Goal: Task Accomplishment & Management: Use online tool/utility

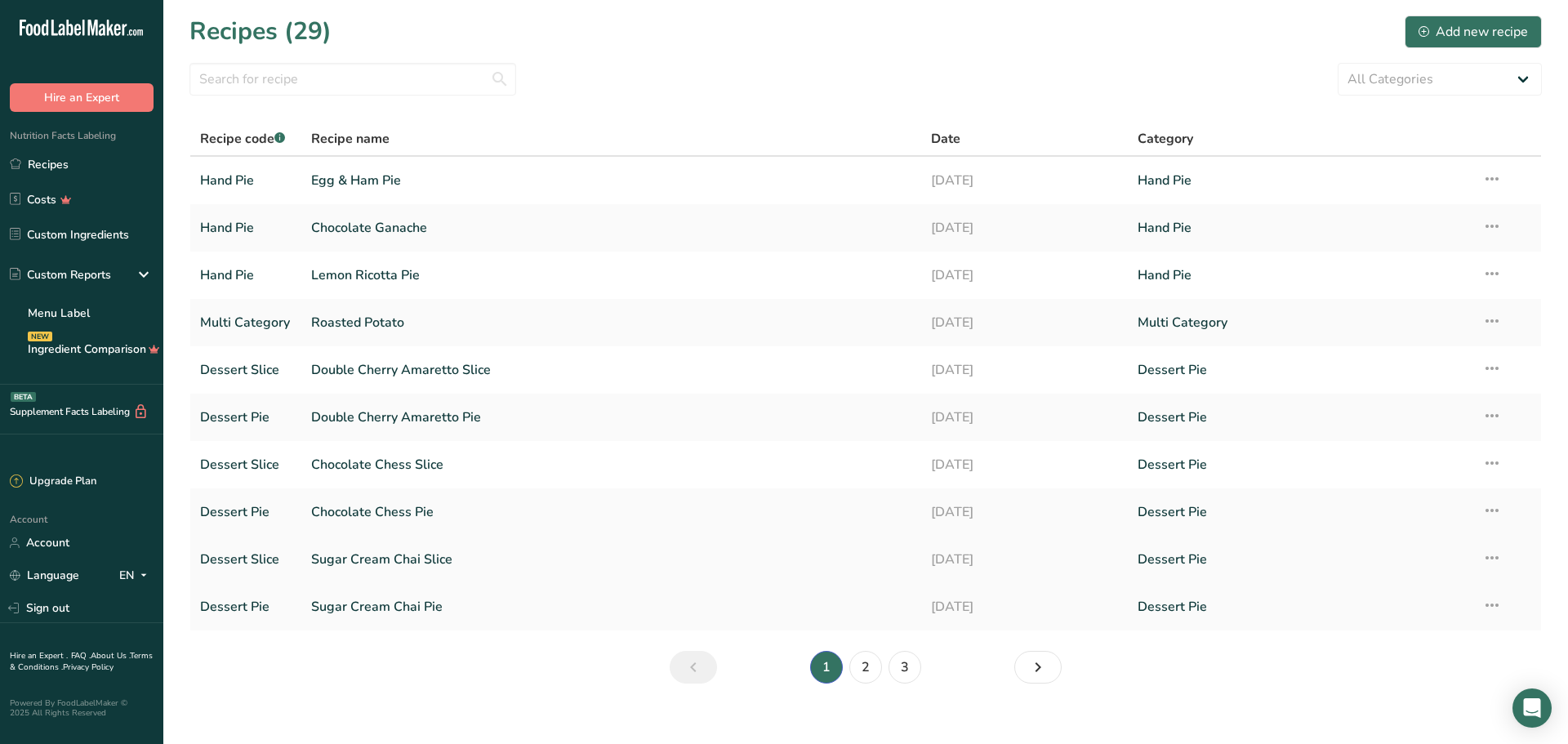
click at [393, 565] on link "Sugar Cream Chai Slice" at bounding box center [611, 559] width 600 height 35
click at [908, 666] on link "3" at bounding box center [905, 667] width 33 height 33
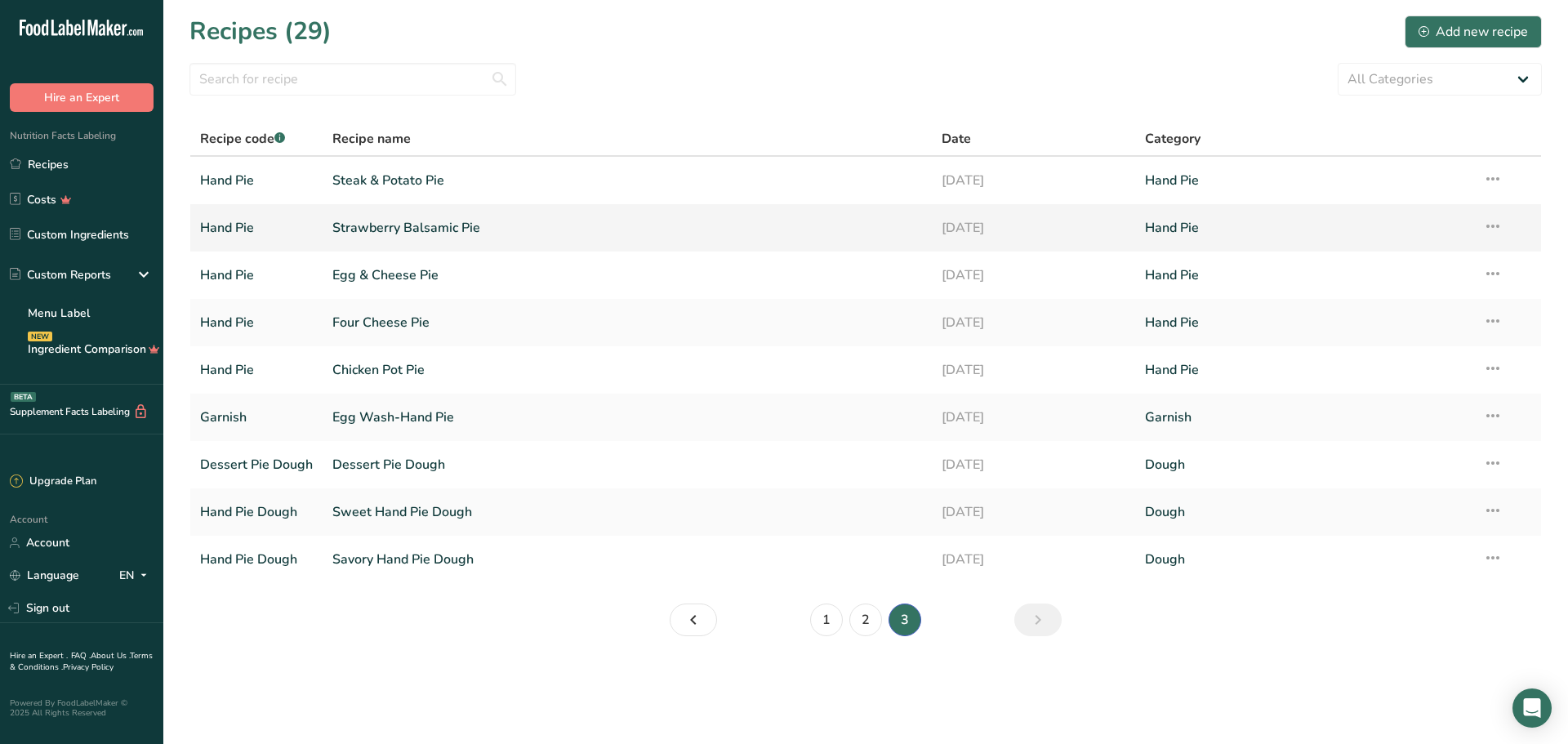
click at [400, 227] on link "Strawberry Balsamic Pie" at bounding box center [628, 227] width 590 height 35
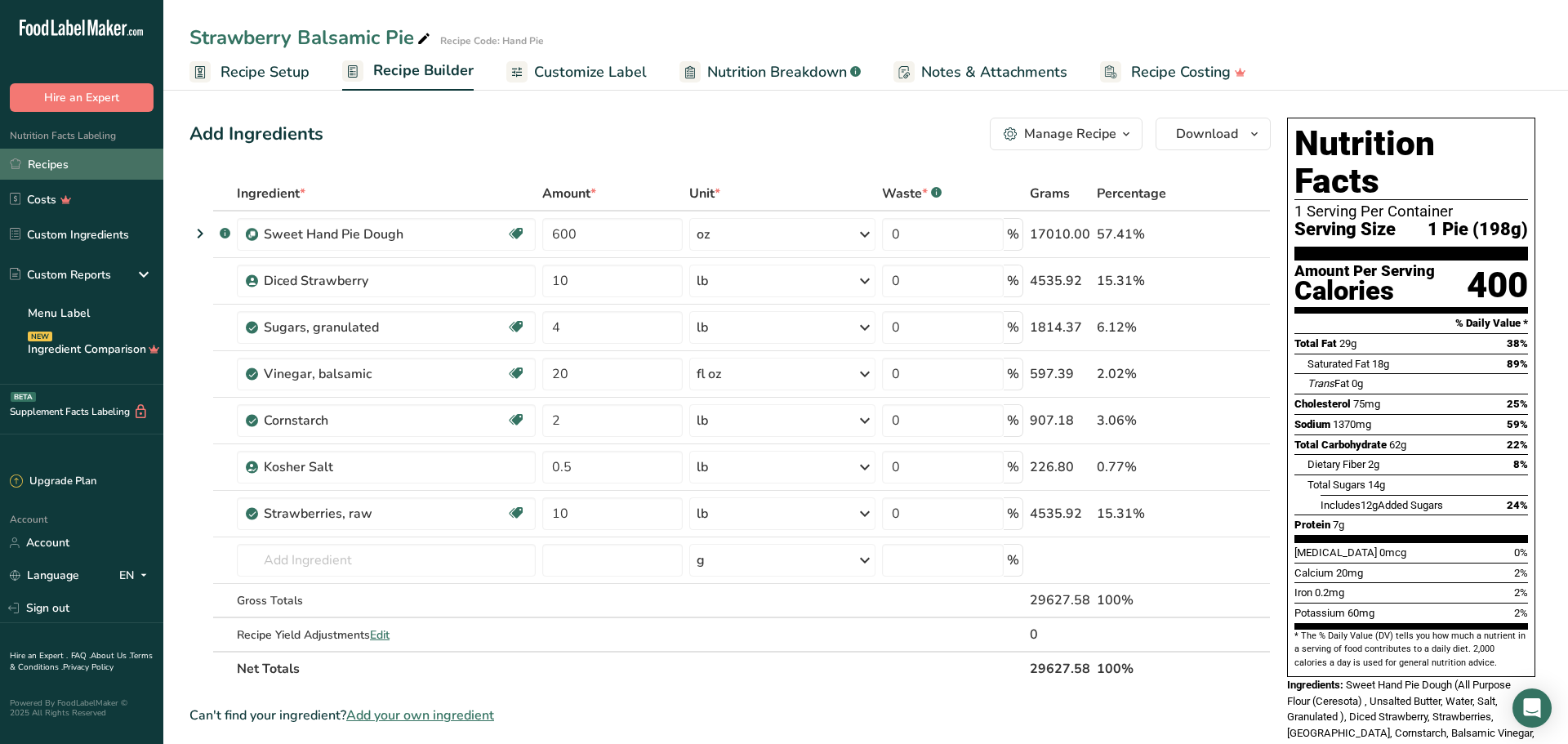
click at [70, 162] on link "Recipes" at bounding box center [82, 163] width 163 height 31
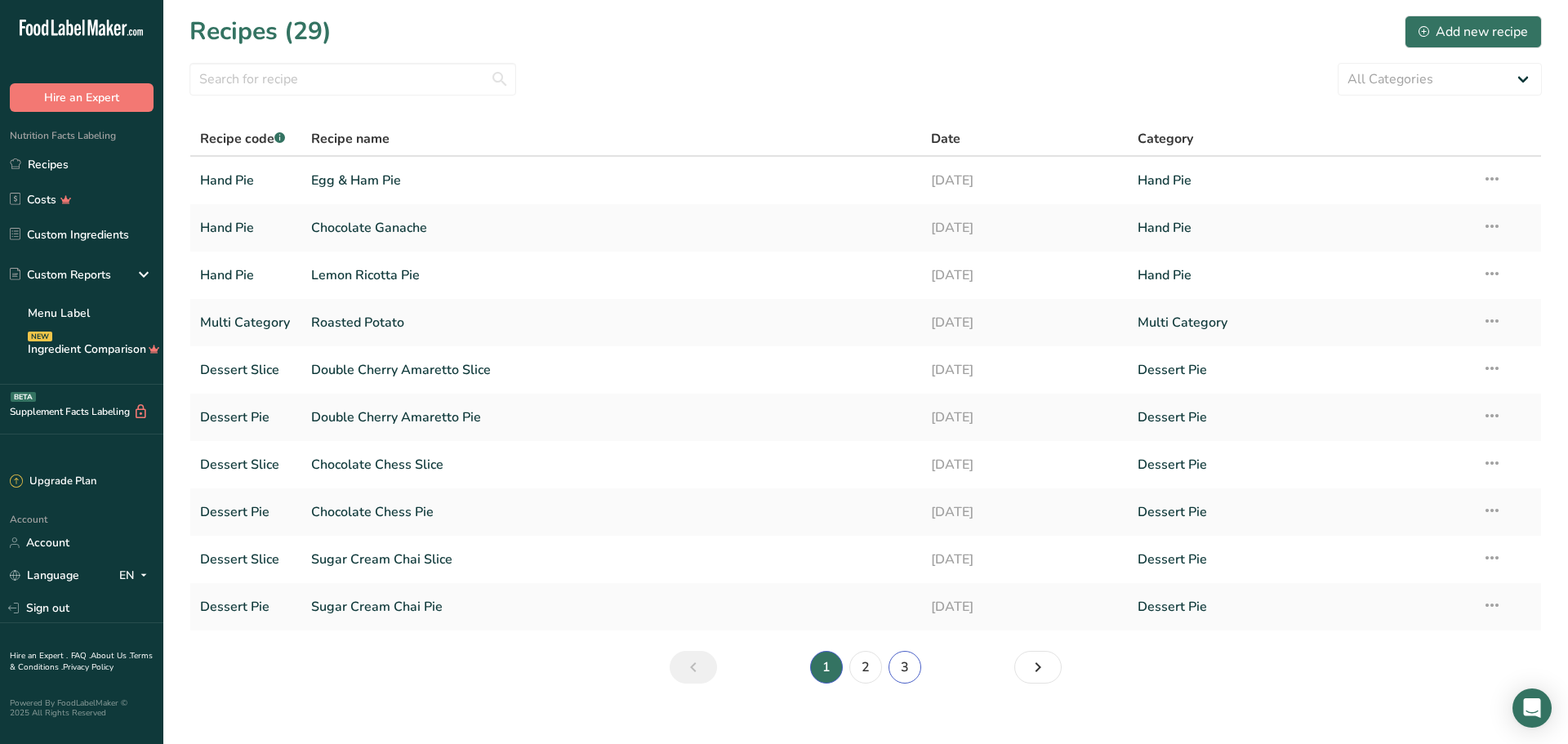
click at [902, 669] on link "3" at bounding box center [905, 667] width 33 height 33
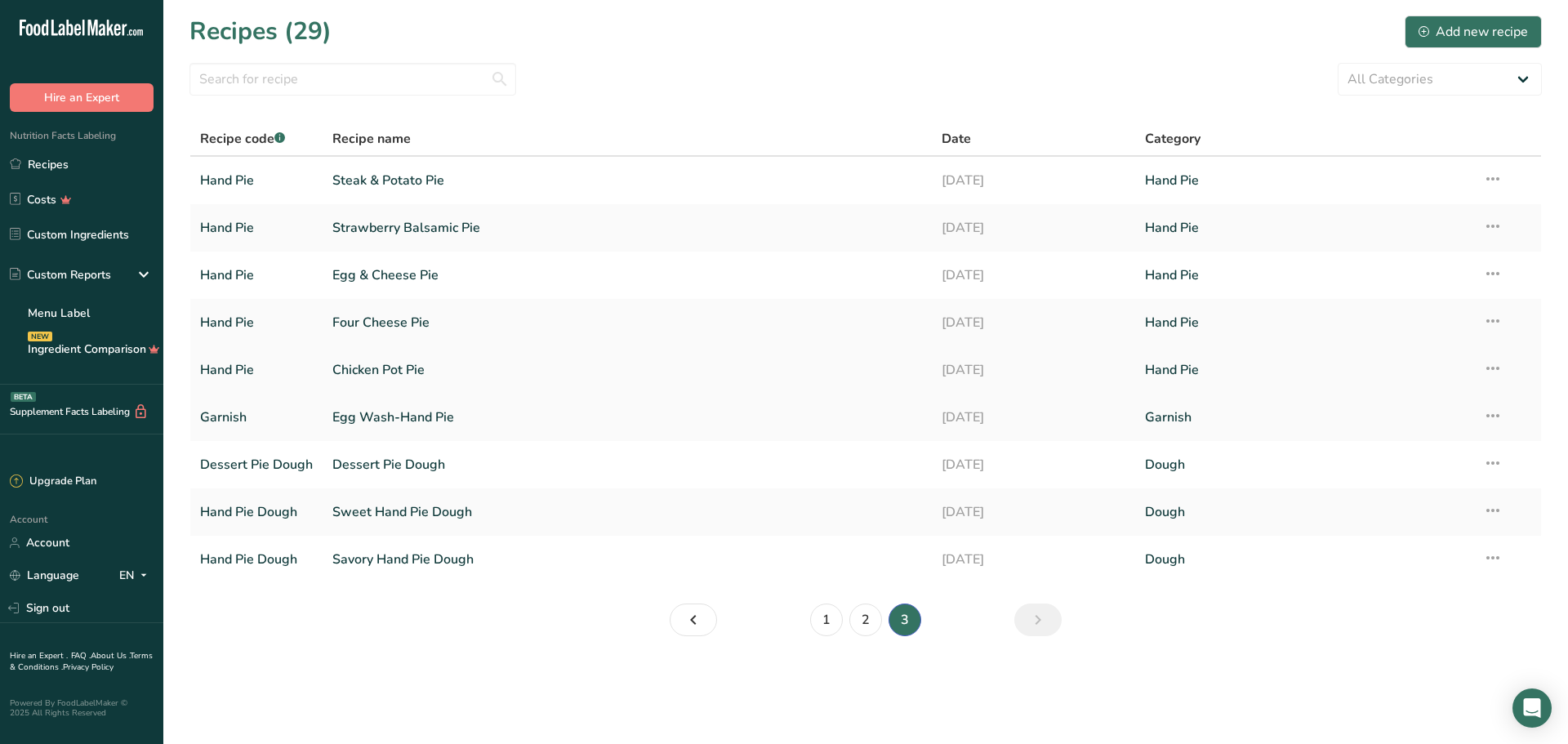
click at [395, 372] on link "Chicken Pot Pie" at bounding box center [628, 370] width 590 height 35
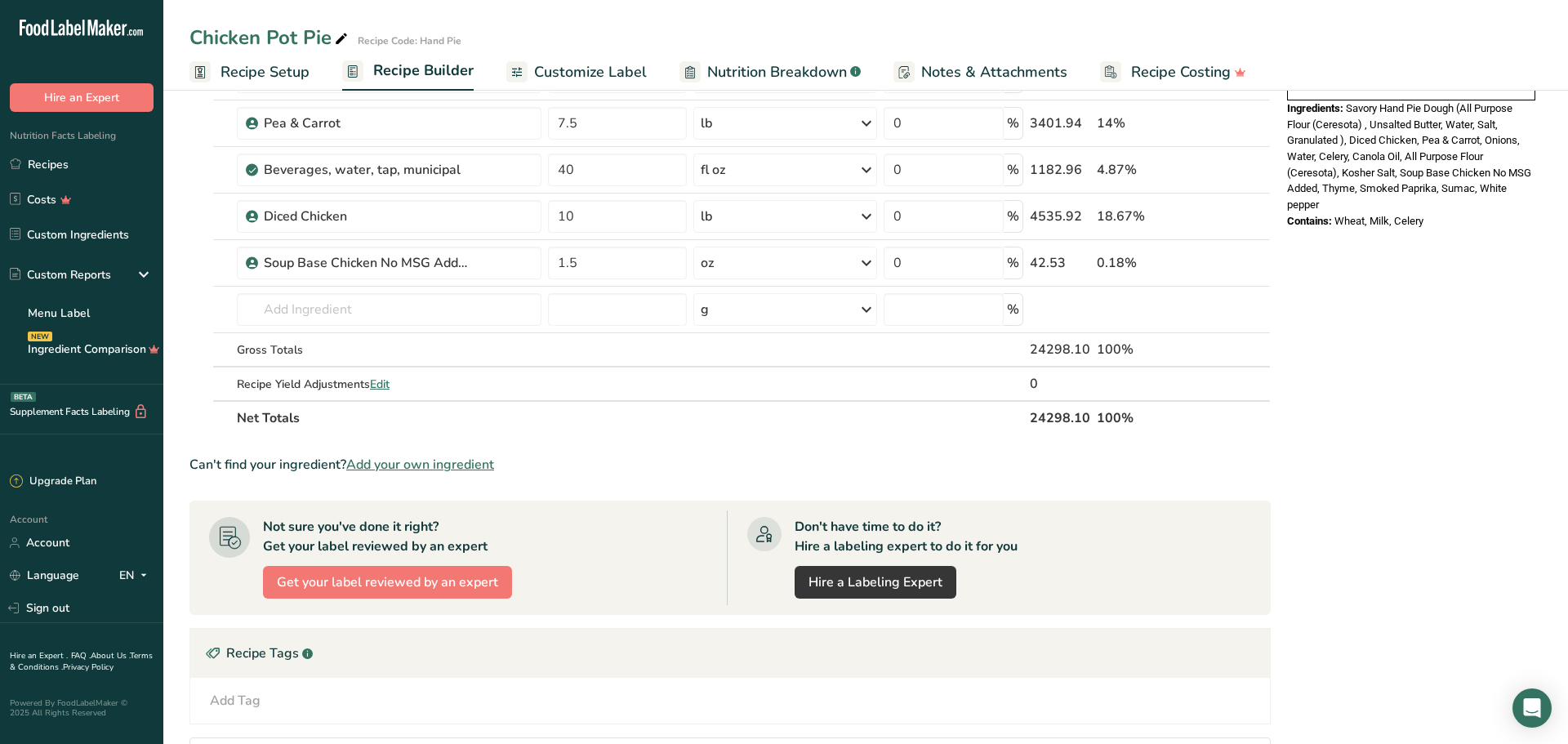
scroll to position [651, 0]
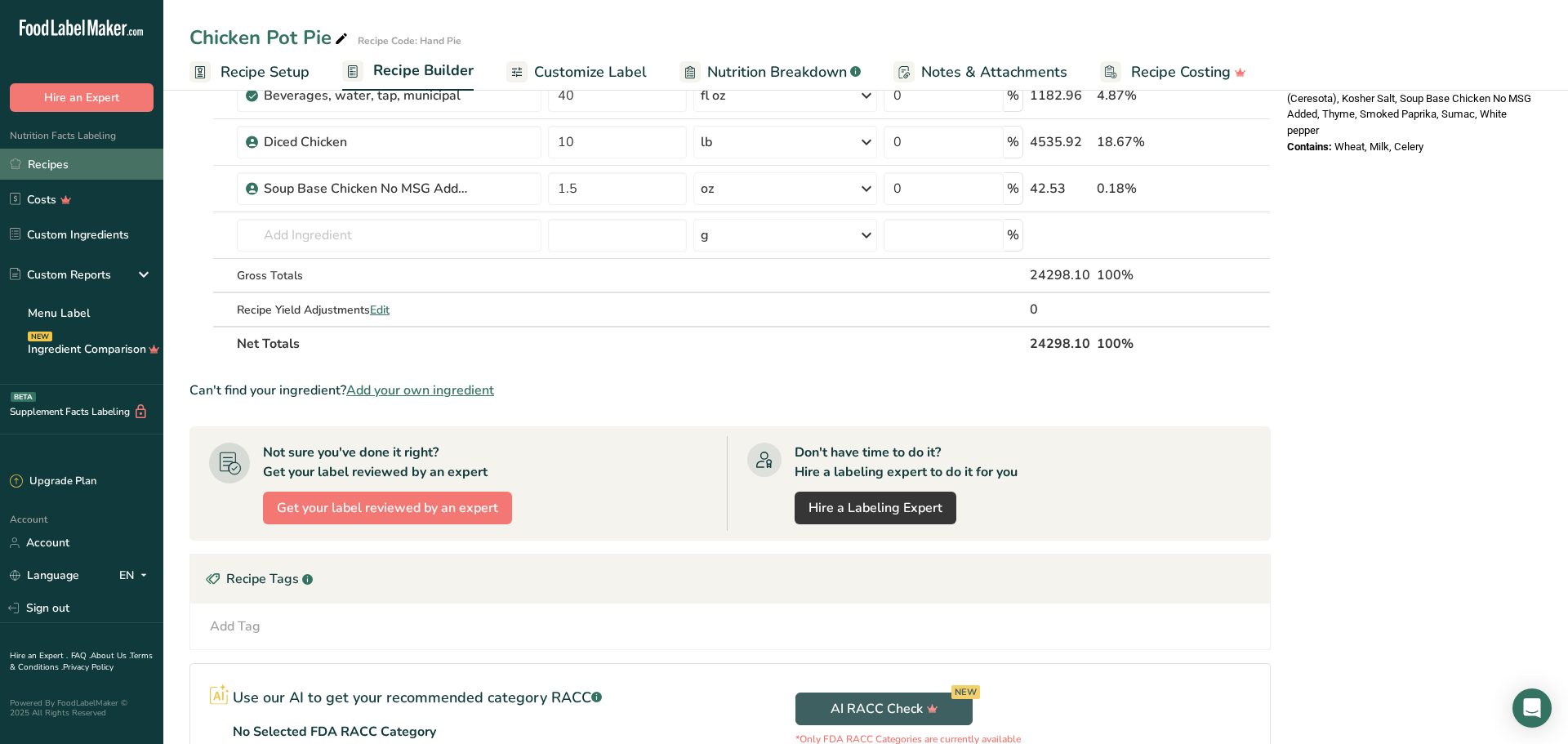
click at [73, 160] on link "Recipes" at bounding box center [82, 163] width 163 height 31
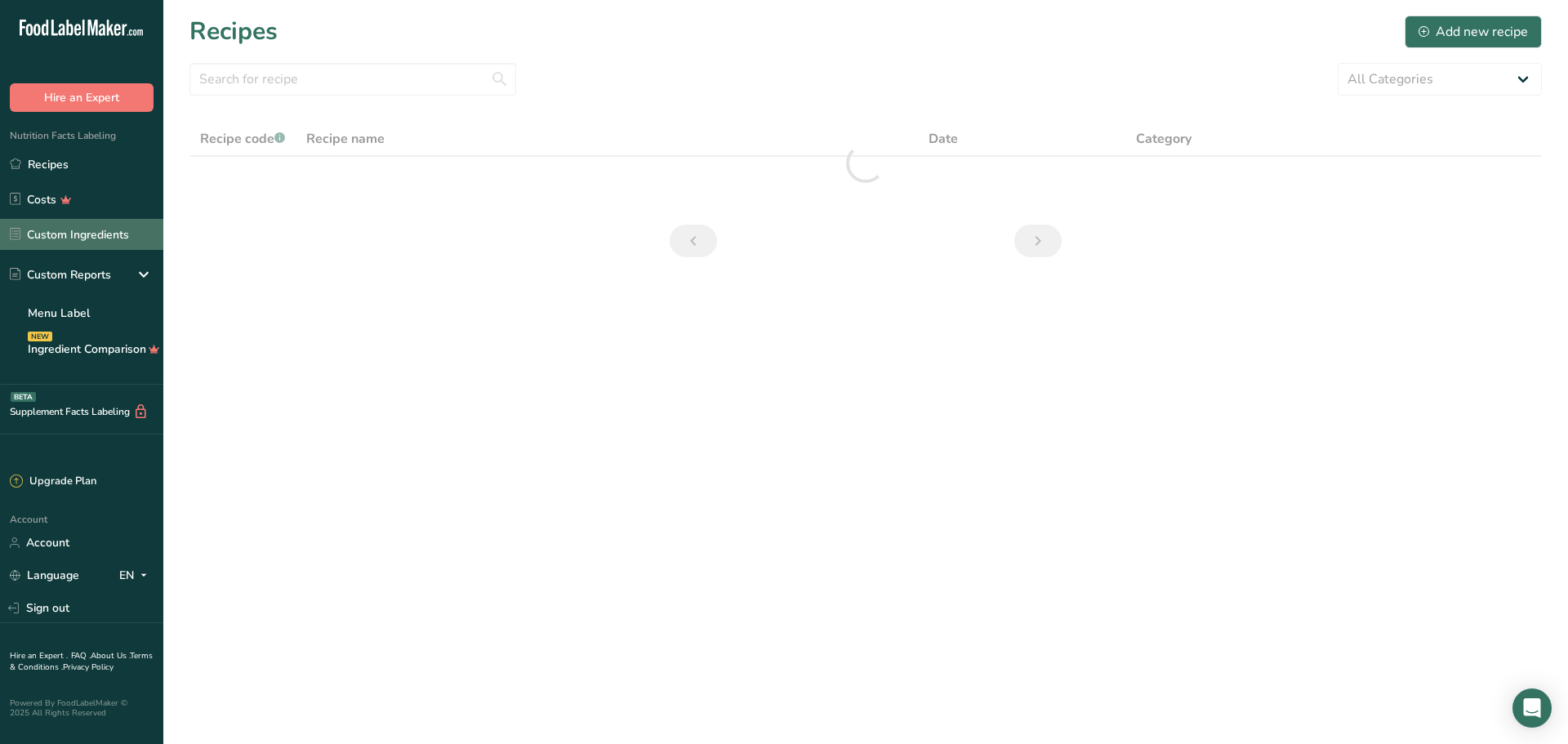
click at [78, 242] on link "Custom Ingredients" at bounding box center [82, 234] width 163 height 31
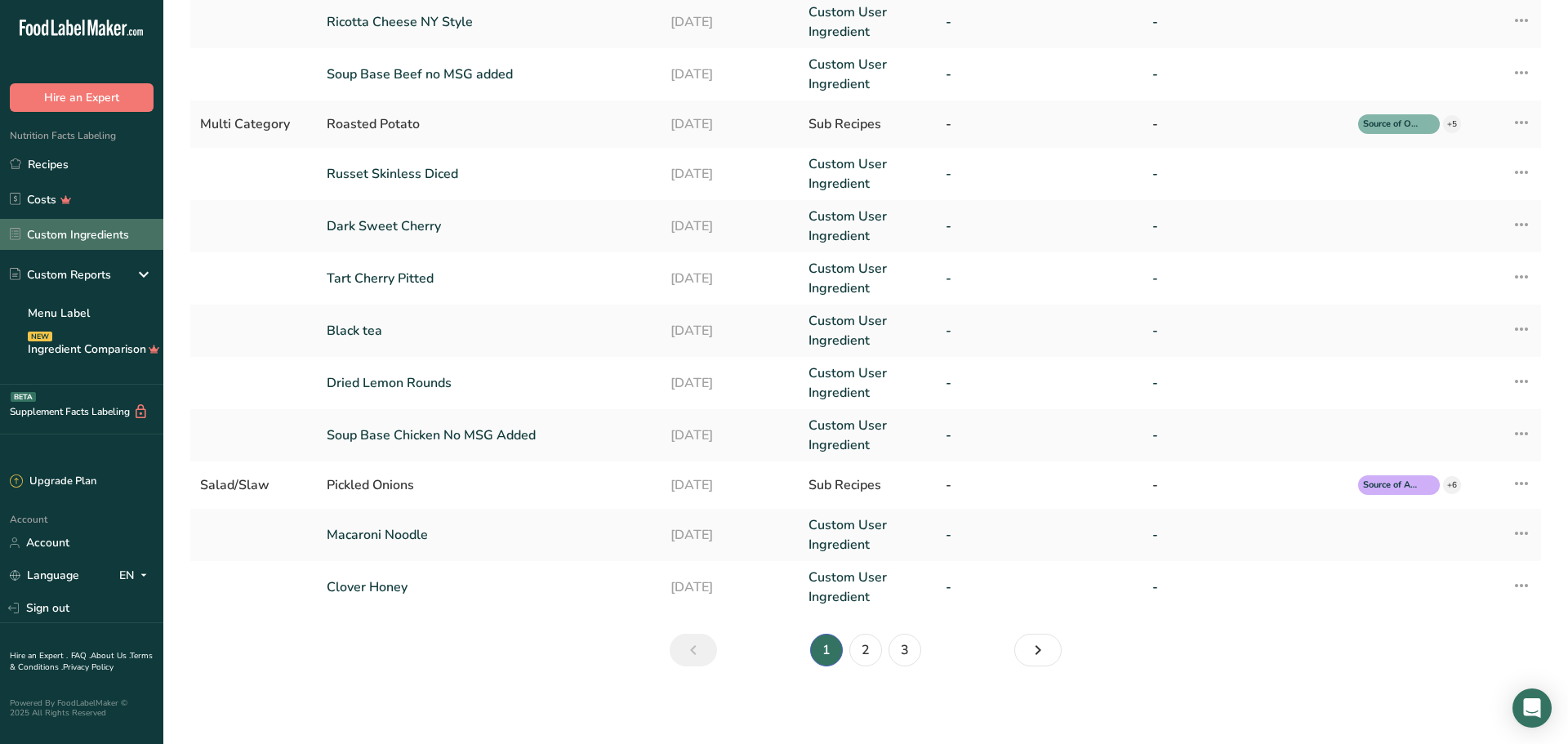
scroll to position [309, 0]
click at [893, 648] on link "3" at bounding box center [905, 649] width 33 height 33
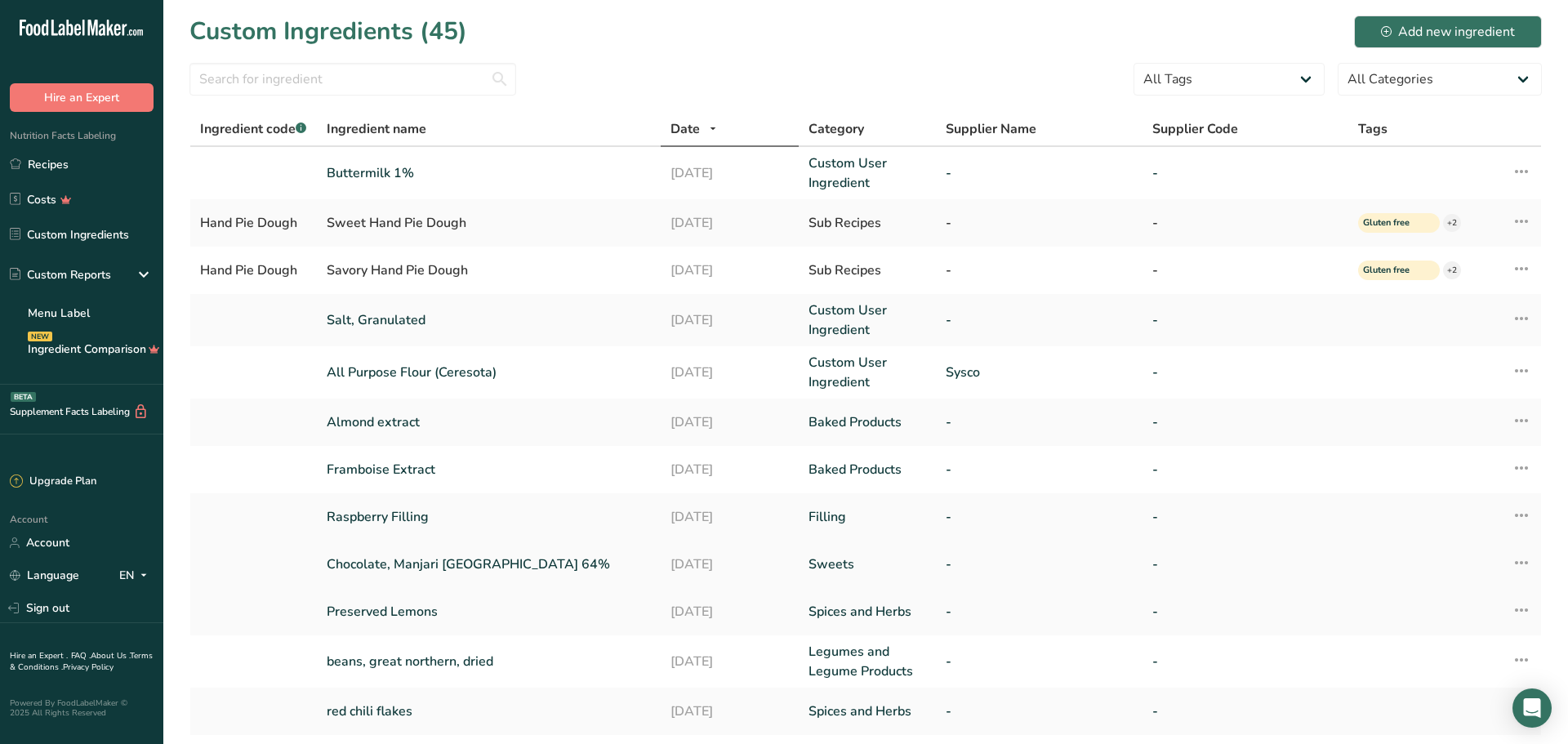
scroll to position [274, 0]
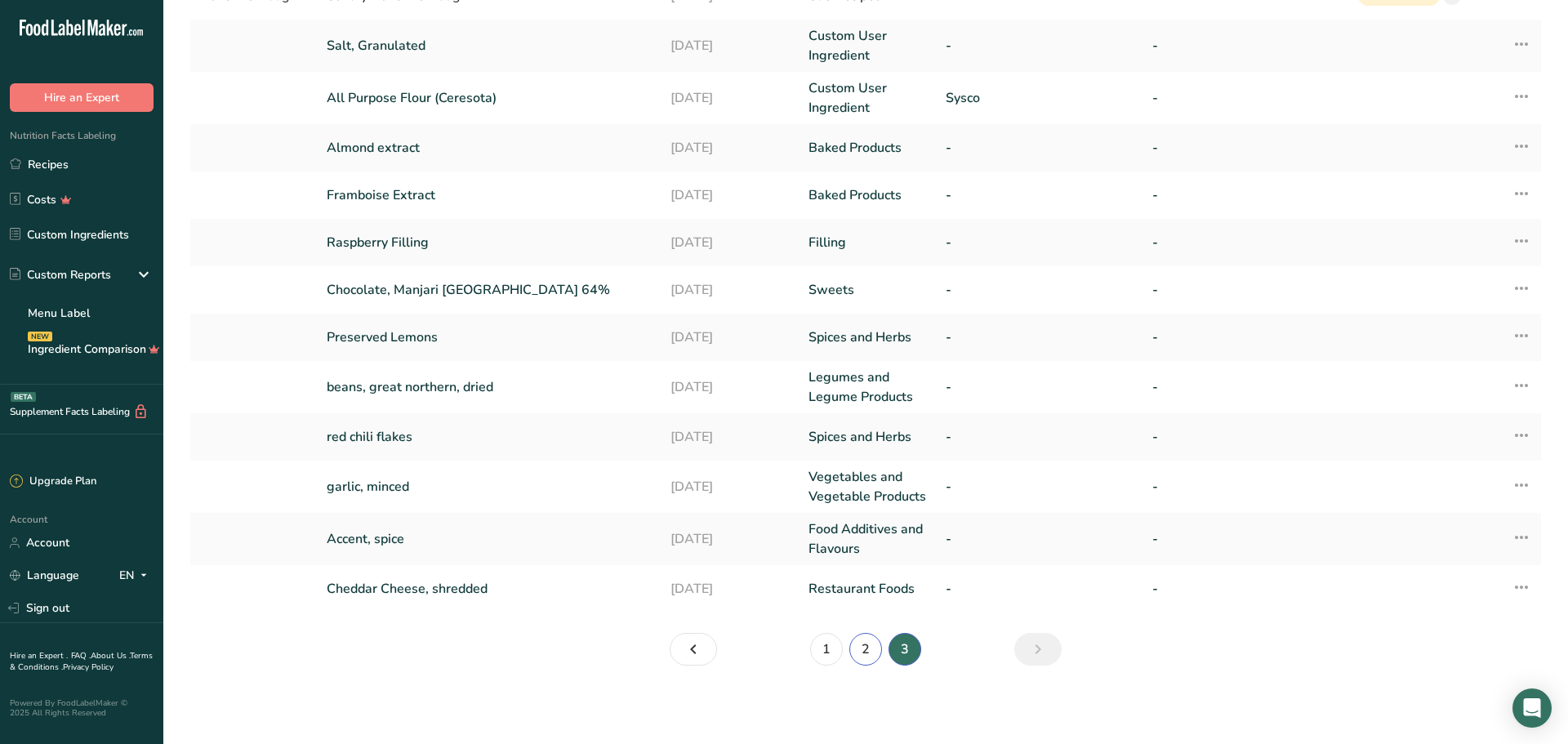
click at [861, 650] on link "2" at bounding box center [865, 649] width 33 height 33
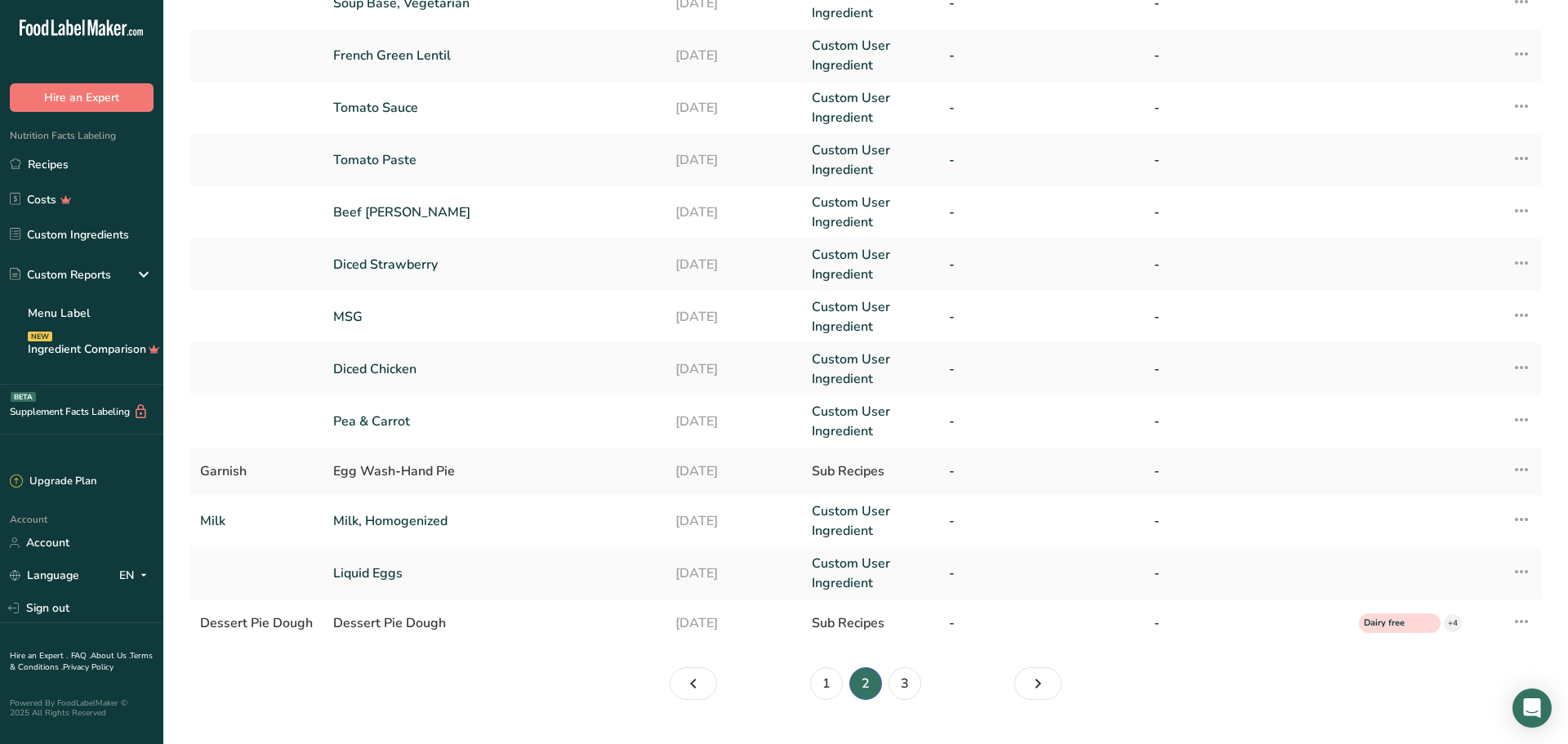
scroll to position [279, 0]
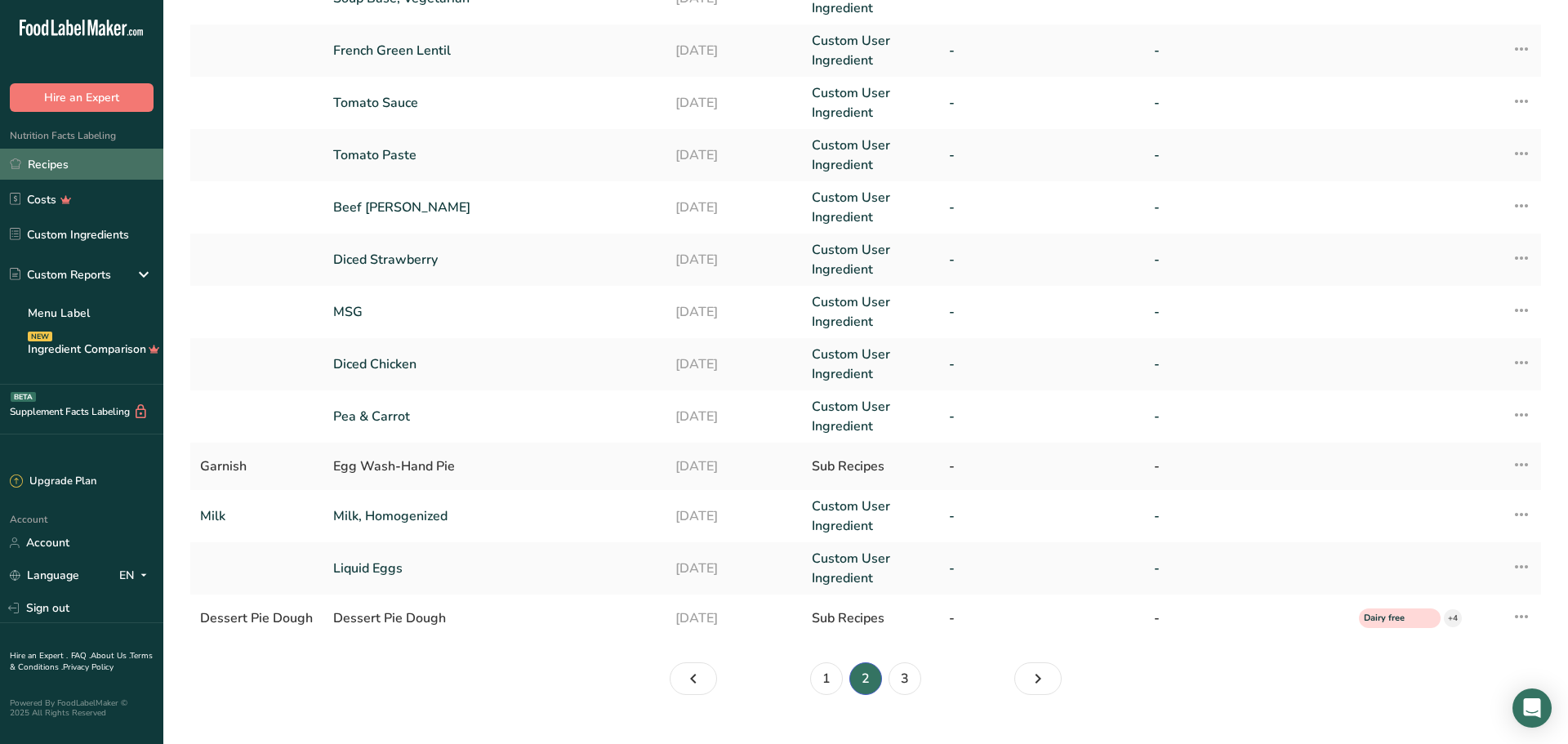
click at [50, 164] on link "Recipes" at bounding box center [82, 163] width 163 height 31
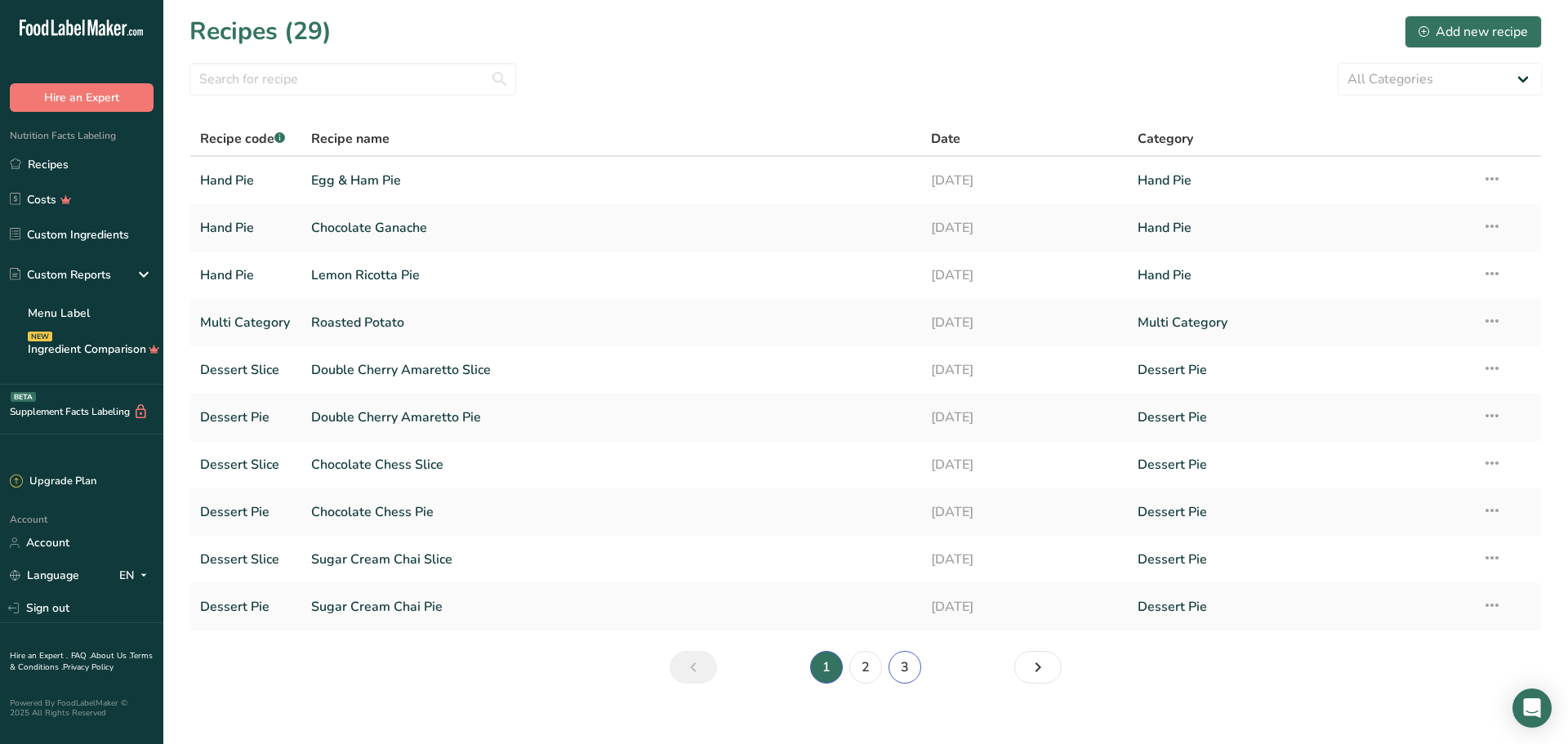
click at [910, 667] on link "3" at bounding box center [905, 667] width 33 height 33
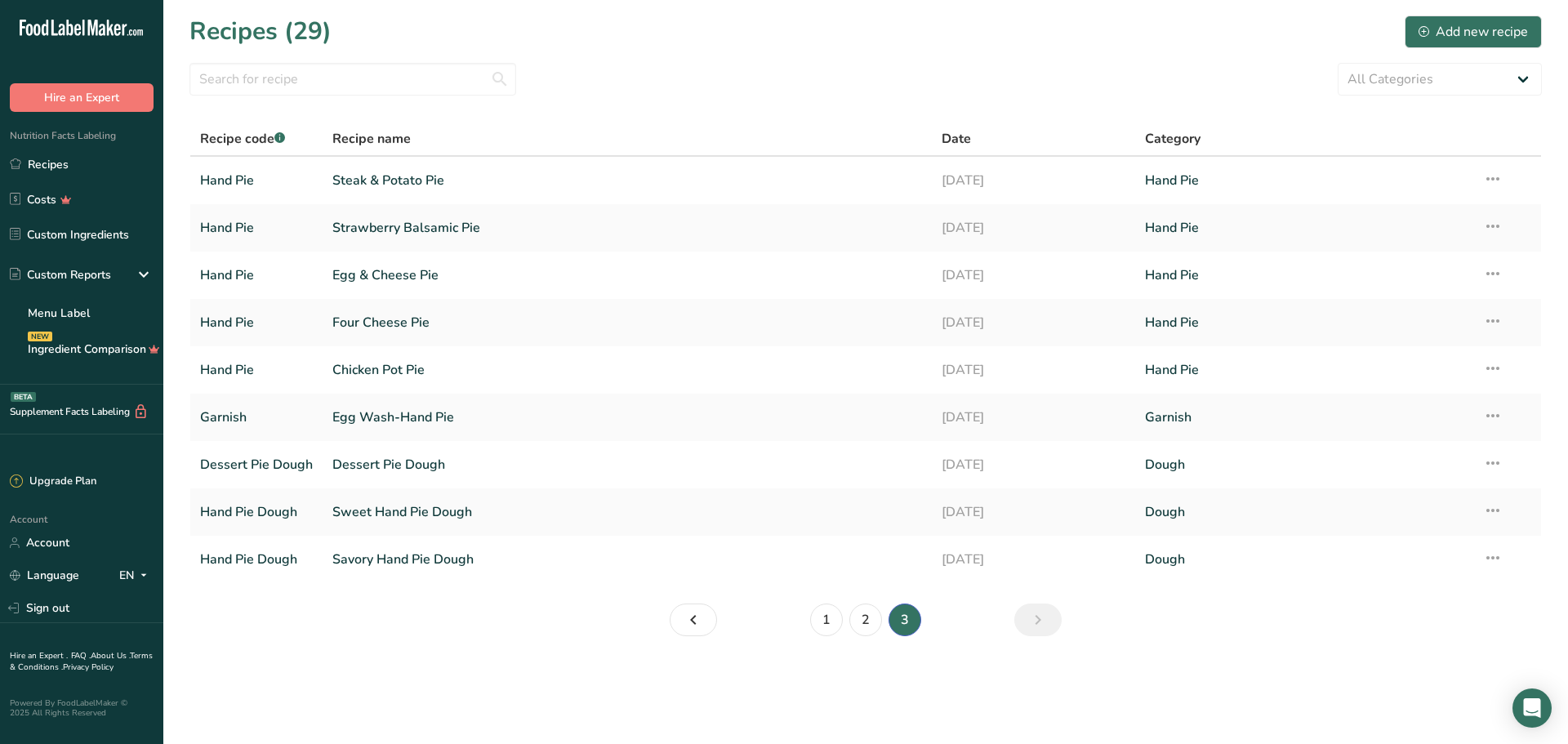
click at [905, 626] on li "3" at bounding box center [905, 620] width 39 height 33
click at [400, 373] on link "Chicken Pot Pie" at bounding box center [628, 370] width 590 height 35
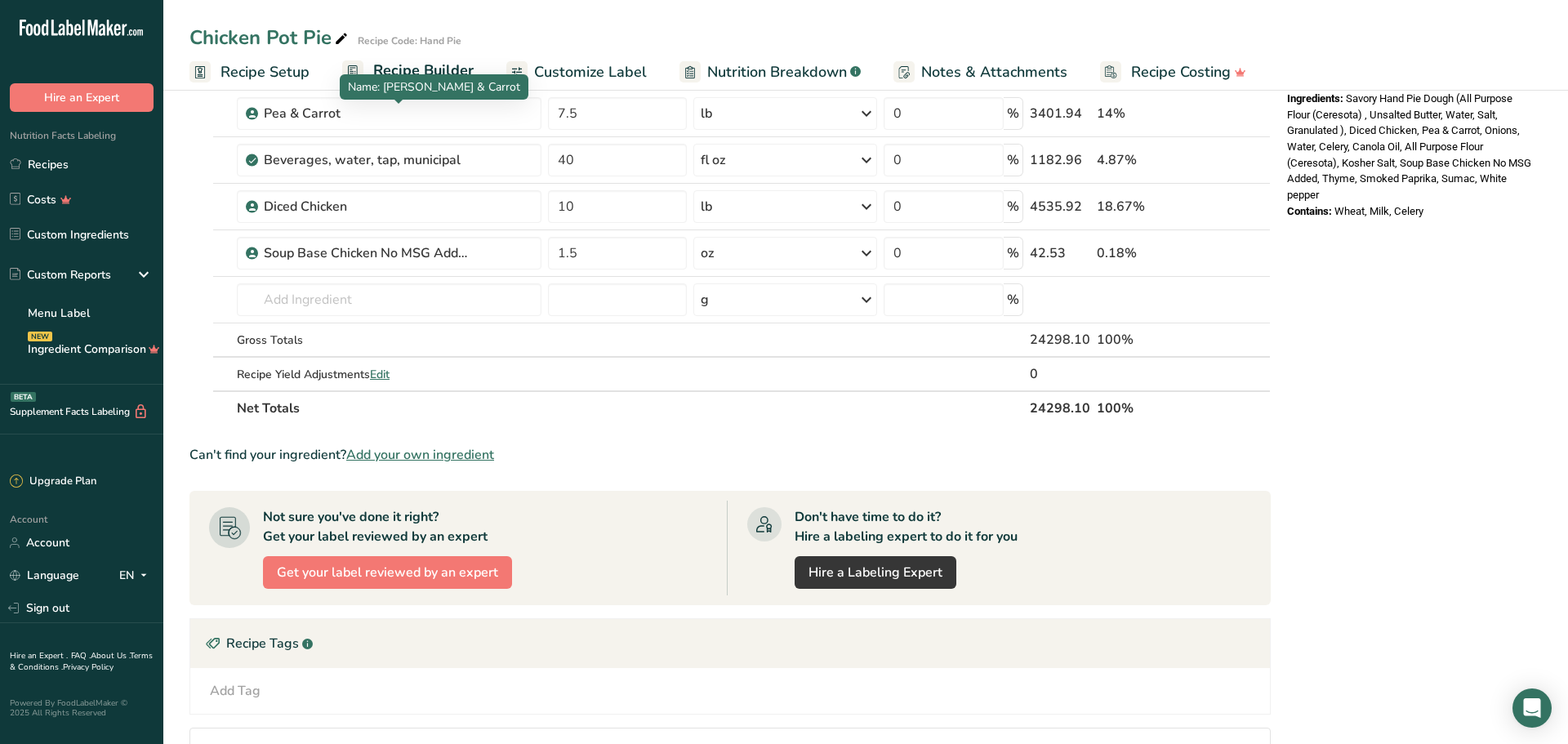
scroll to position [651, 0]
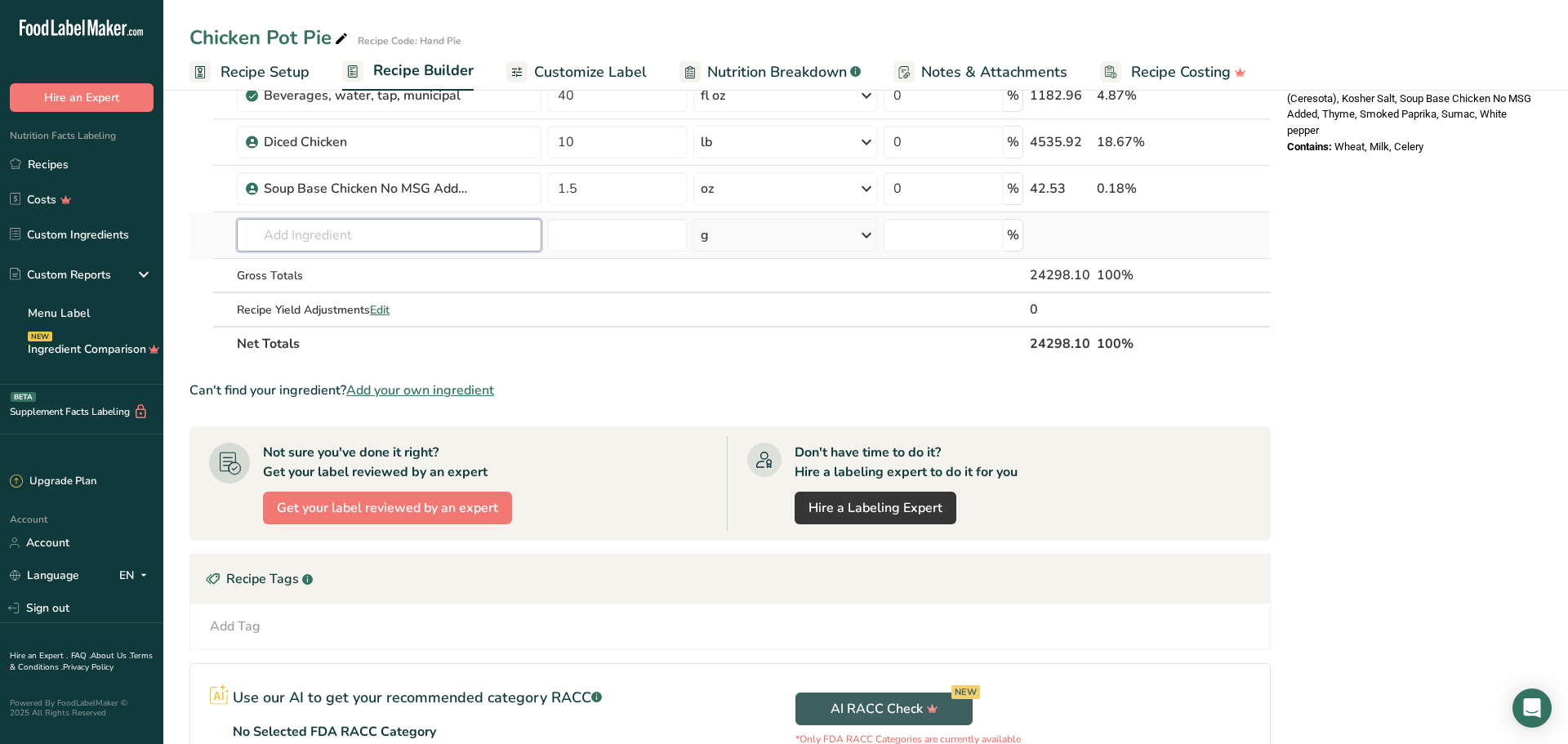
click at [304, 240] on input "text" at bounding box center [389, 235] width 304 height 33
type input "egg wash"
click at [367, 263] on p "Garnish Egg Wash-Hand Pie" at bounding box center [332, 268] width 163 height 17
type input "Egg Wash-Hand Pie"
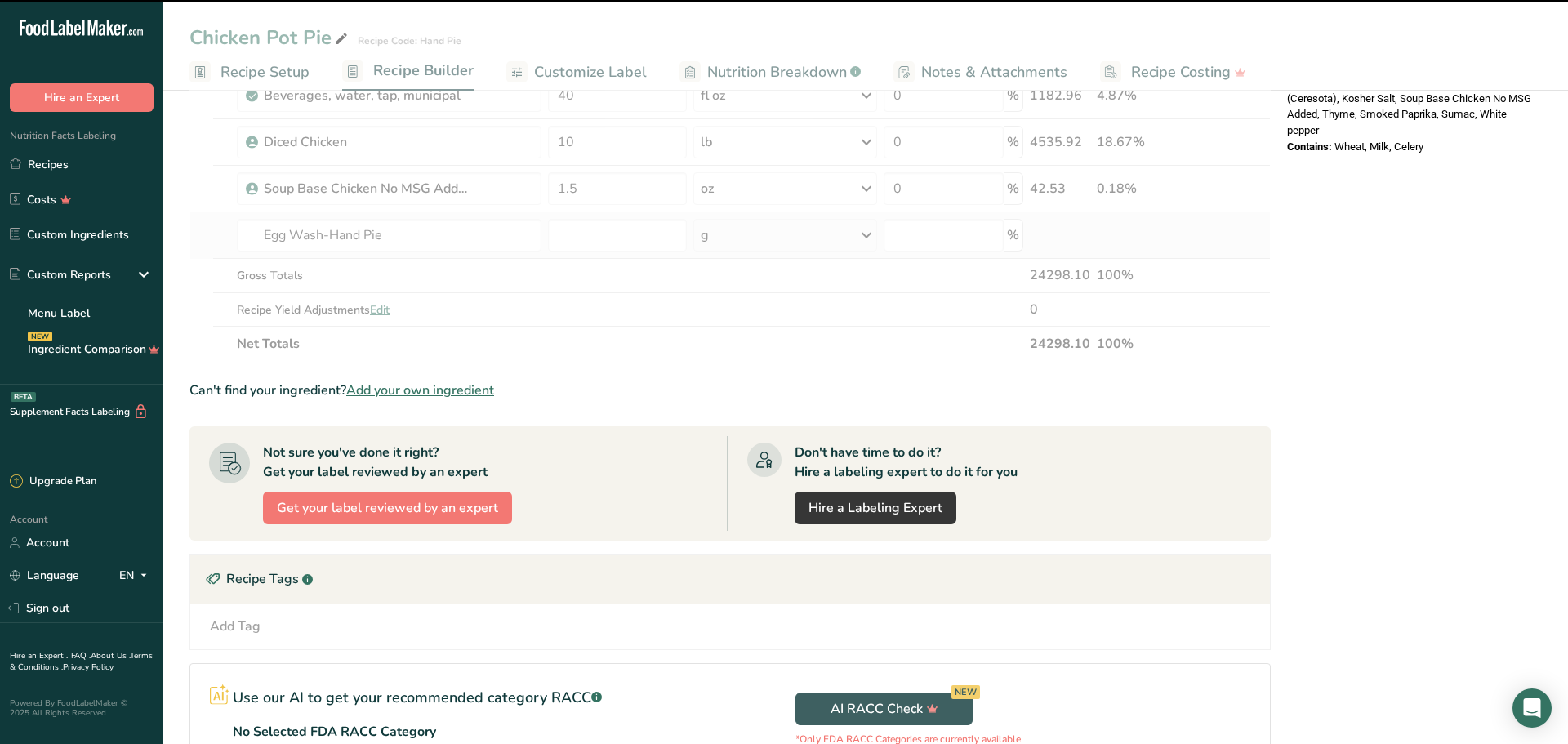
type input "0"
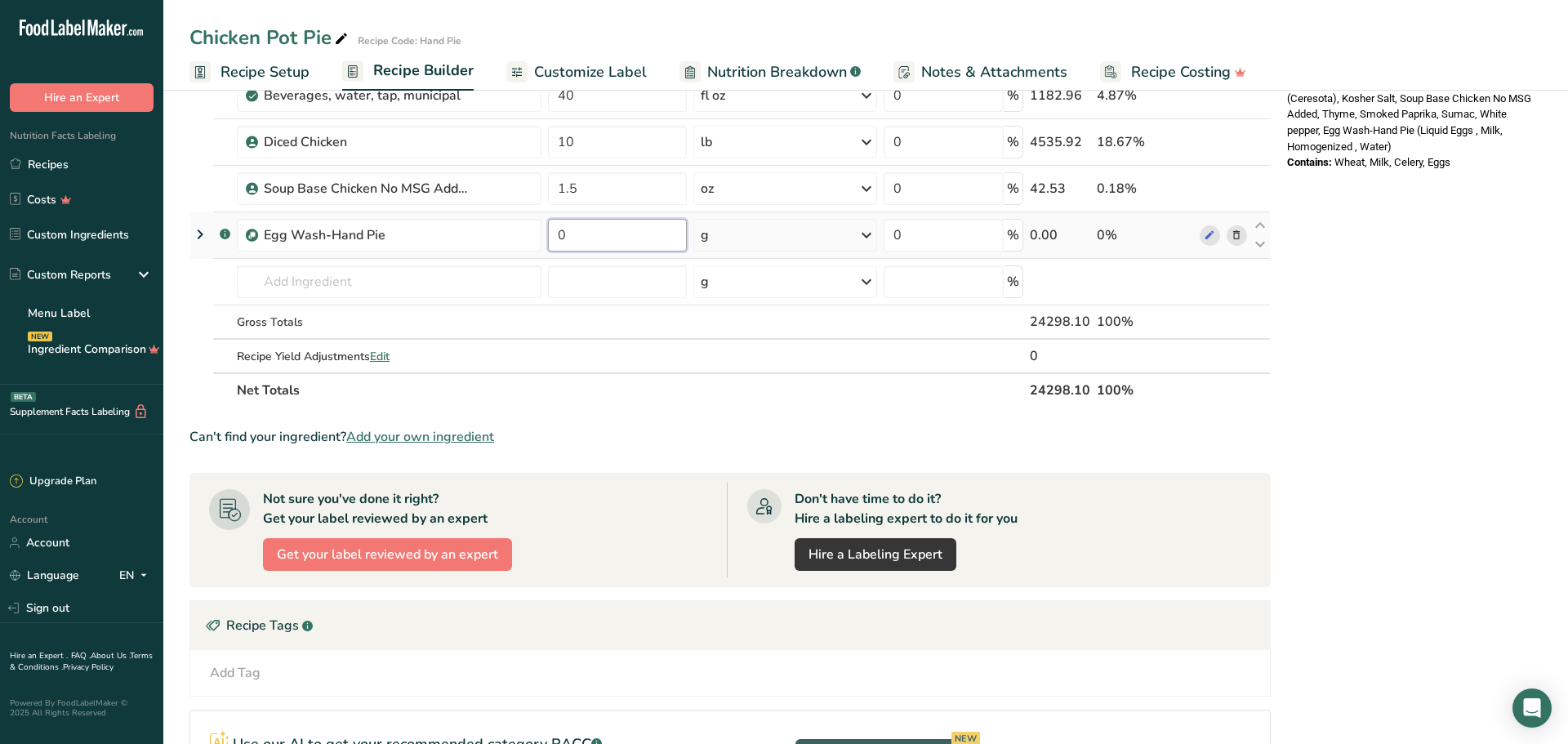
click at [598, 237] on input "0" at bounding box center [617, 235] width 139 height 33
click at [873, 240] on icon at bounding box center [866, 235] width 20 height 29
click at [752, 366] on div "See more" at bounding box center [772, 364] width 137 height 17
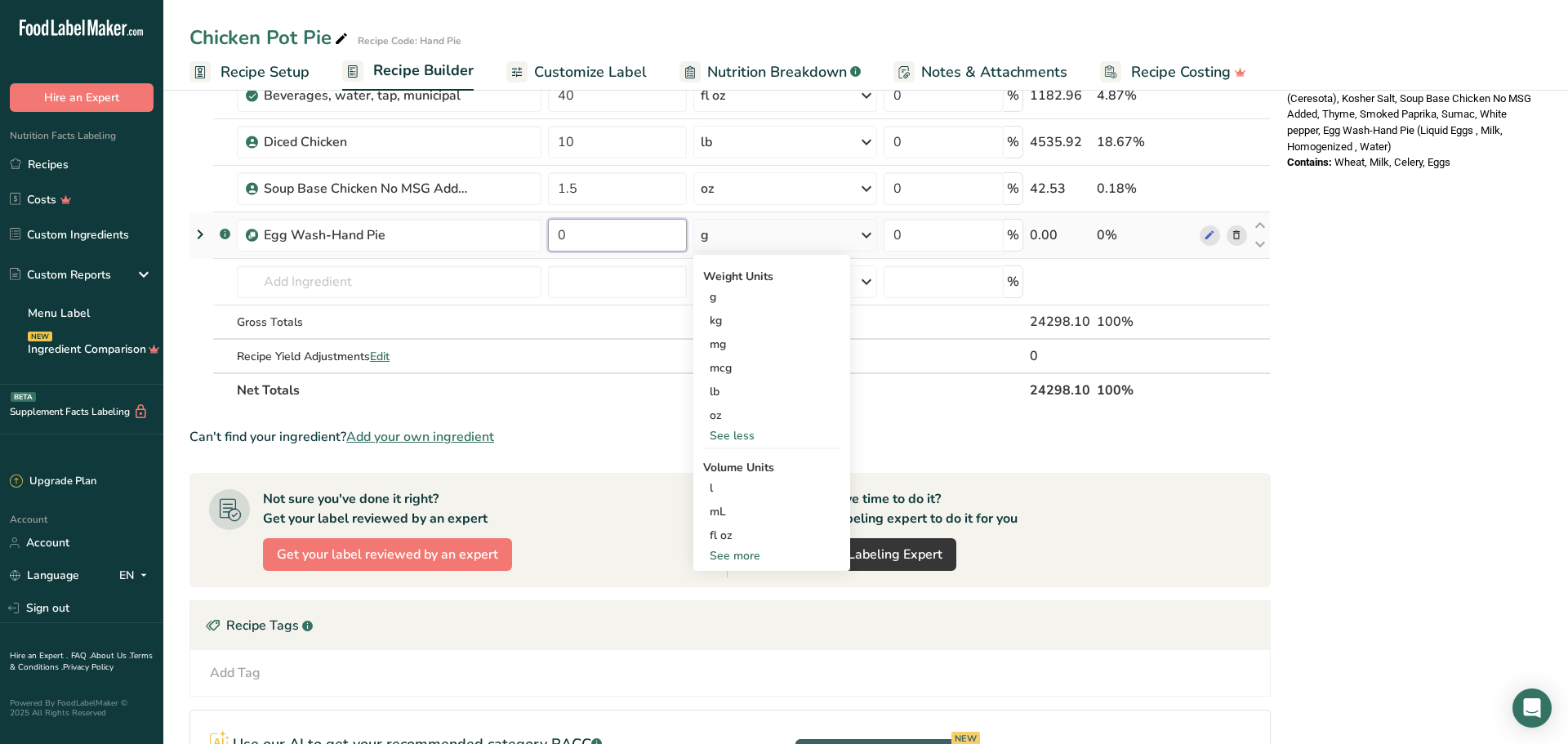
click at [618, 232] on input "0" at bounding box center [617, 235] width 139 height 33
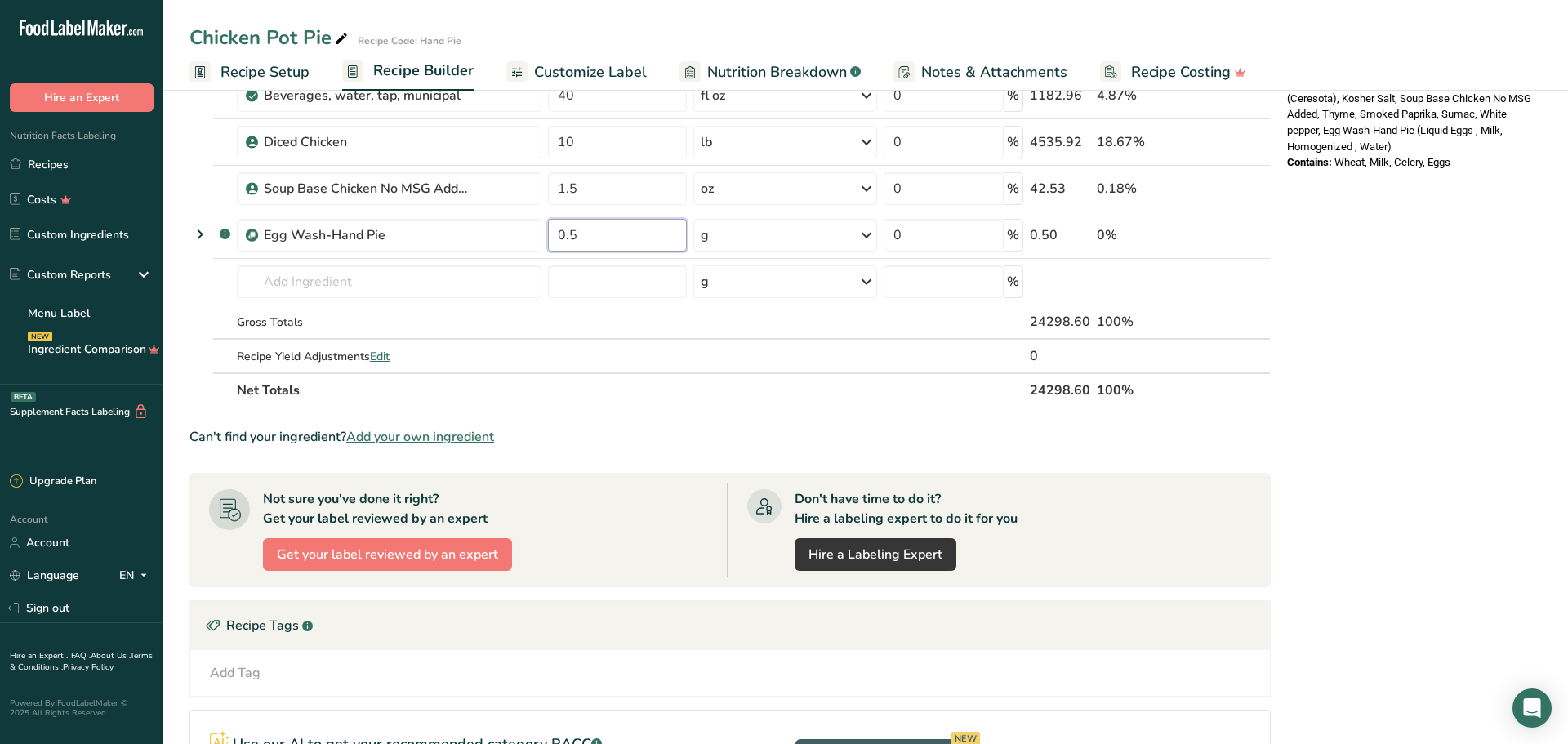
type input "0.5"
click at [579, 485] on div "Not sure you've done it right? Get your label reviewed by an expert Get your la…" at bounding box center [468, 530] width 518 height 95
click at [65, 160] on link "Recipes" at bounding box center [82, 163] width 163 height 31
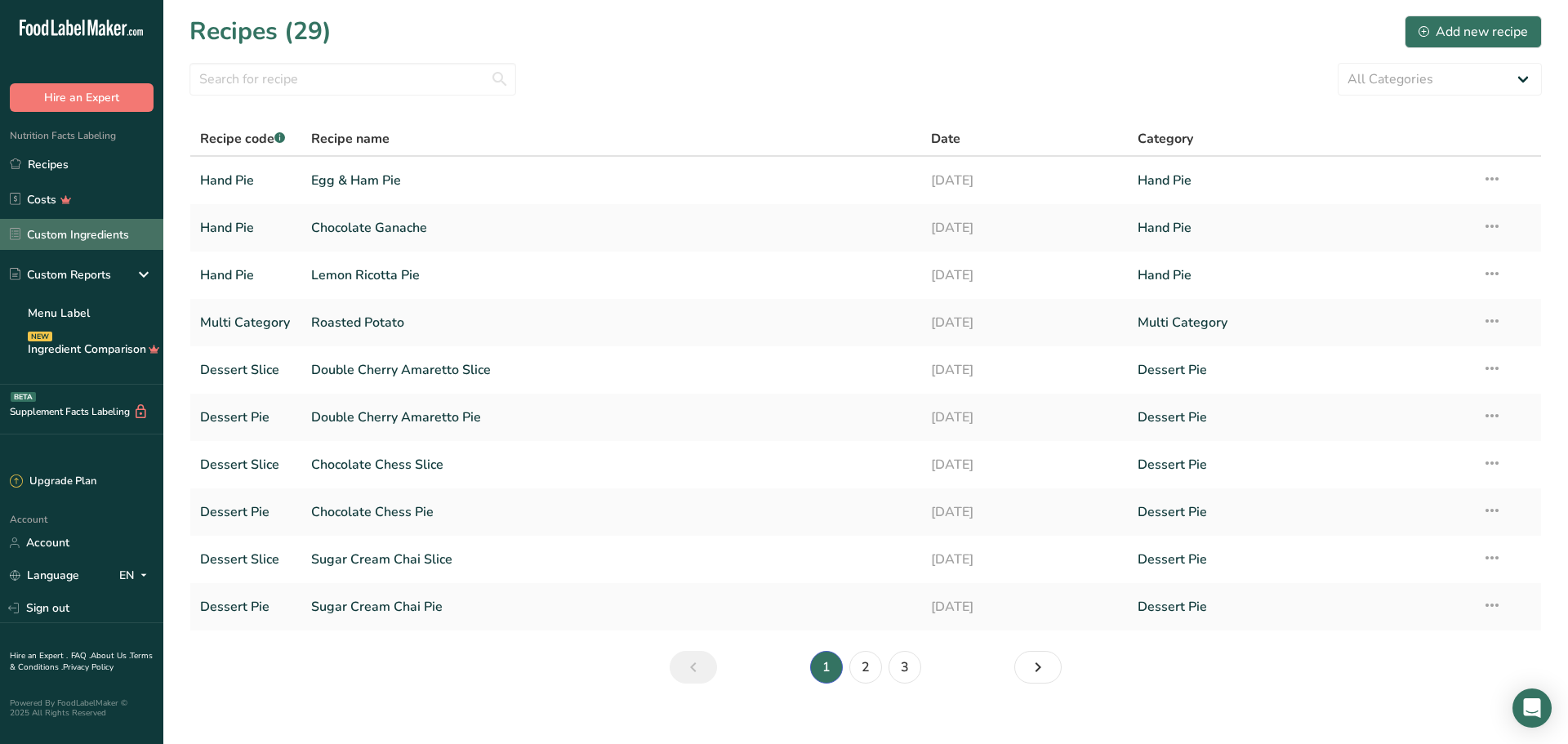
click at [104, 232] on link "Custom Ingredients" at bounding box center [82, 234] width 163 height 31
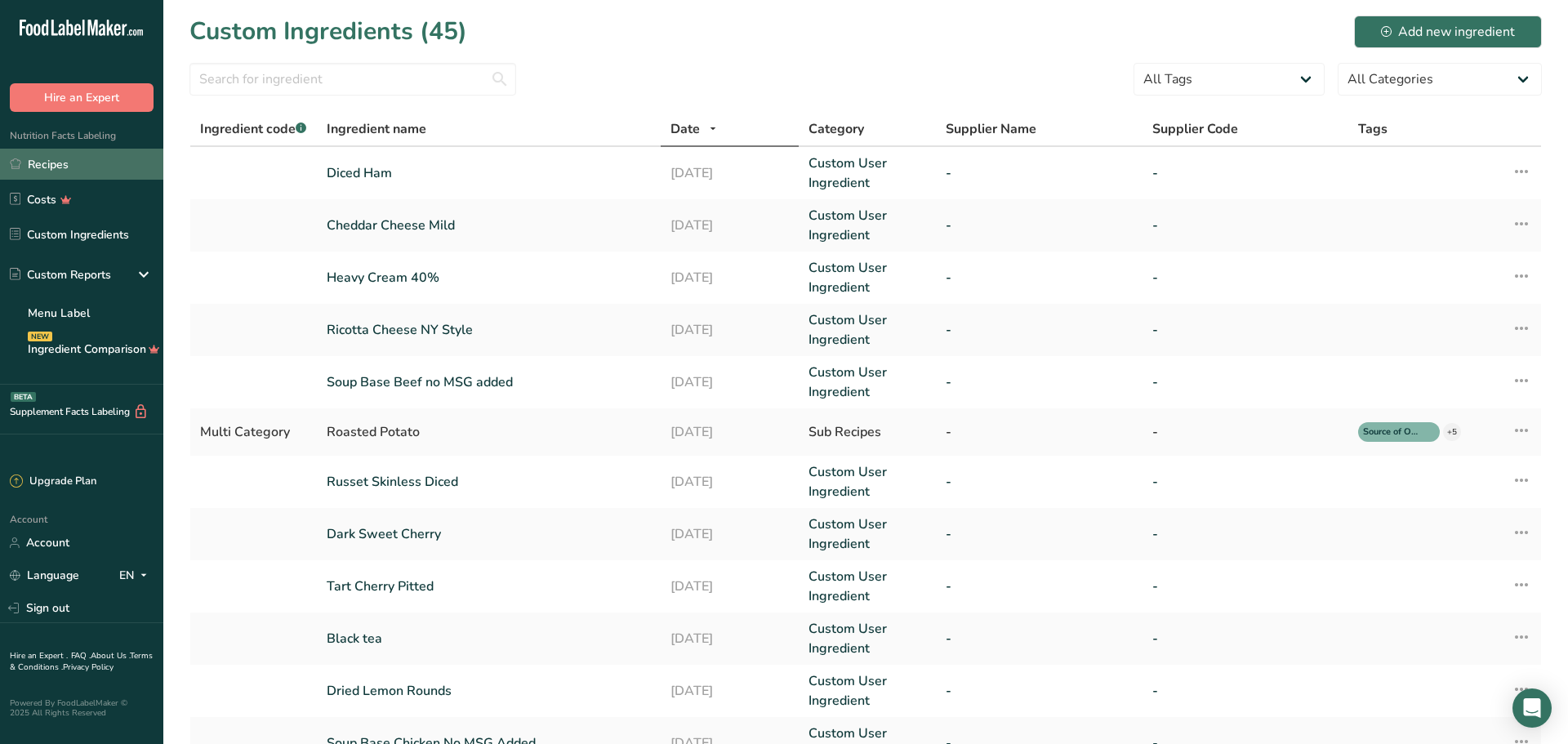
click at [100, 148] on link "Recipes" at bounding box center [82, 163] width 163 height 31
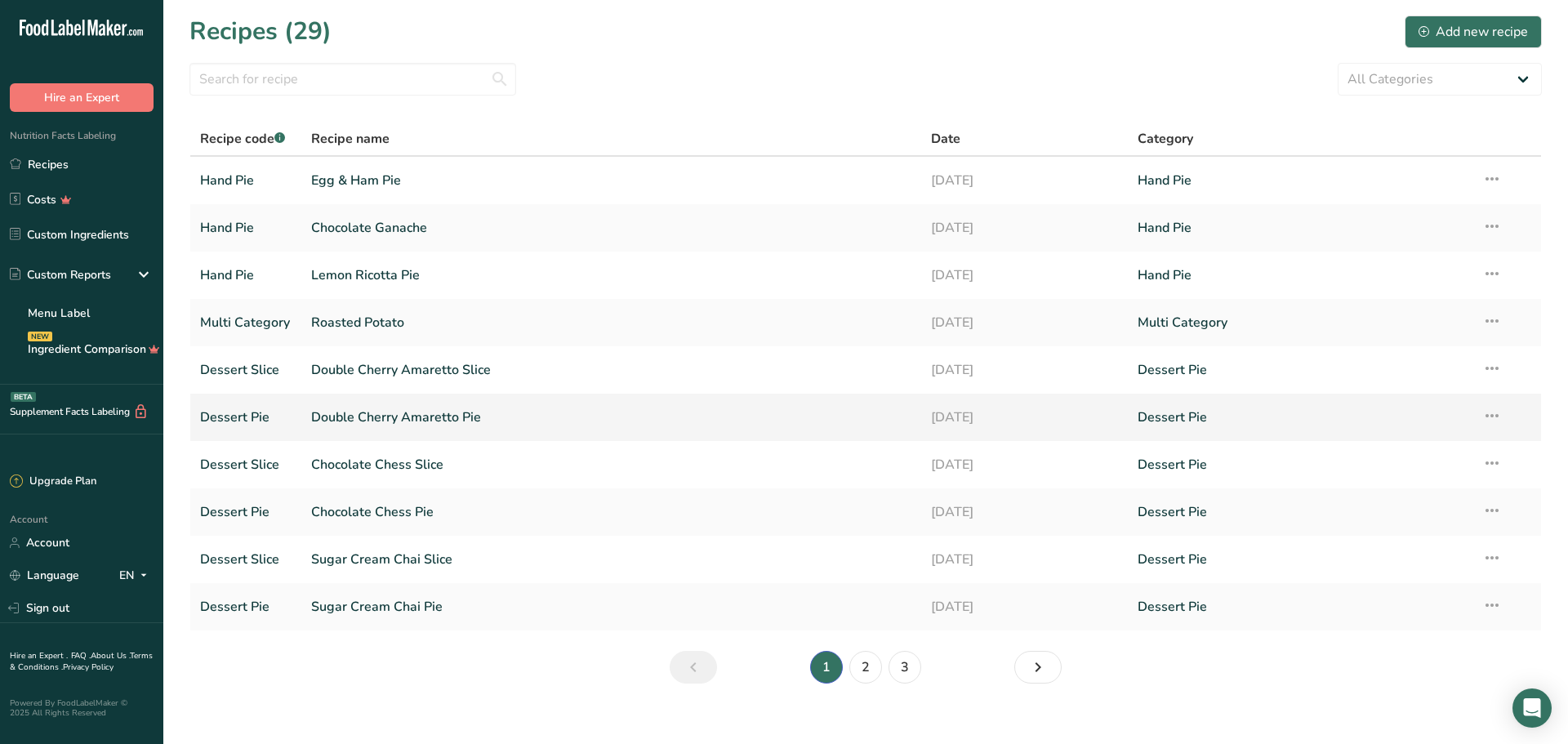
click at [358, 405] on link "Double Cherry Amaretto Pie" at bounding box center [611, 417] width 600 height 35
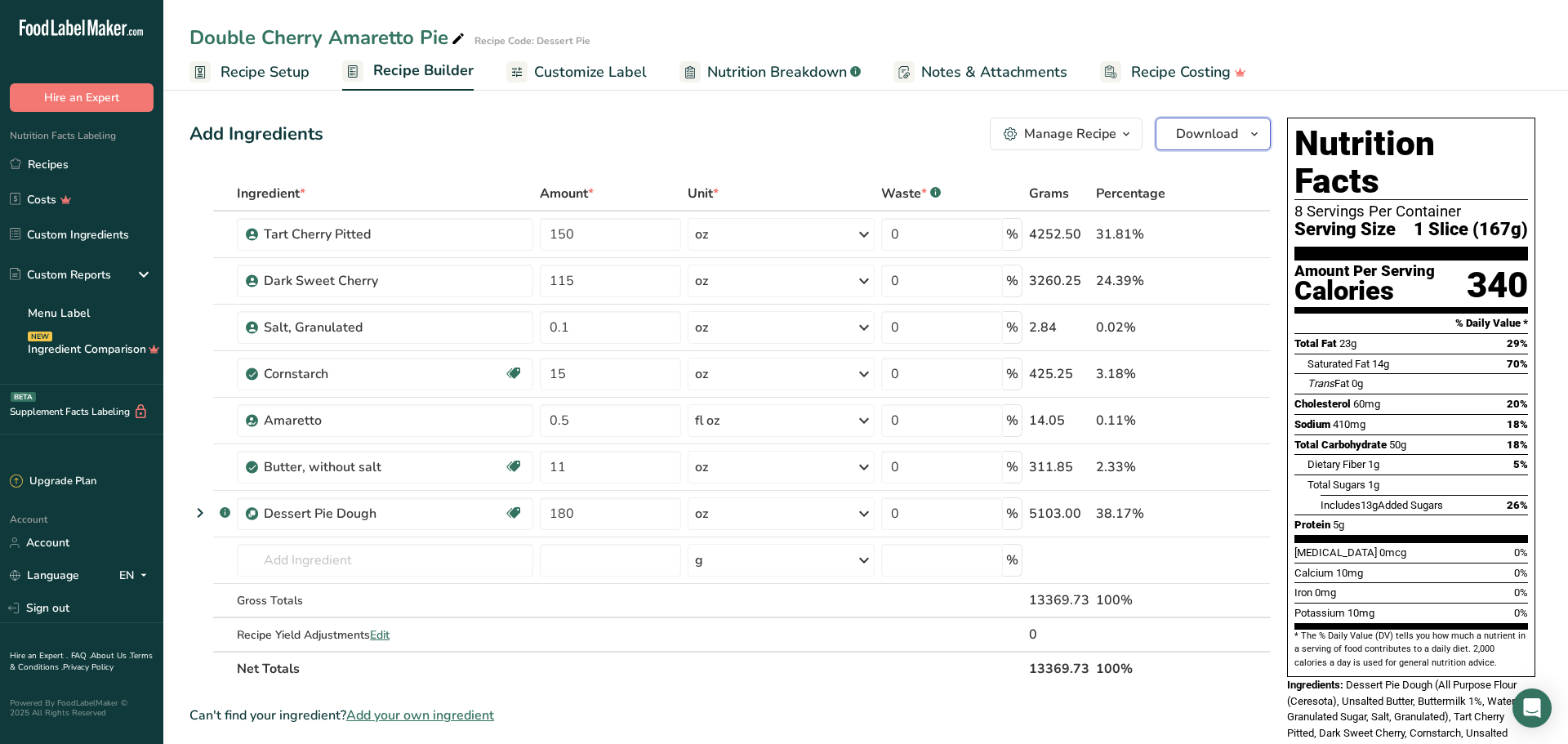
click at [1178, 137] on span "Download" at bounding box center [1207, 133] width 62 height 20
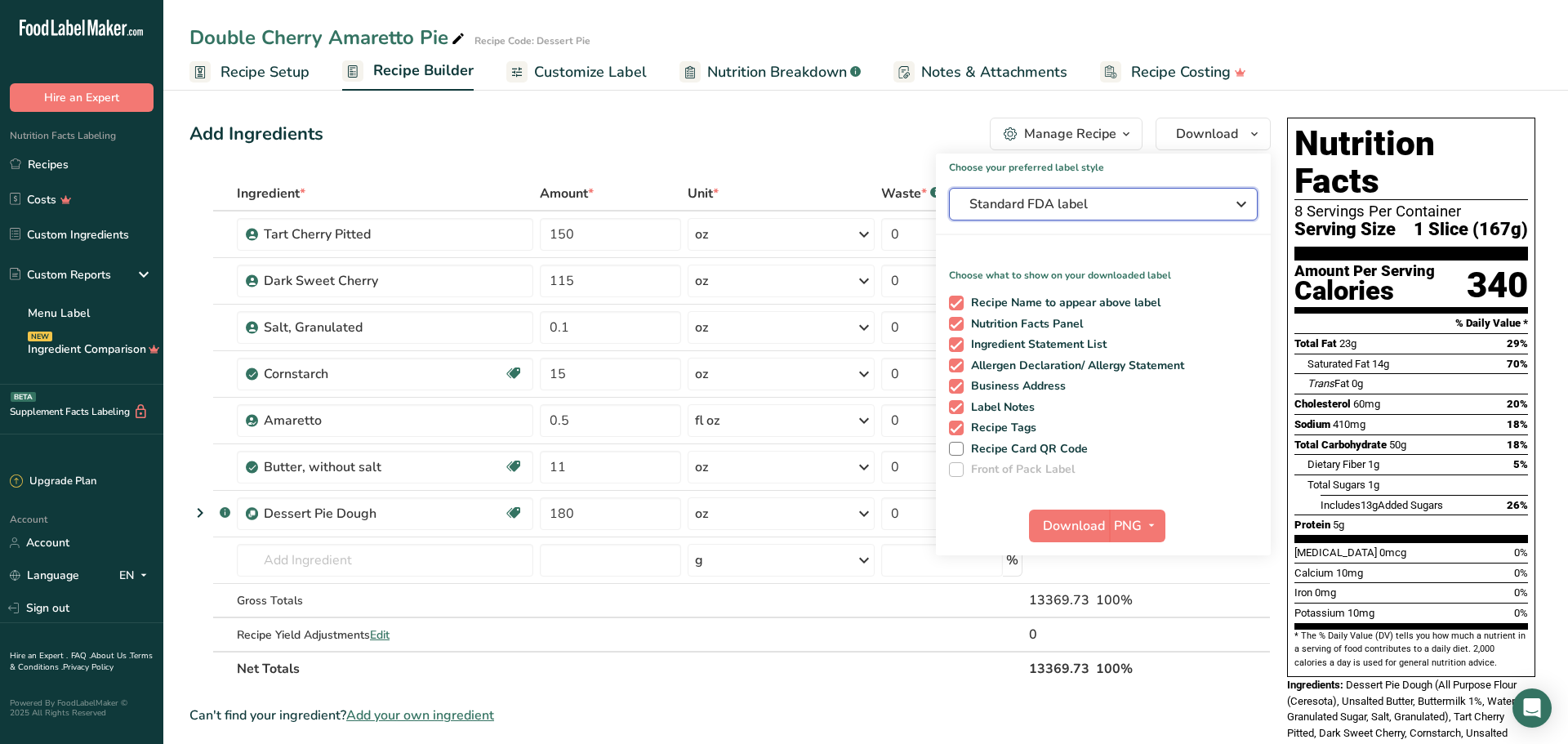
click at [1051, 209] on span "Standard FDA label" at bounding box center [1092, 204] width 245 height 20
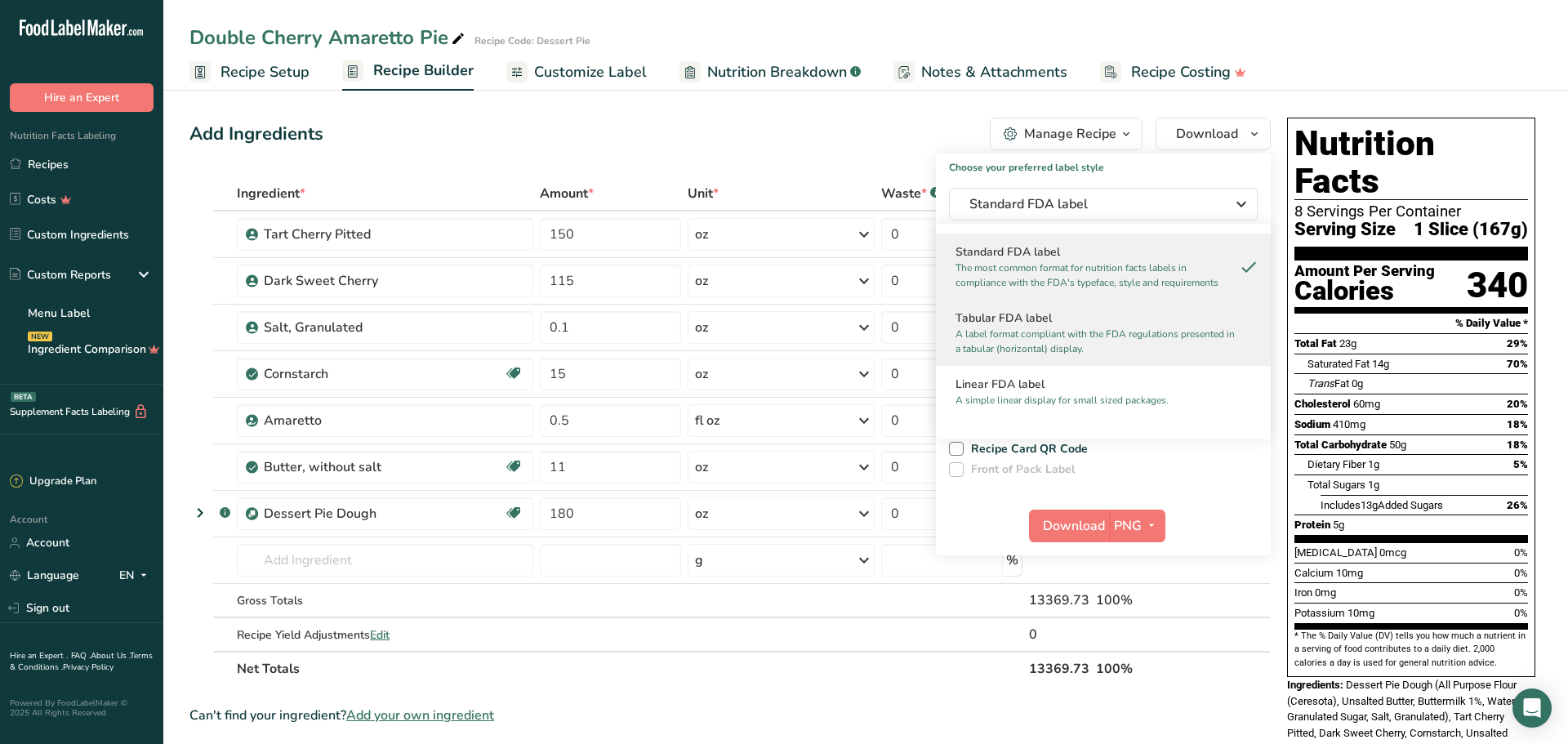
click at [1073, 330] on p "A label format compliant with the FDA regulations presented in a tabular (horiz…" at bounding box center [1095, 341] width 281 height 29
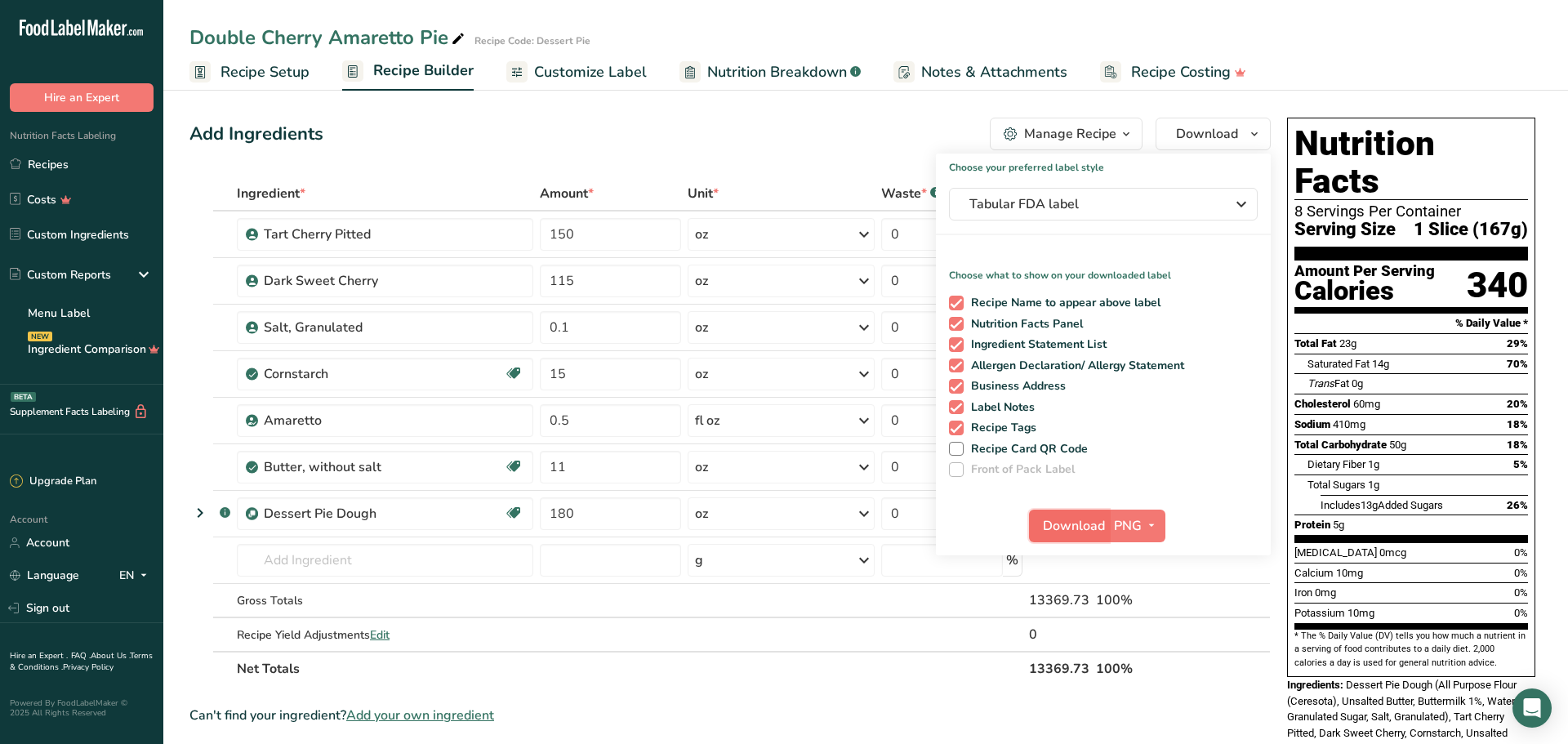
click at [1068, 528] on span "Download" at bounding box center [1074, 525] width 62 height 20
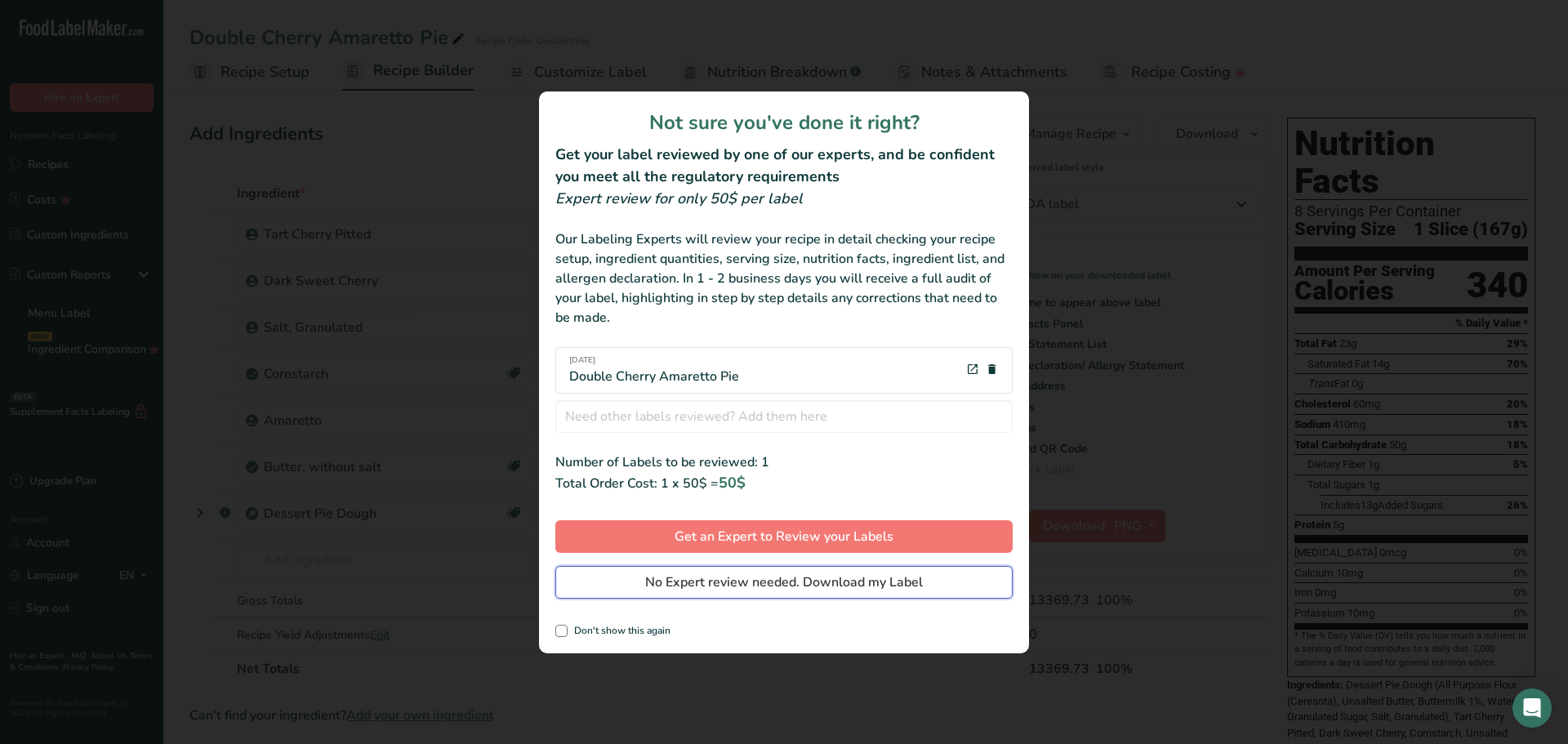
click at [748, 584] on span "No Expert review needed. Download my Label" at bounding box center [784, 581] width 278 height 20
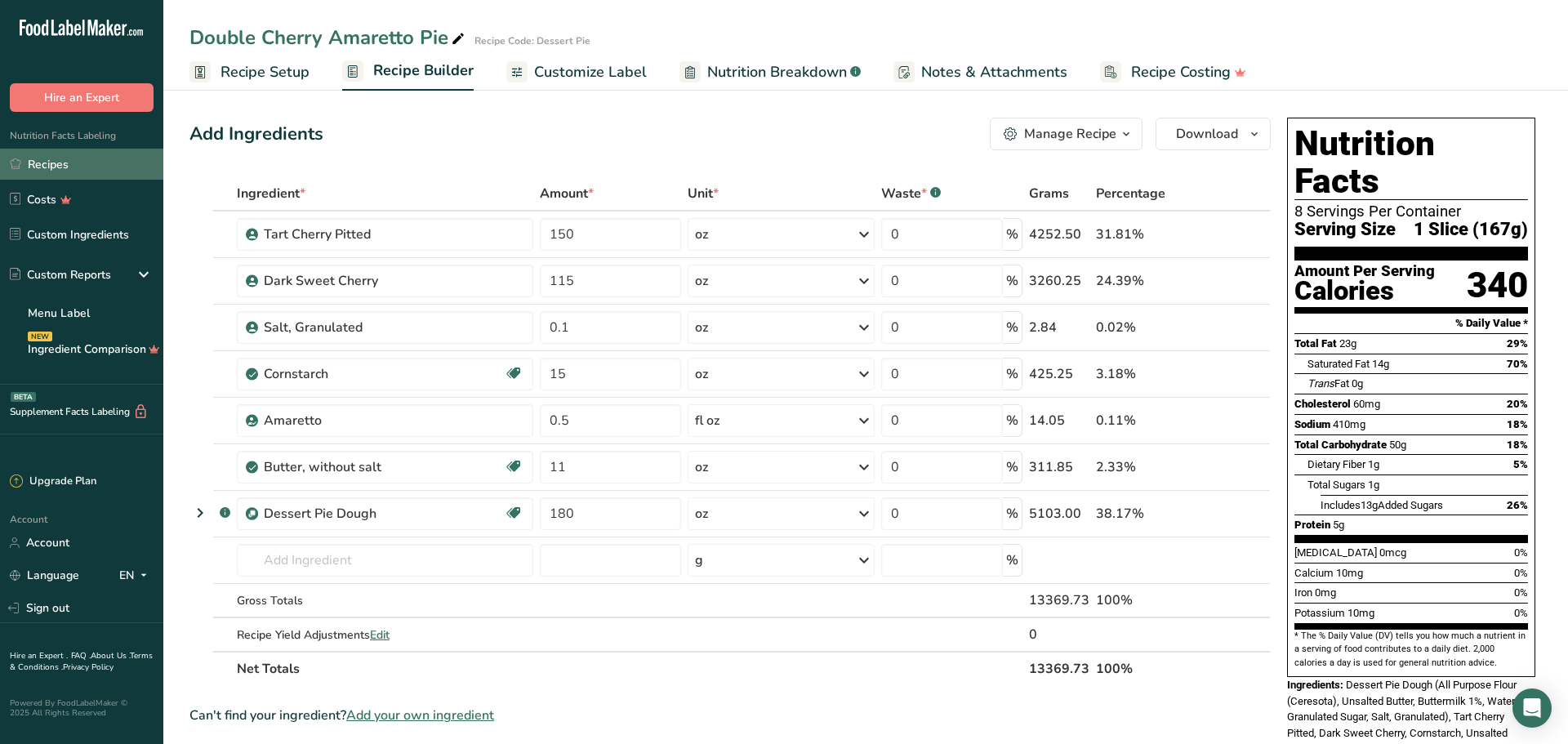
click at [69, 163] on link "Recipes" at bounding box center [82, 163] width 163 height 31
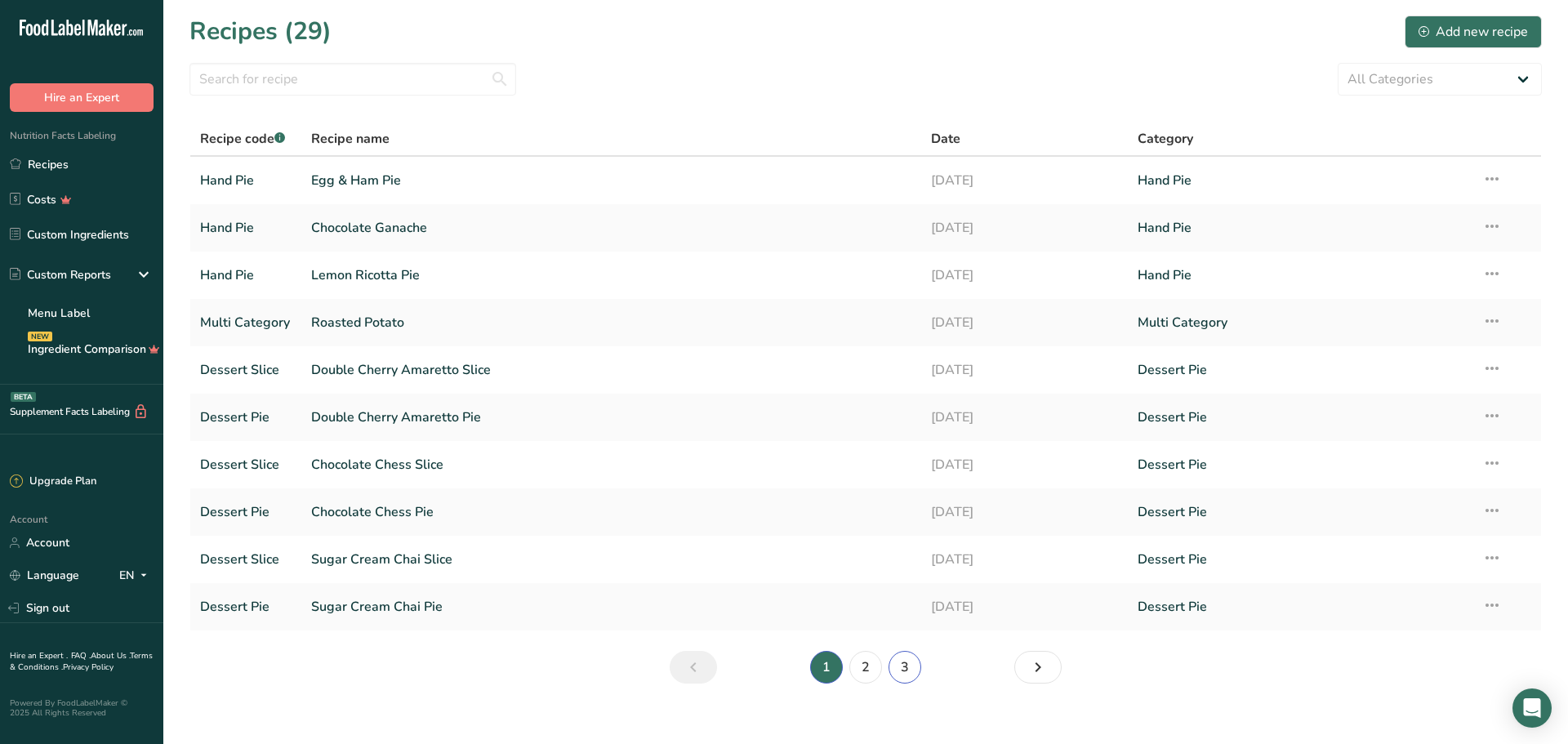
click at [908, 663] on link "3" at bounding box center [905, 667] width 33 height 33
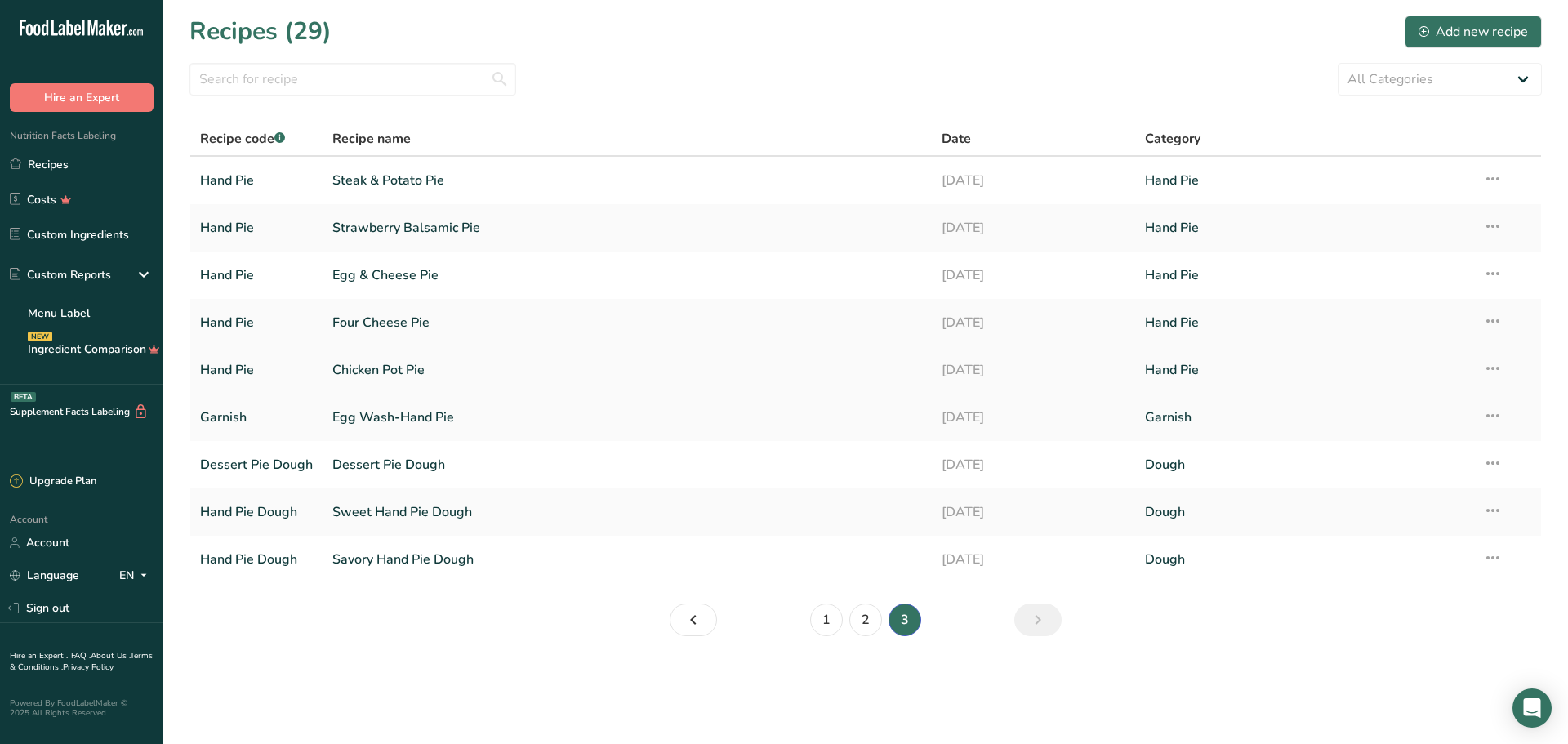
click at [375, 366] on link "Chicken Pot Pie" at bounding box center [628, 370] width 590 height 35
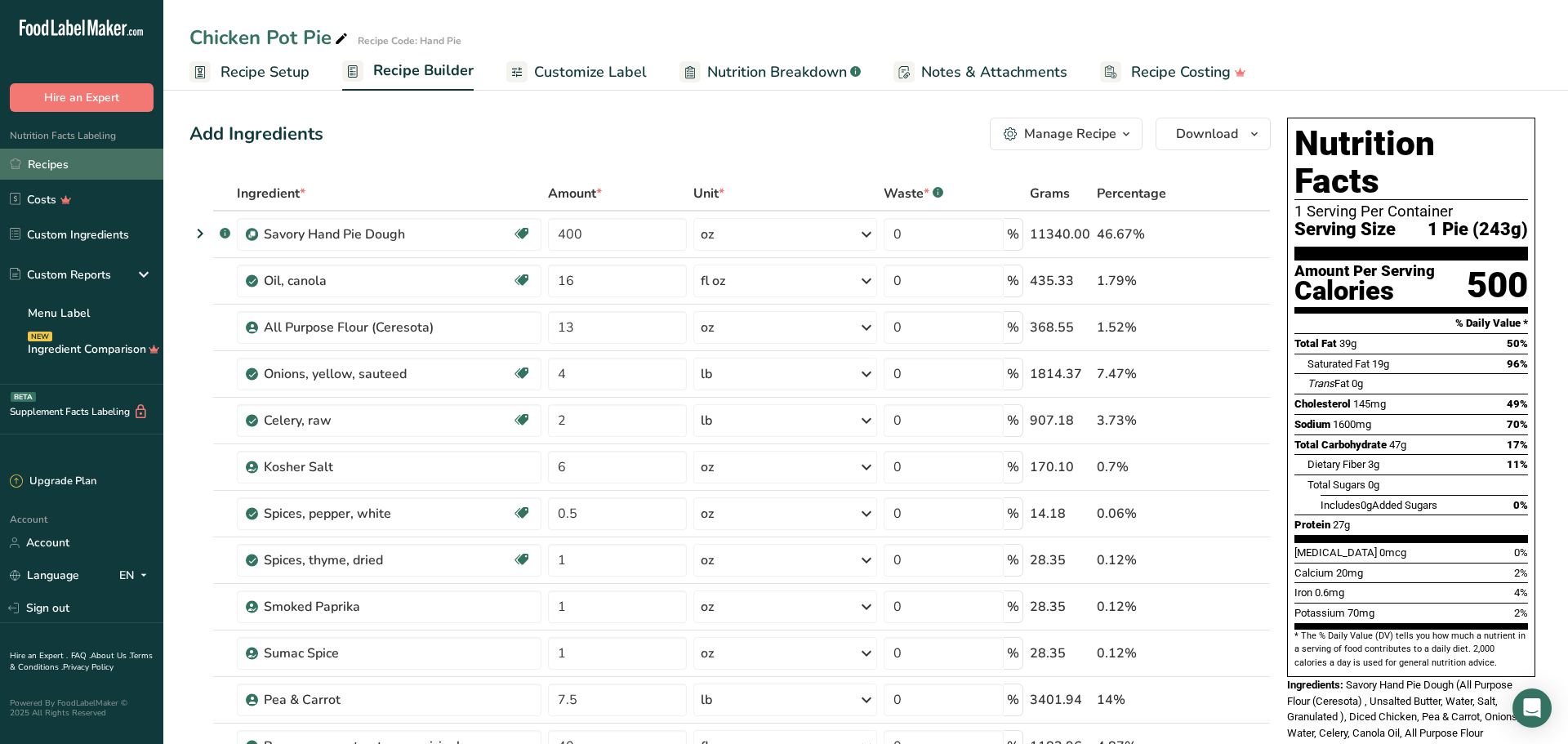
click at [119, 154] on link "Recipes" at bounding box center [82, 163] width 163 height 31
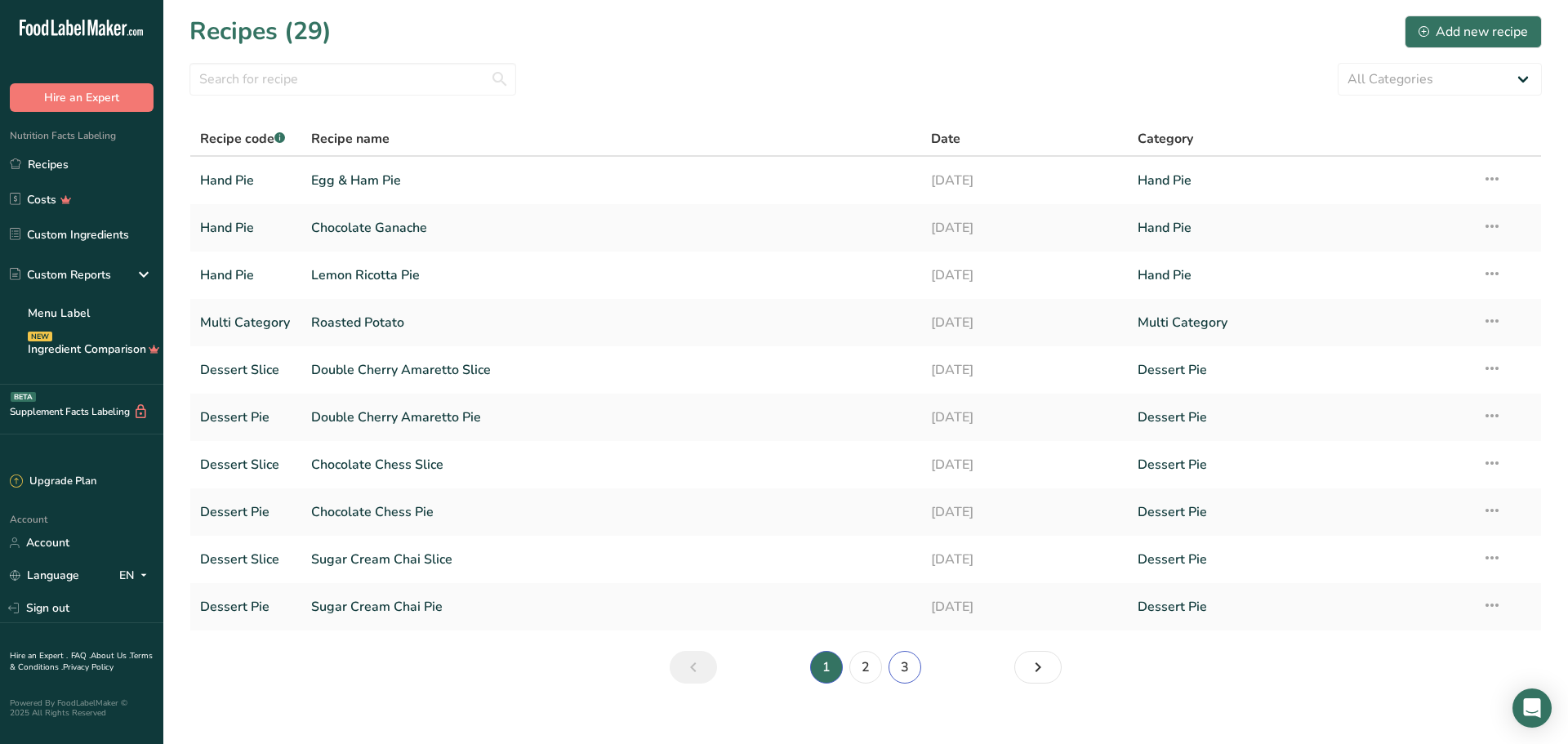
click at [904, 666] on link "3" at bounding box center [905, 667] width 33 height 33
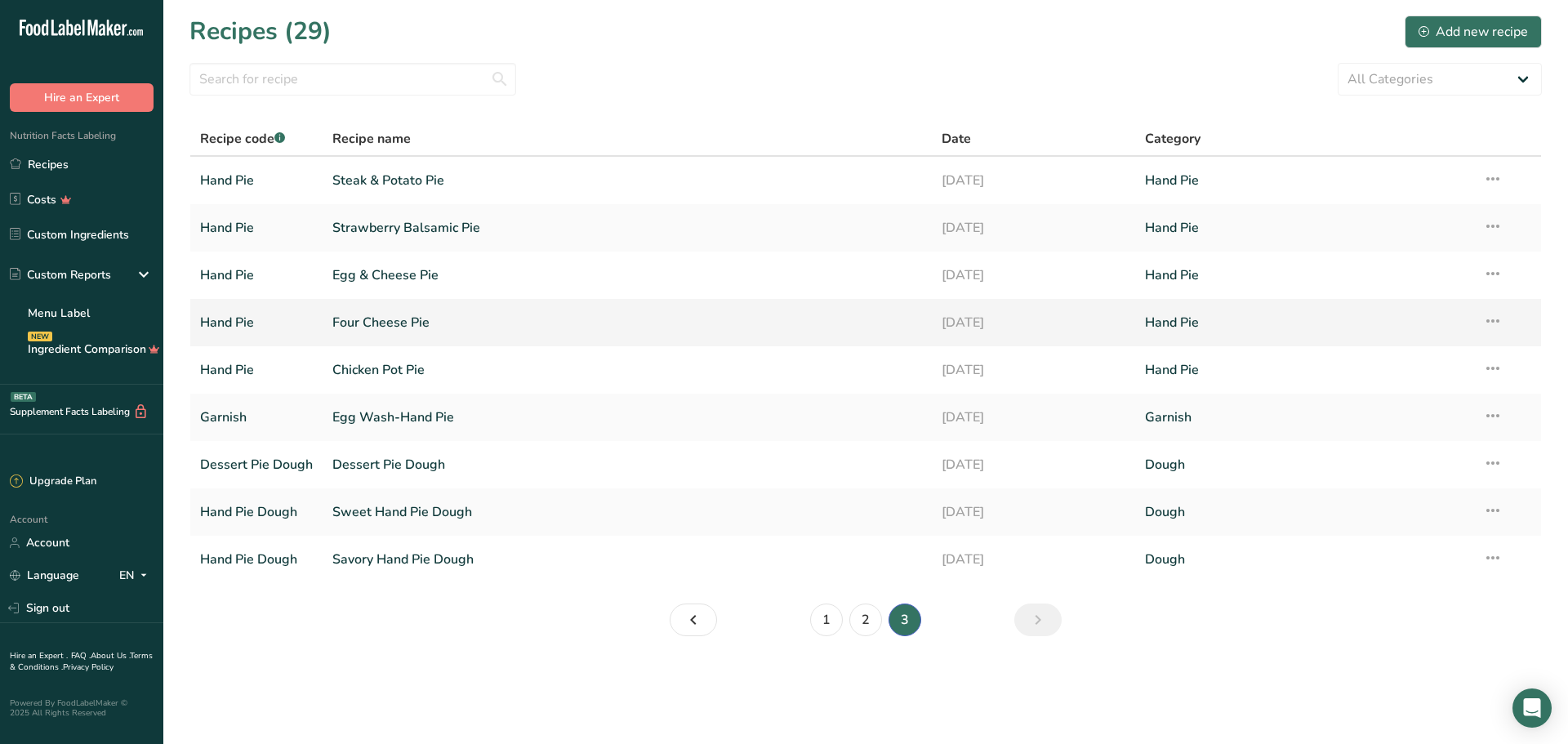
click at [379, 318] on link "Four Cheese Pie" at bounding box center [628, 322] width 590 height 35
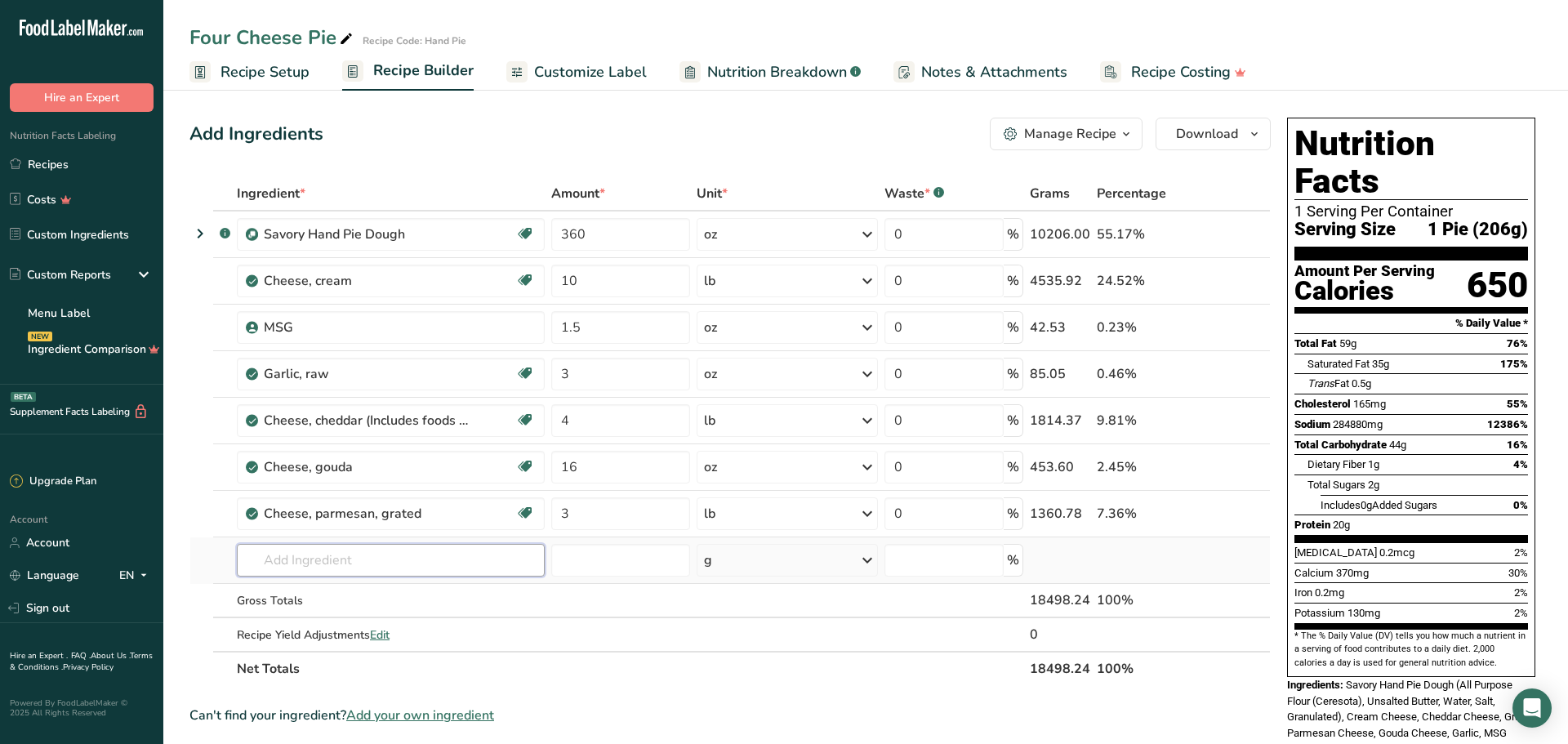
click at [303, 566] on input "text" at bounding box center [391, 560] width 308 height 33
type input "egg wash"
click at [377, 587] on p "Garnish Egg Wash-Hand Pie" at bounding box center [332, 594] width 163 height 17
type input "Egg Wash-Hand Pie"
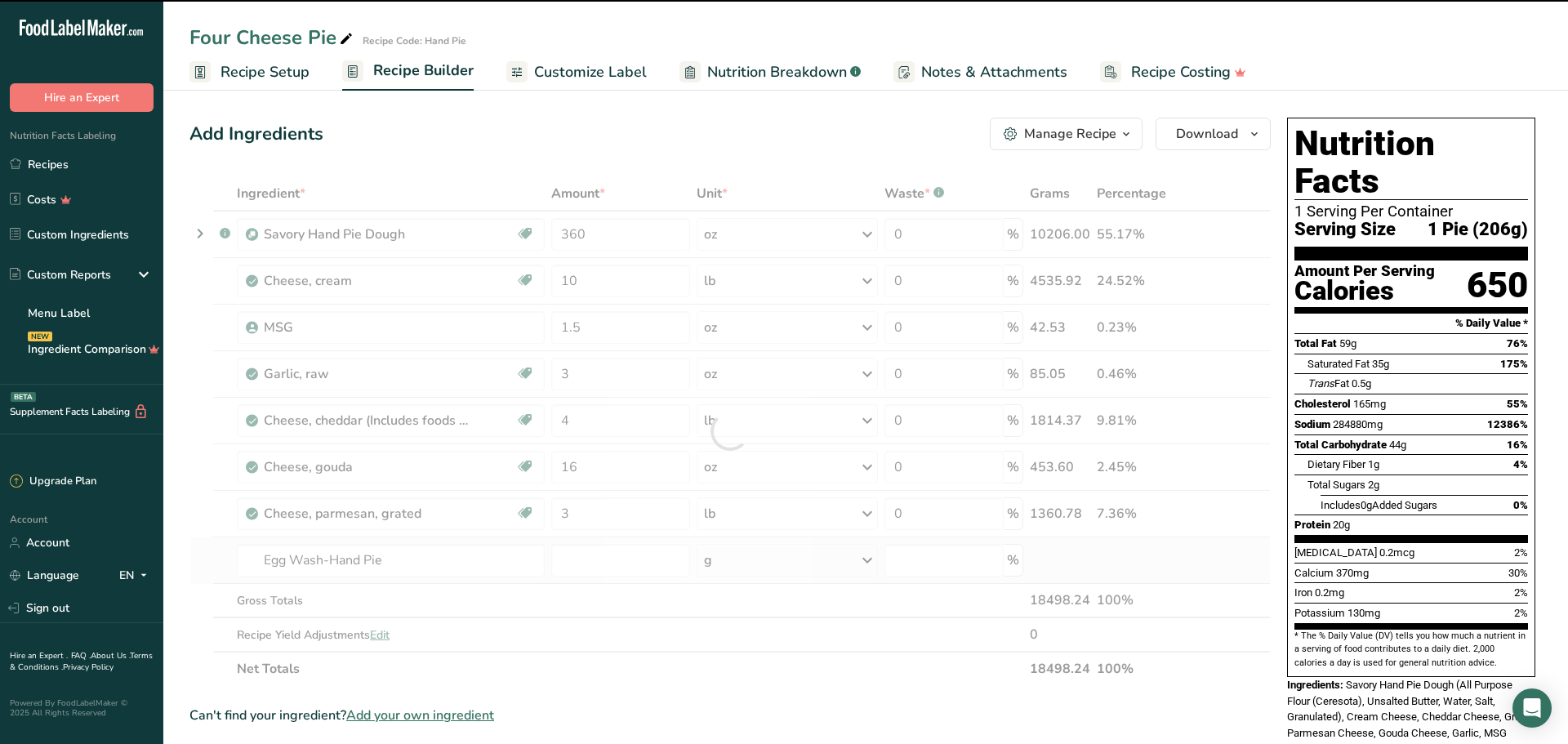
type input "0"
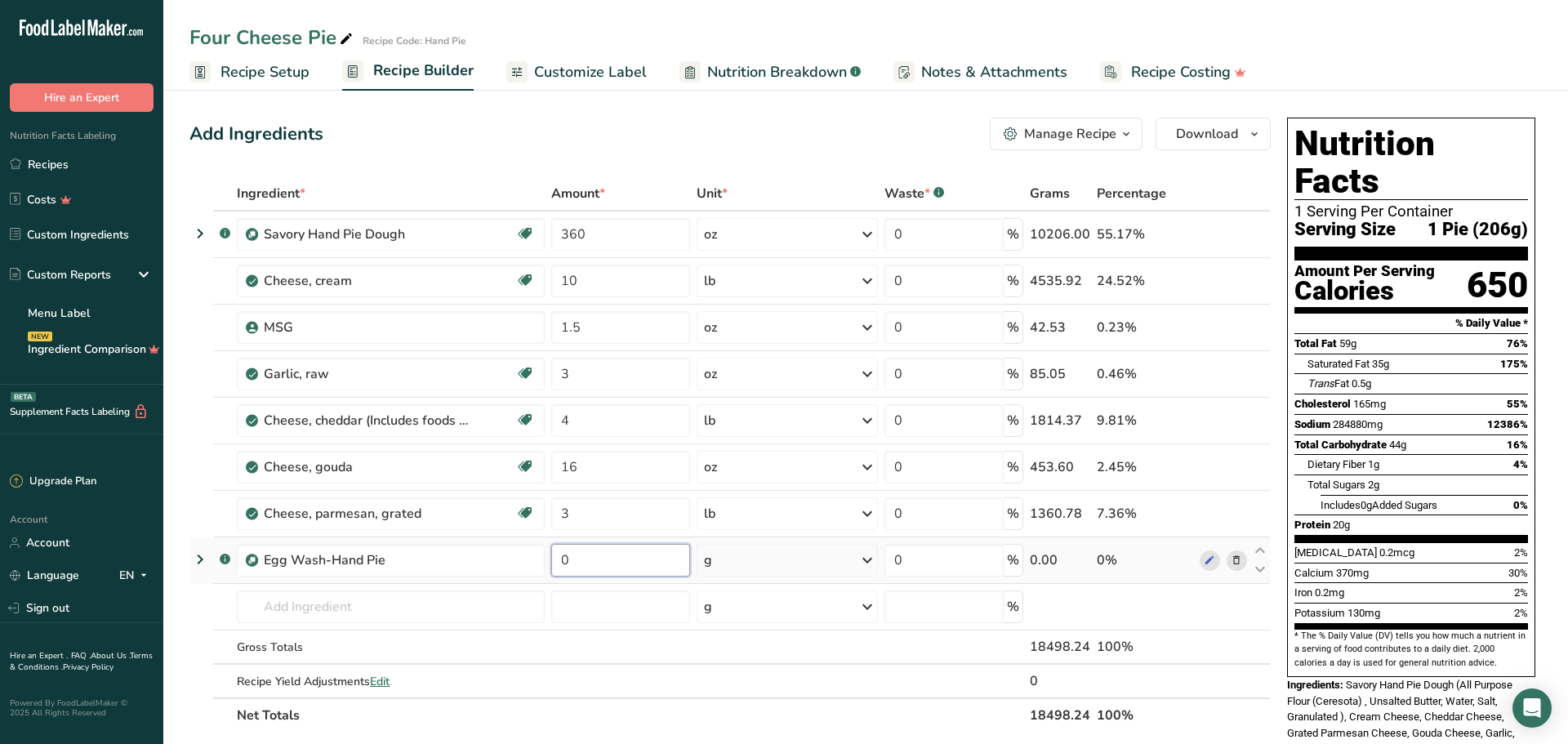
click at [565, 564] on input "0" at bounding box center [621, 560] width 139 height 33
type input "0.5"
click at [615, 670] on div "Ingredient * Amount * Unit * Waste * .a-a{fill:#347362;}.b-a{fill:#fff;} Grams …" at bounding box center [730, 455] width 1081 height 556
click at [71, 154] on link "Recipes" at bounding box center [82, 163] width 163 height 31
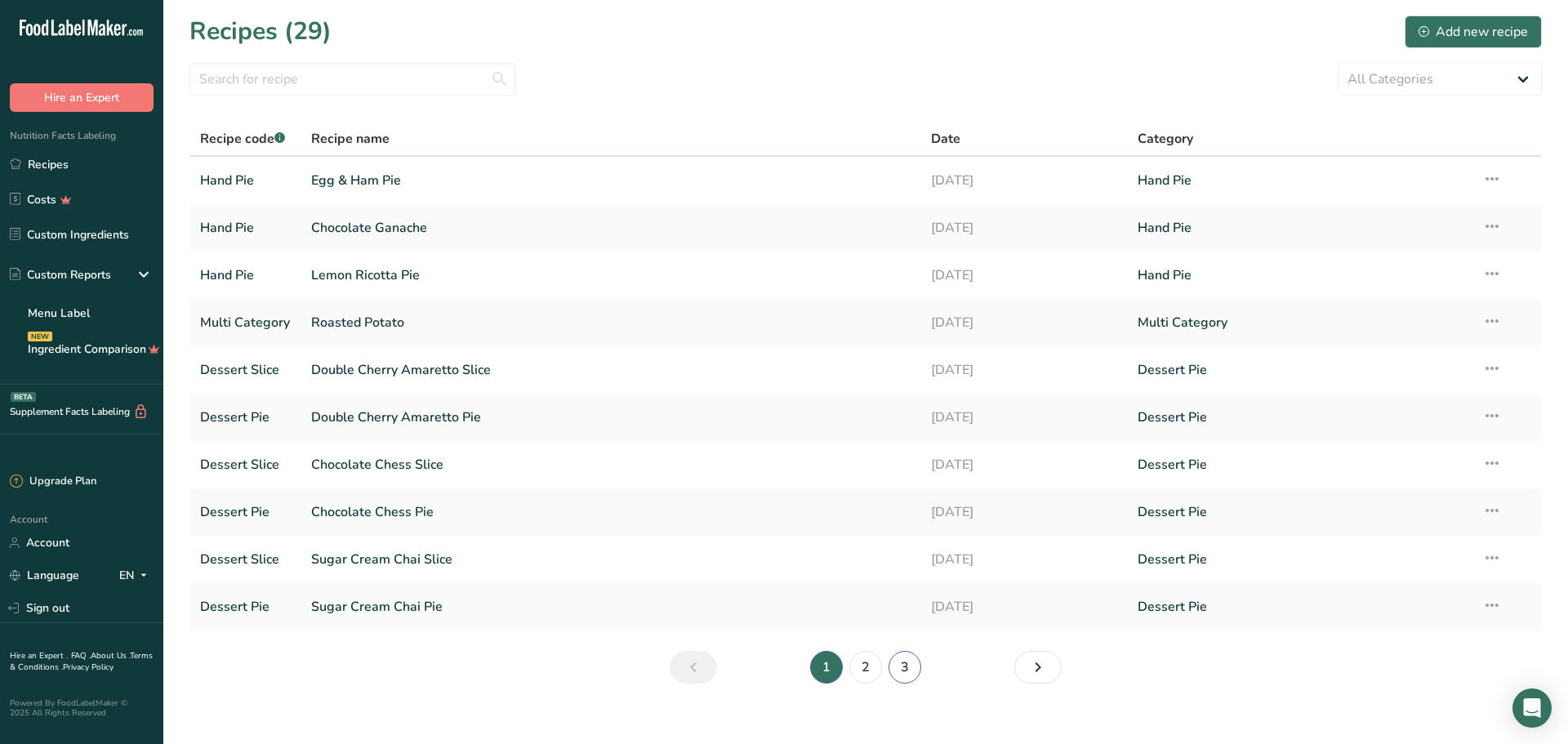
click at [904, 668] on link "3" at bounding box center [905, 667] width 33 height 33
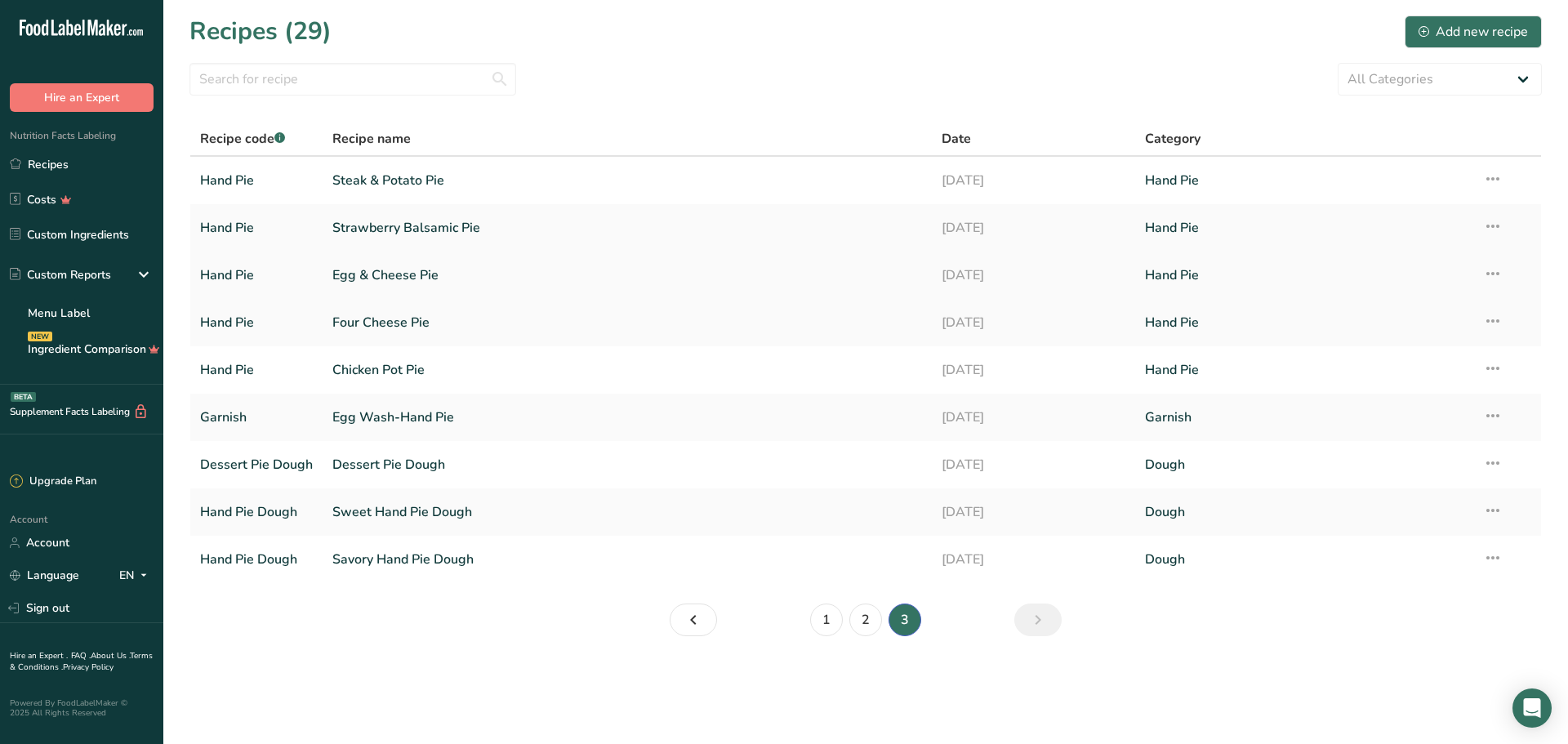
click at [389, 271] on link "Egg & Cheese Pie" at bounding box center [628, 275] width 590 height 35
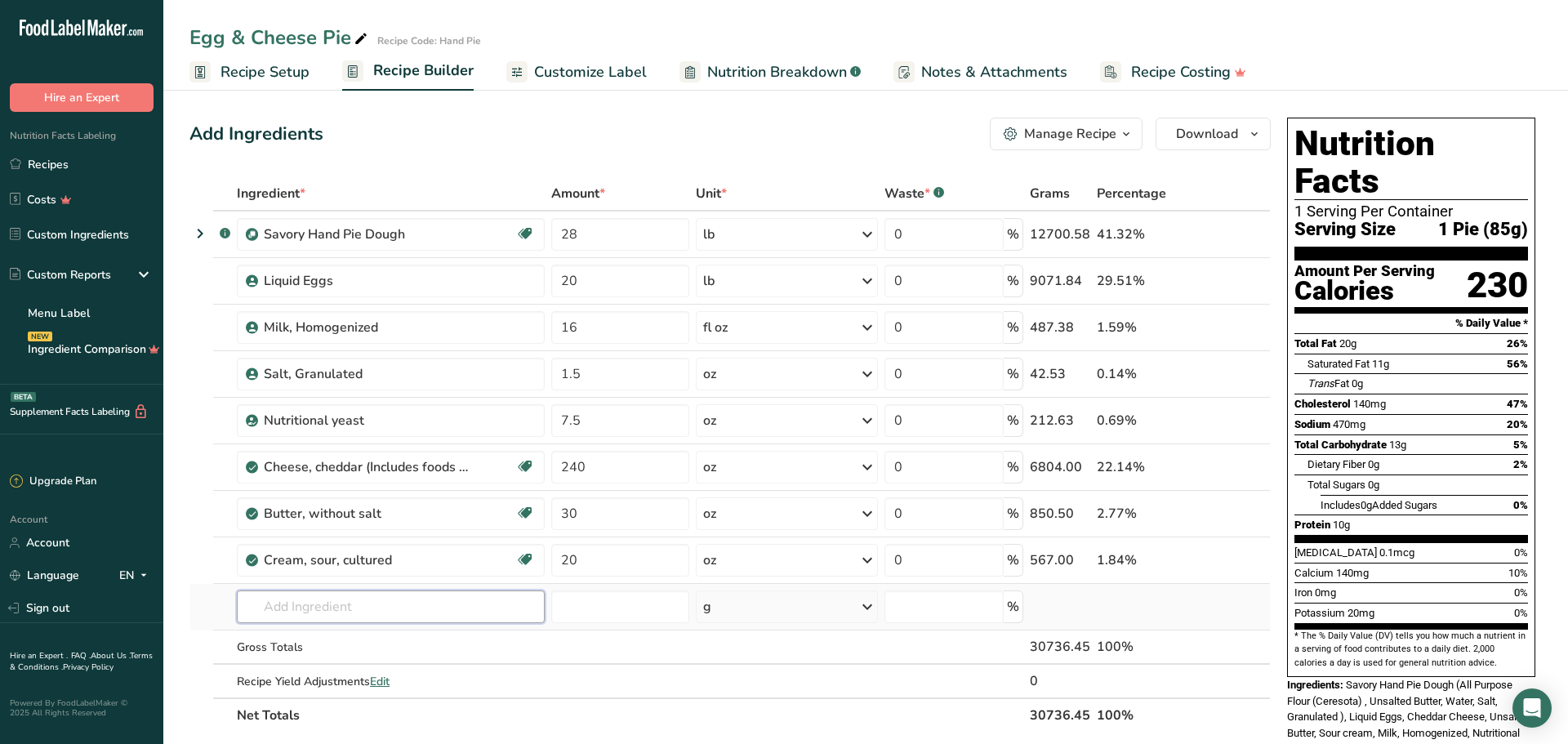
click at [322, 604] on input "text" at bounding box center [391, 607] width 308 height 33
type input "egg wash"
click at [341, 555] on p "Garnish Egg Wash-Hand Pie" at bounding box center [332, 550] width 163 height 17
type input "Egg Wash-Hand Pie"
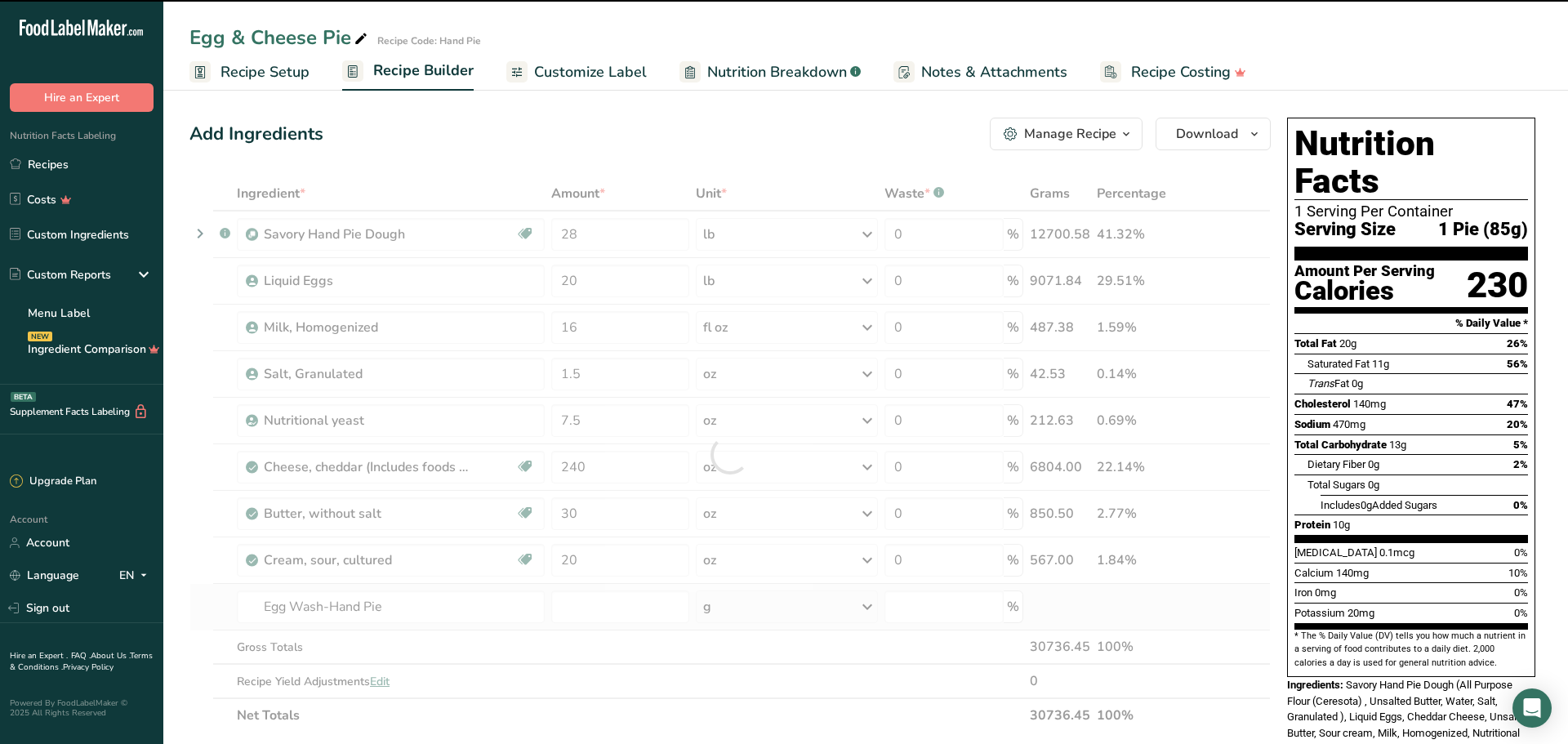
type input "0"
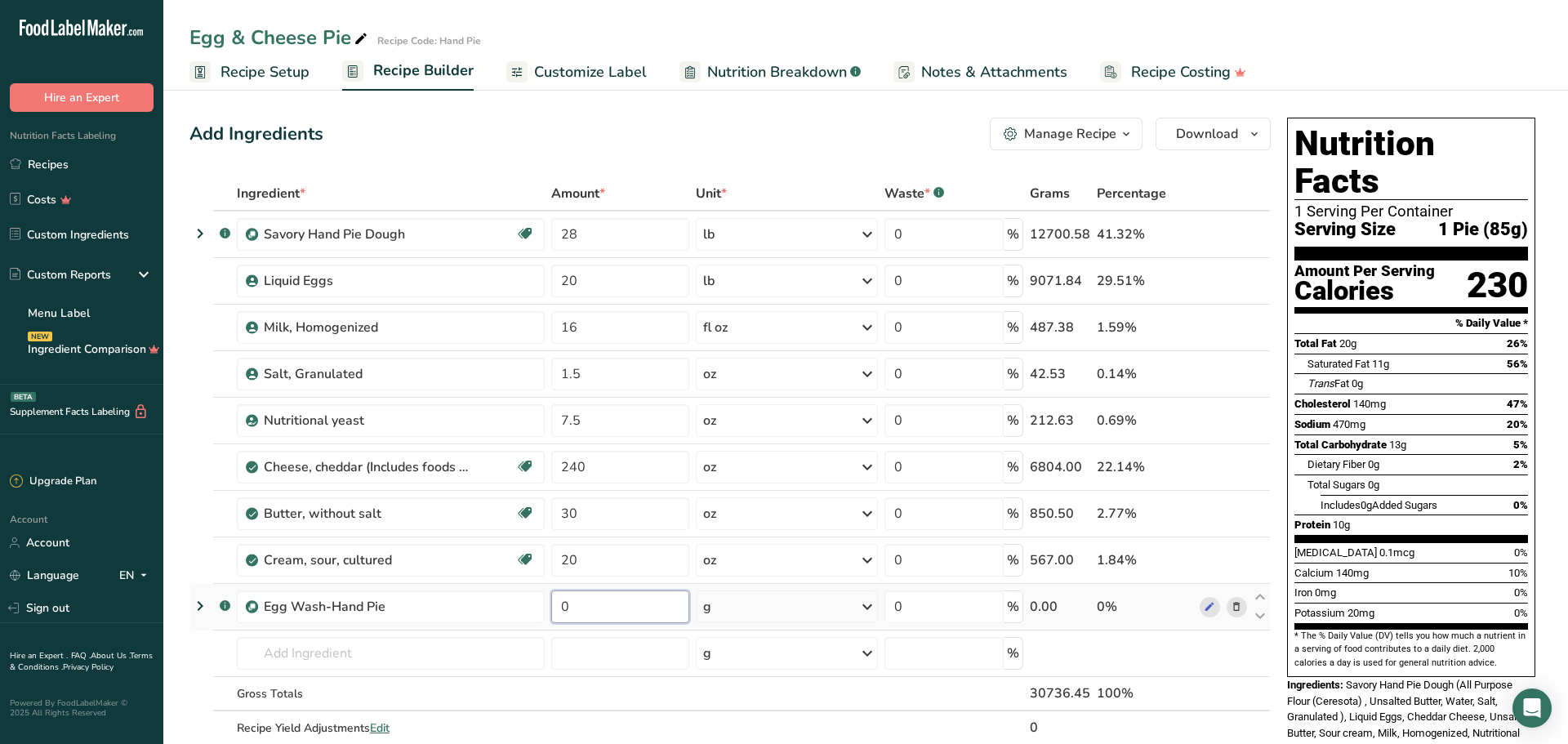
click at [573, 604] on input "0" at bounding box center [620, 607] width 138 height 33
type input "0.5"
click at [604, 696] on div "Ingredient * Amount * Unit * Waste * .a-a{fill:#347362;}.b-a{fill:#fff;} Grams …" at bounding box center [730, 478] width 1081 height 603
click at [98, 163] on link "Recipes" at bounding box center [82, 163] width 163 height 31
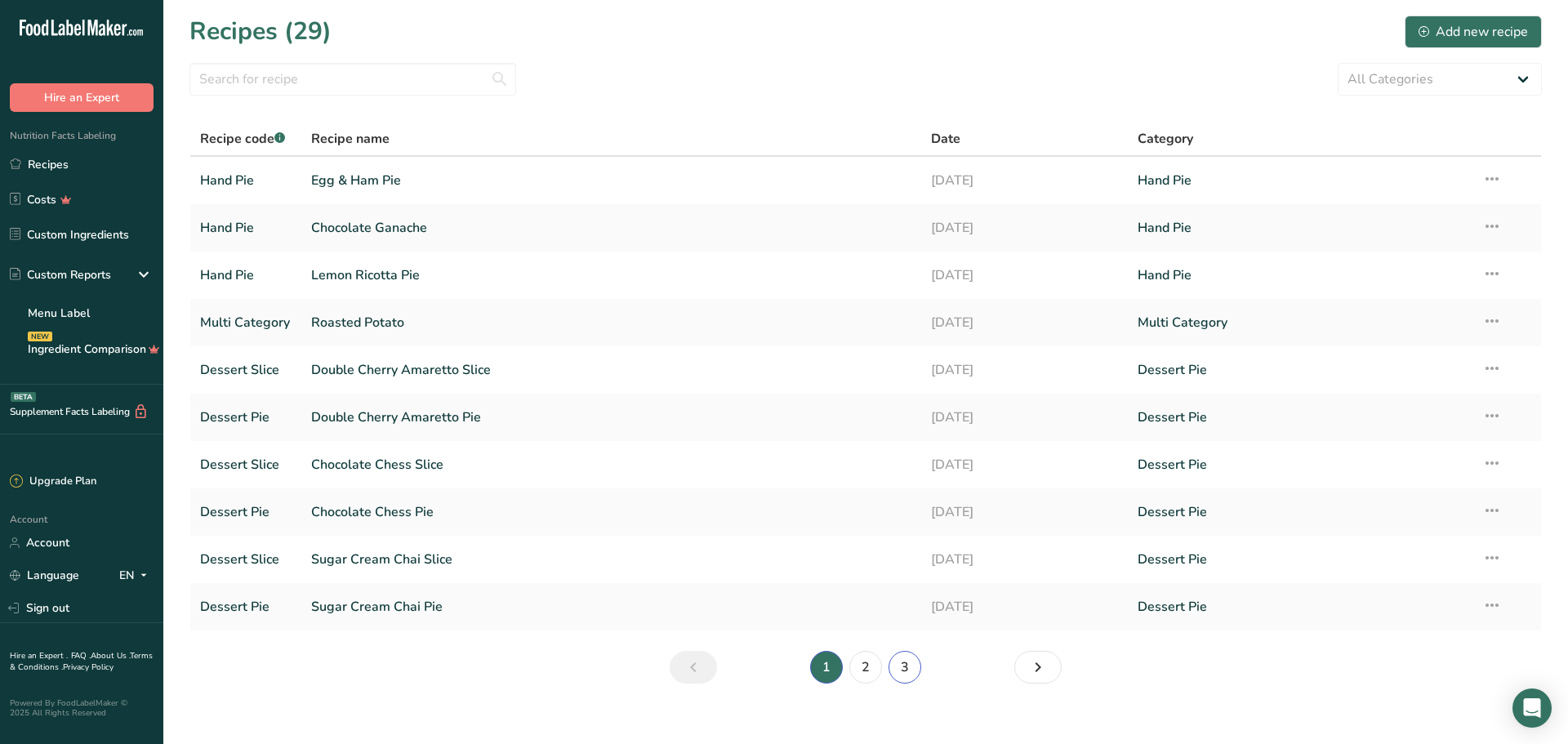
click at [904, 666] on link "3" at bounding box center [905, 667] width 33 height 33
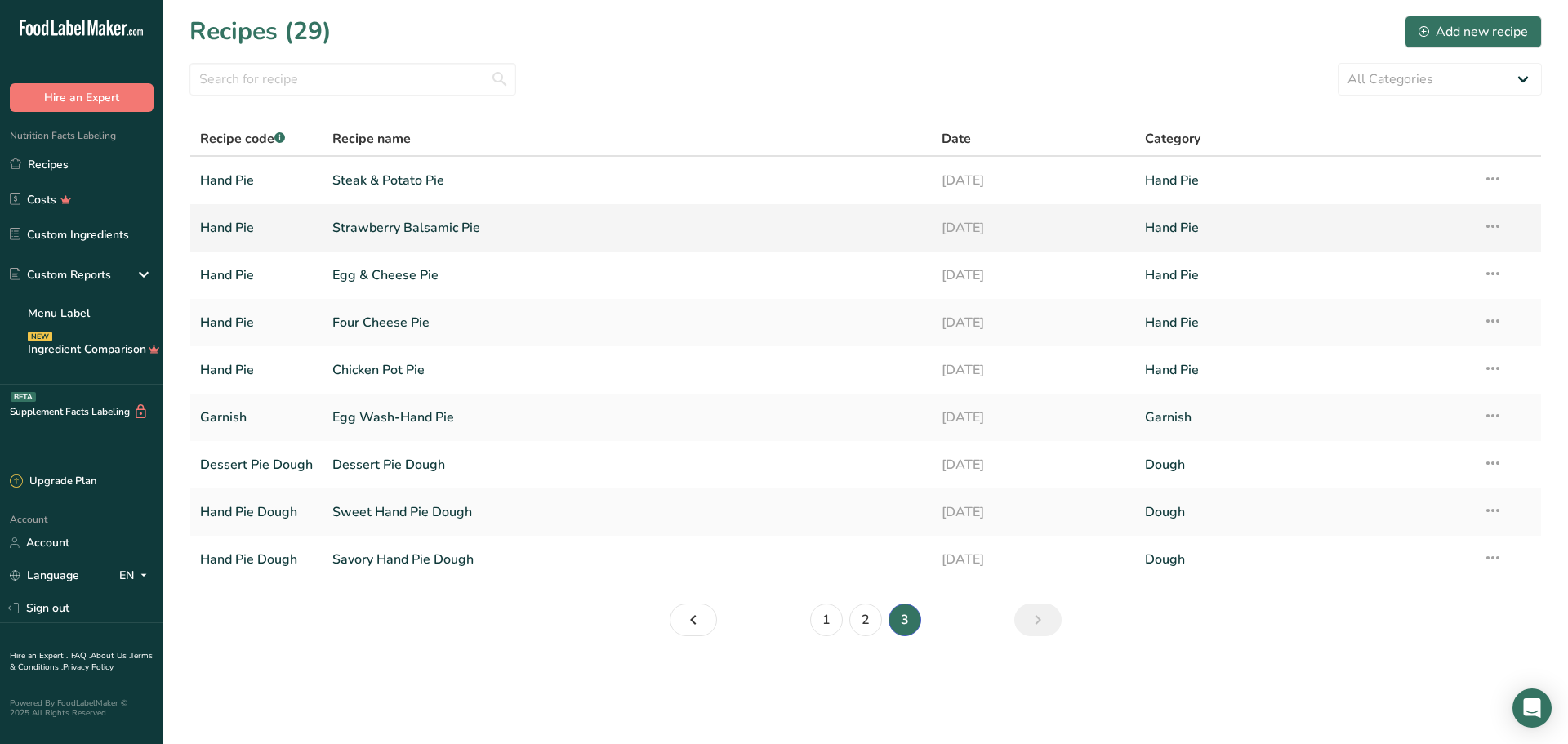
click at [398, 225] on link "Strawberry Balsamic Pie" at bounding box center [628, 227] width 590 height 35
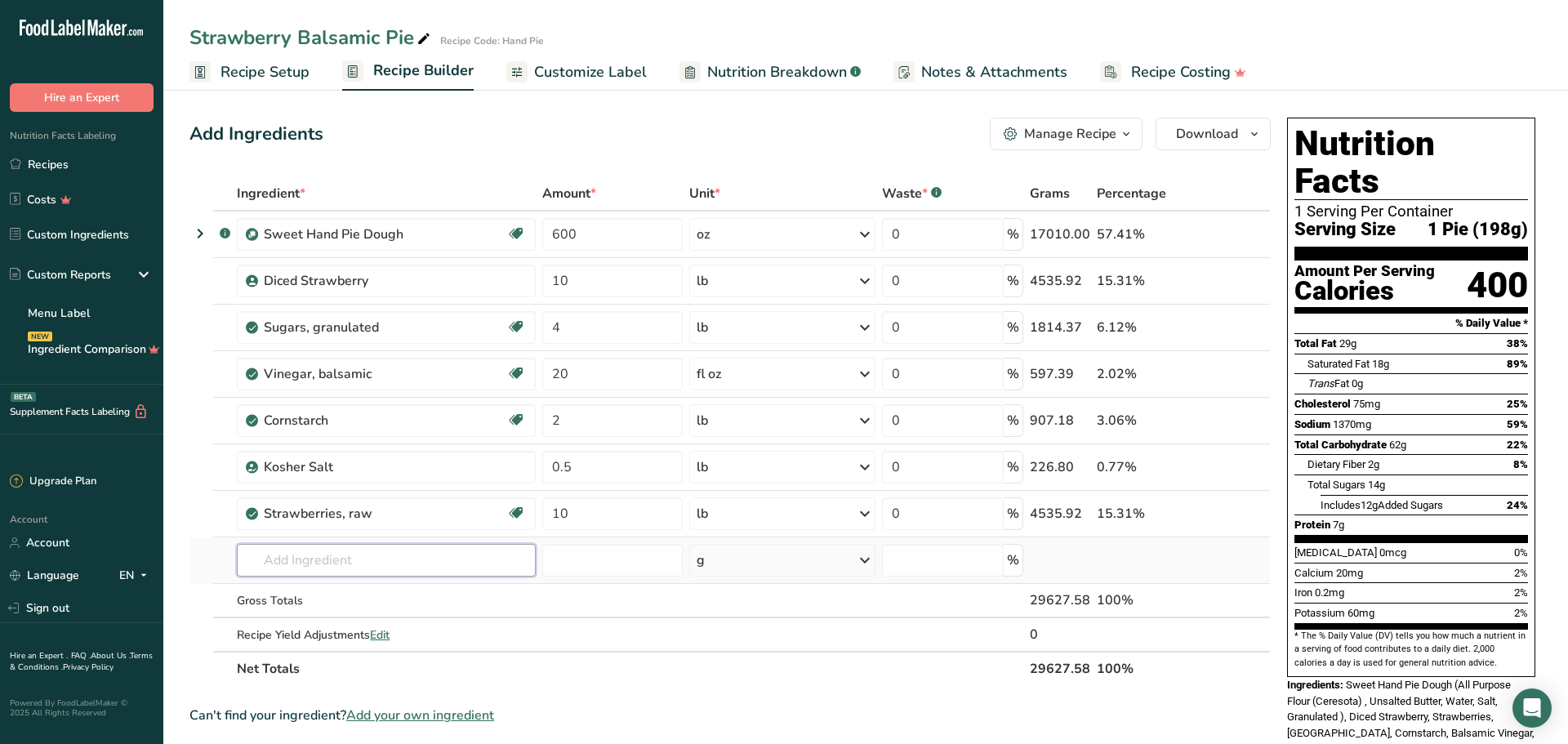
click at [382, 557] on input "text" at bounding box center [386, 560] width 299 height 33
type input "egg wash"
click at [395, 591] on p "Garnish Egg Wash-Hand Pie" at bounding box center [332, 594] width 163 height 17
type input "Egg Wash-Hand Pie"
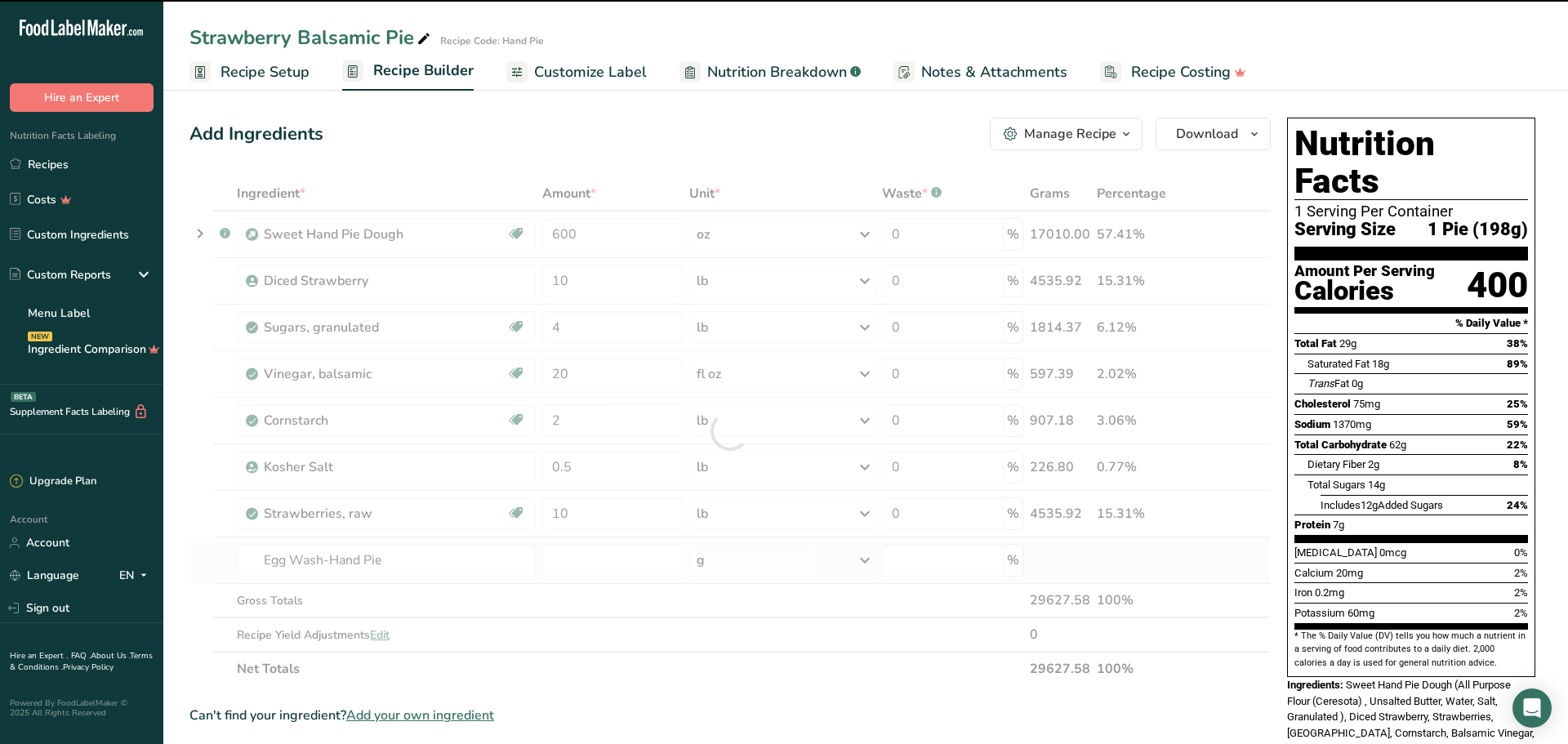
type input "0"
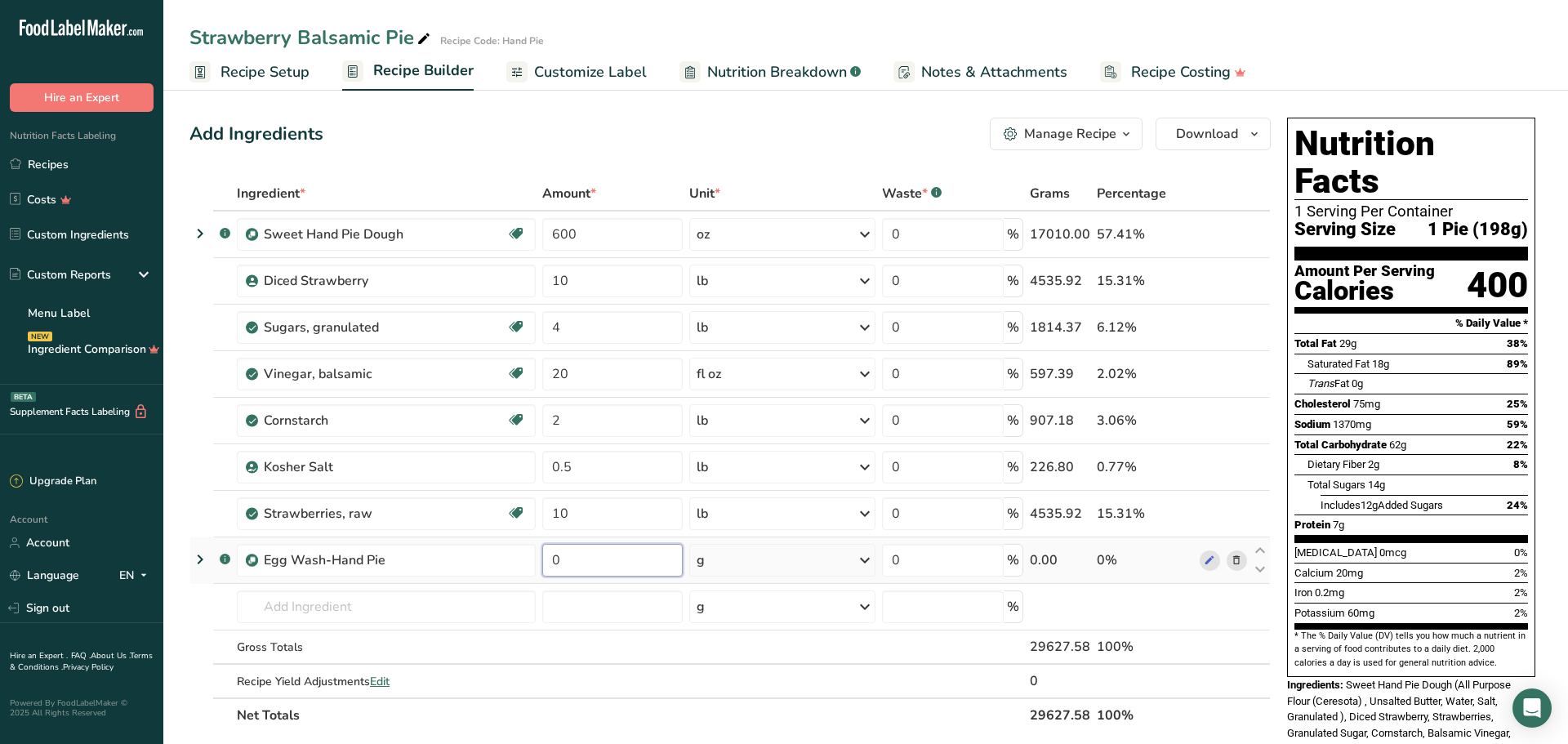
click at [586, 560] on input "0" at bounding box center [613, 560] width 141 height 33
type input "0.5"
click at [571, 648] on div "Ingredient * Amount * Unit * Waste * .a-a{fill:#347362;}.b-a{fill:#fff;} Grams …" at bounding box center [730, 455] width 1081 height 556
click at [64, 164] on link "Recipes" at bounding box center [82, 163] width 163 height 31
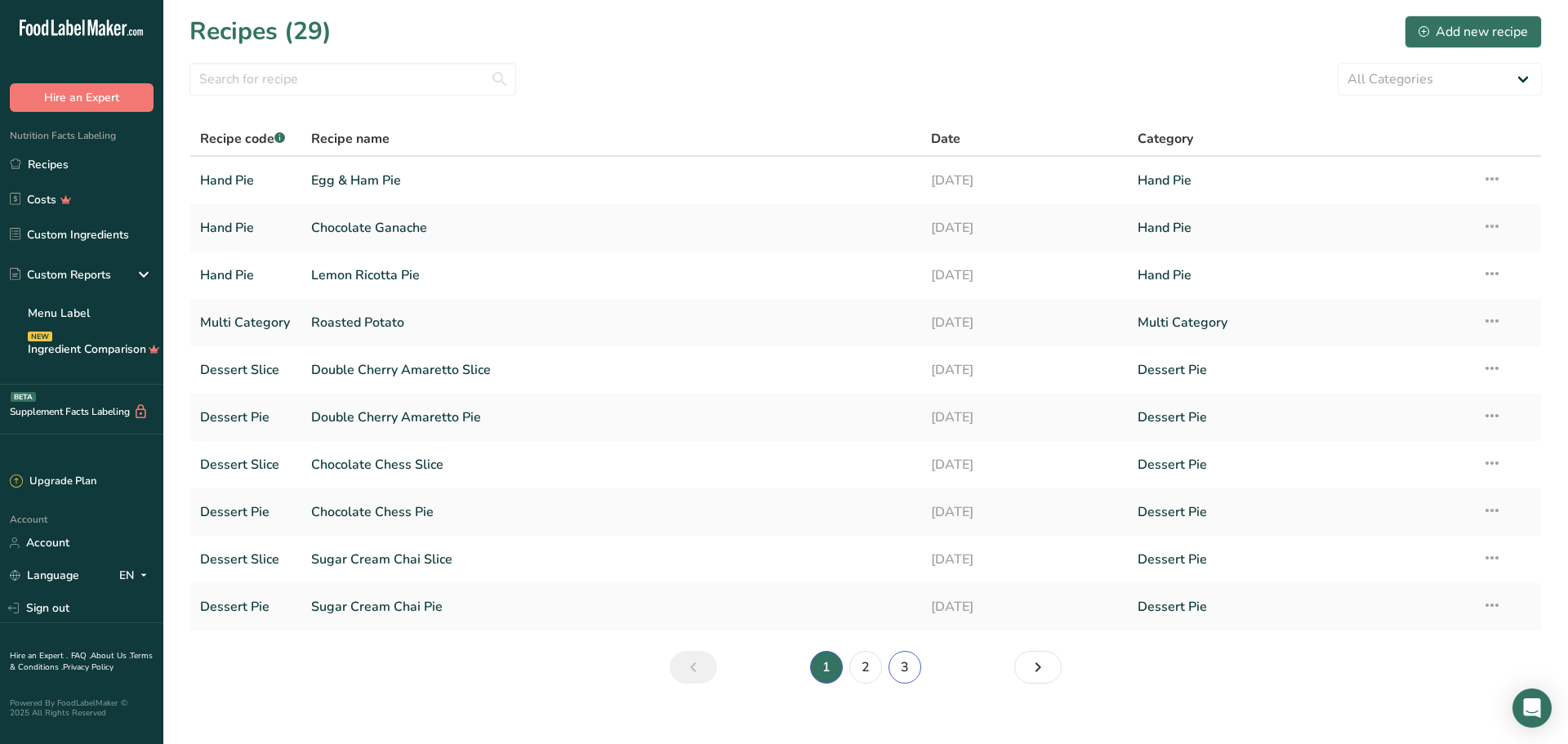
click at [908, 667] on link "3" at bounding box center [905, 667] width 33 height 33
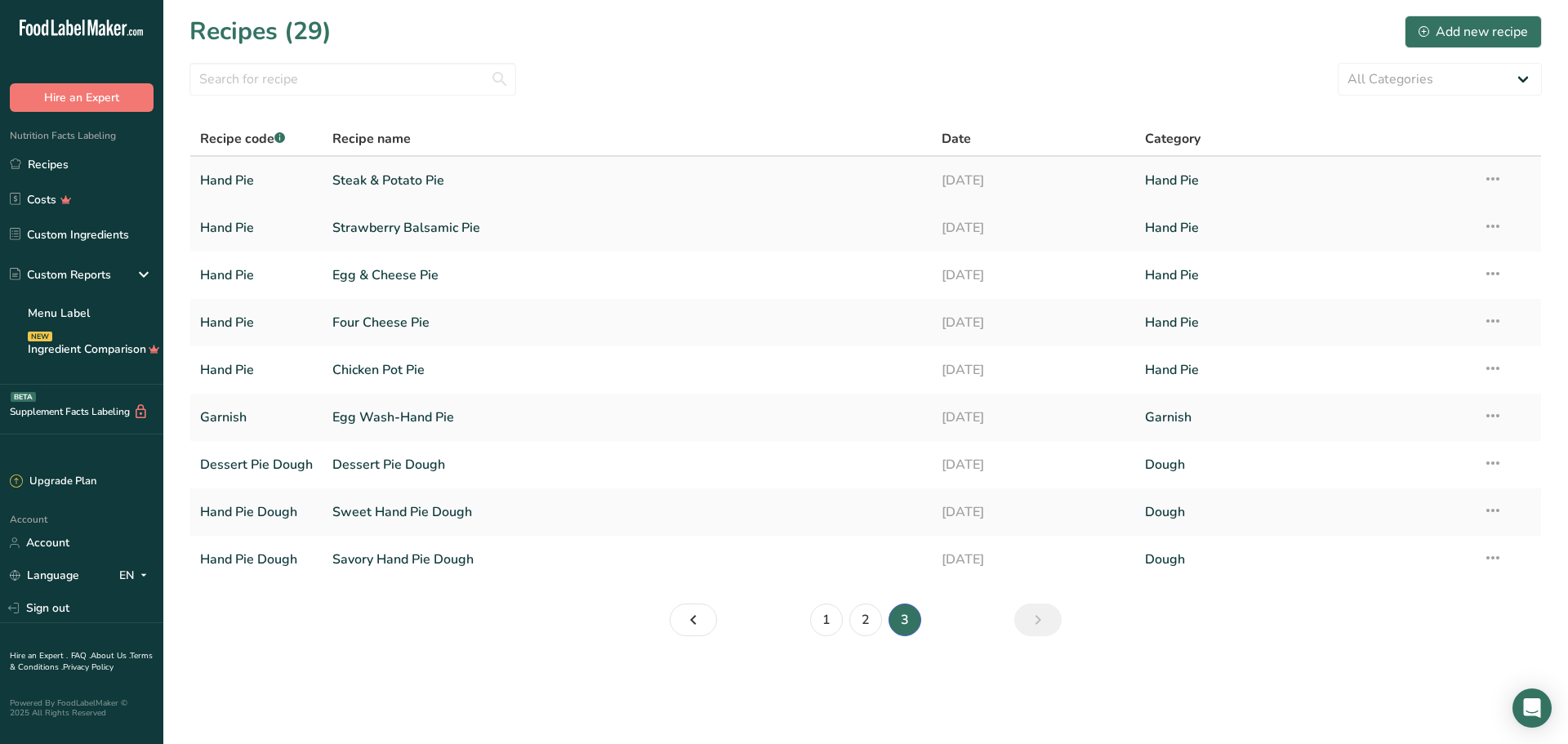
click at [390, 182] on link "Steak & Potato Pie" at bounding box center [628, 180] width 590 height 35
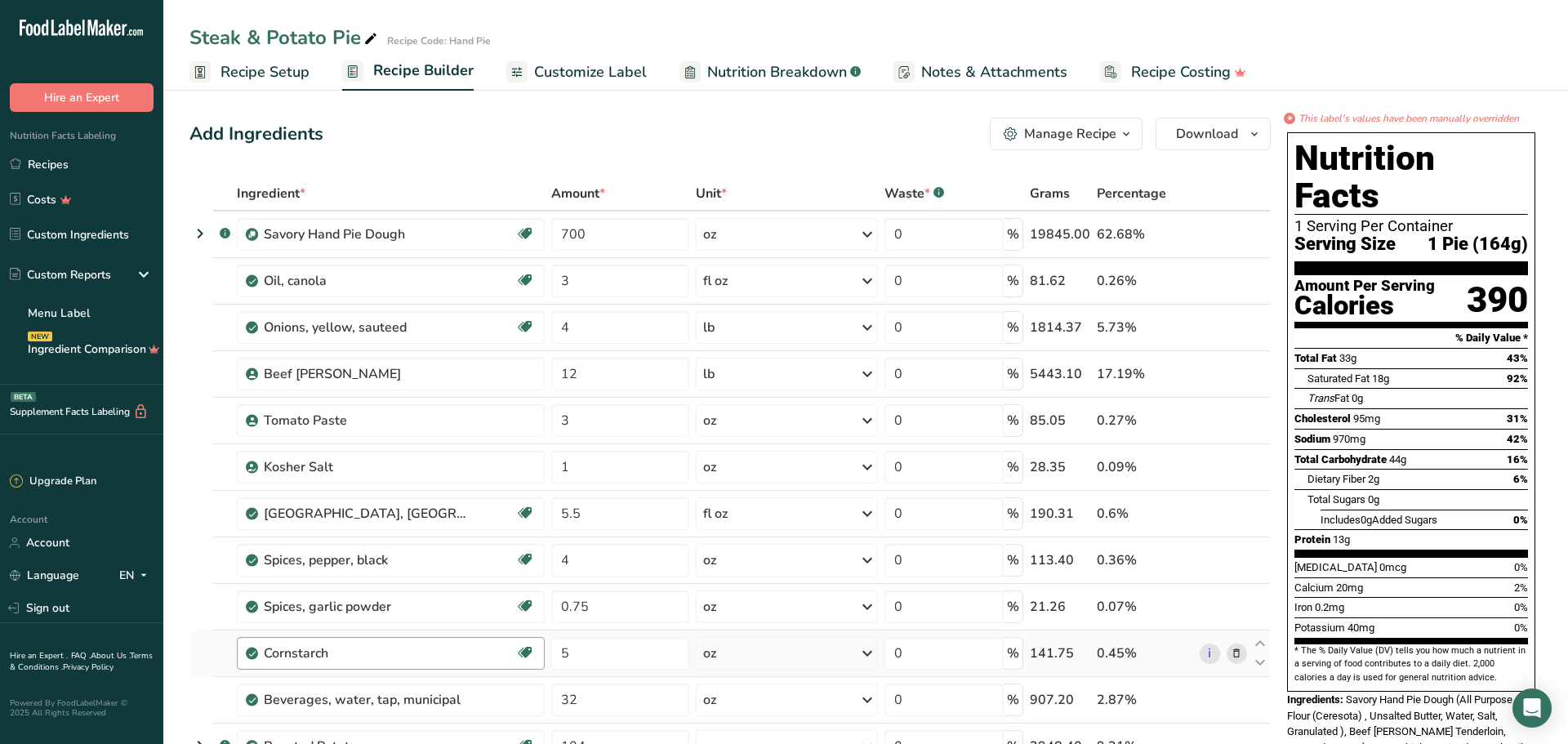
scroll to position [651, 0]
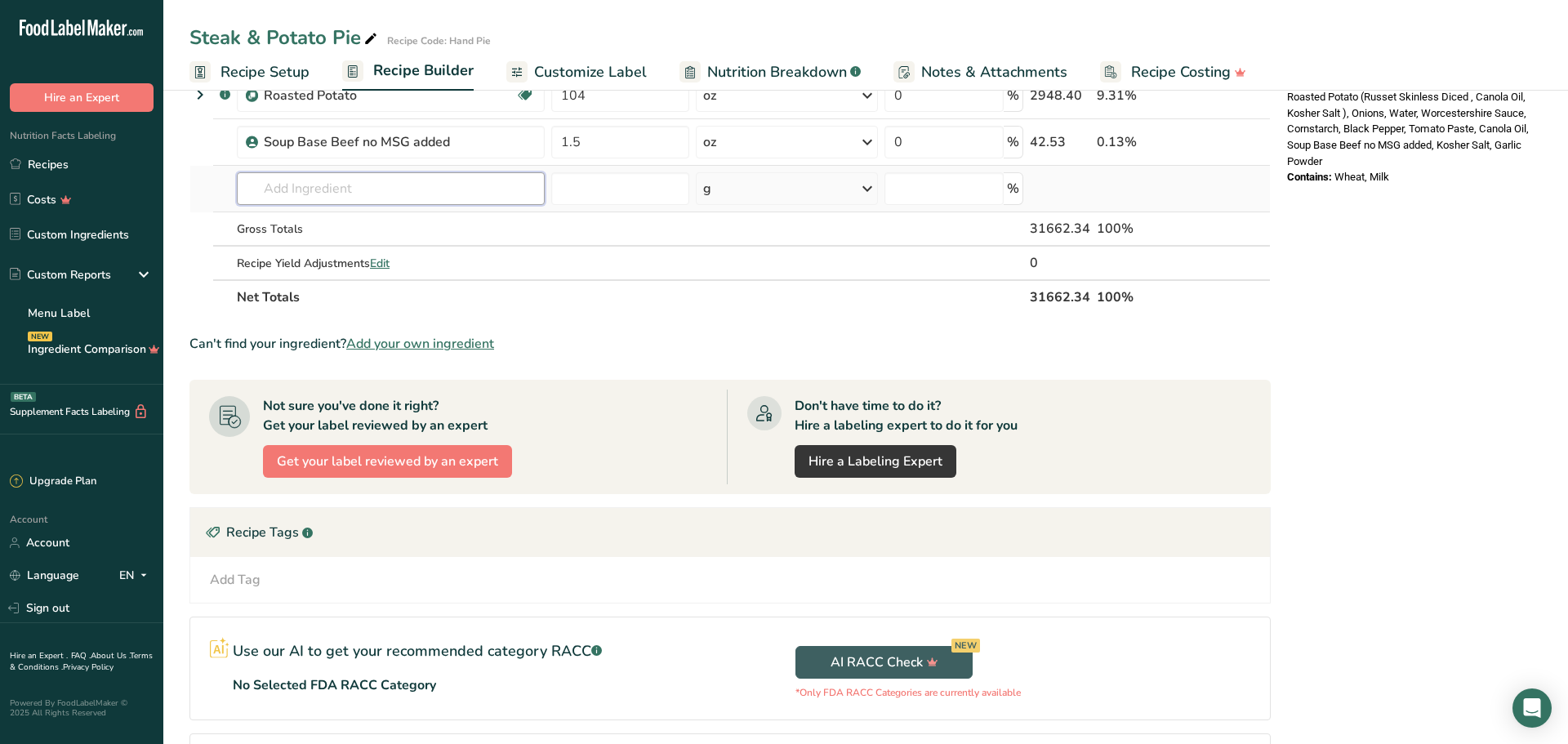
click at [309, 194] on input "text" at bounding box center [391, 188] width 308 height 33
type input "egg wash"
click at [380, 215] on p "Garnish Egg Wash-Hand Pie" at bounding box center [332, 222] width 163 height 17
type input "Egg Wash-Hand Pie"
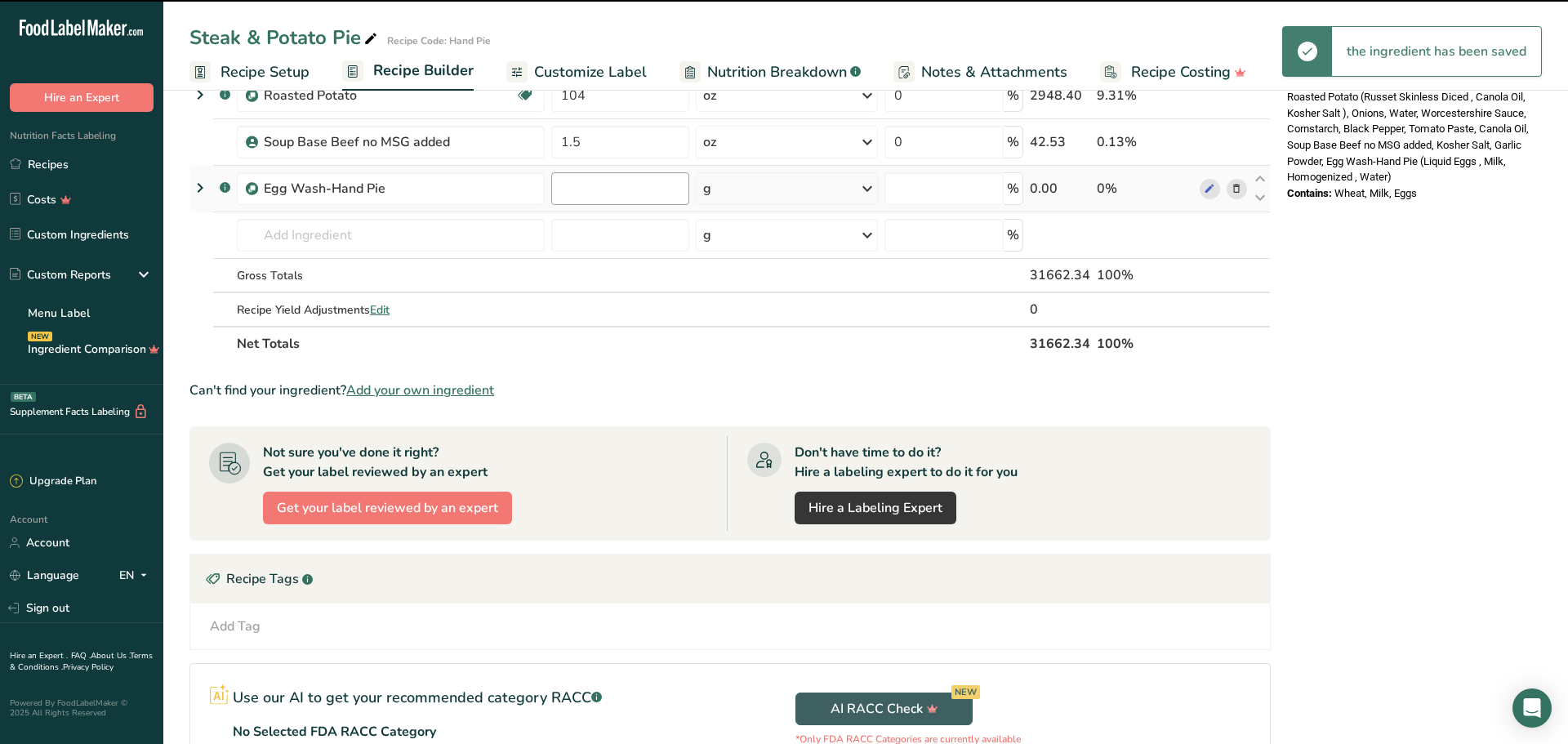
type input "0"
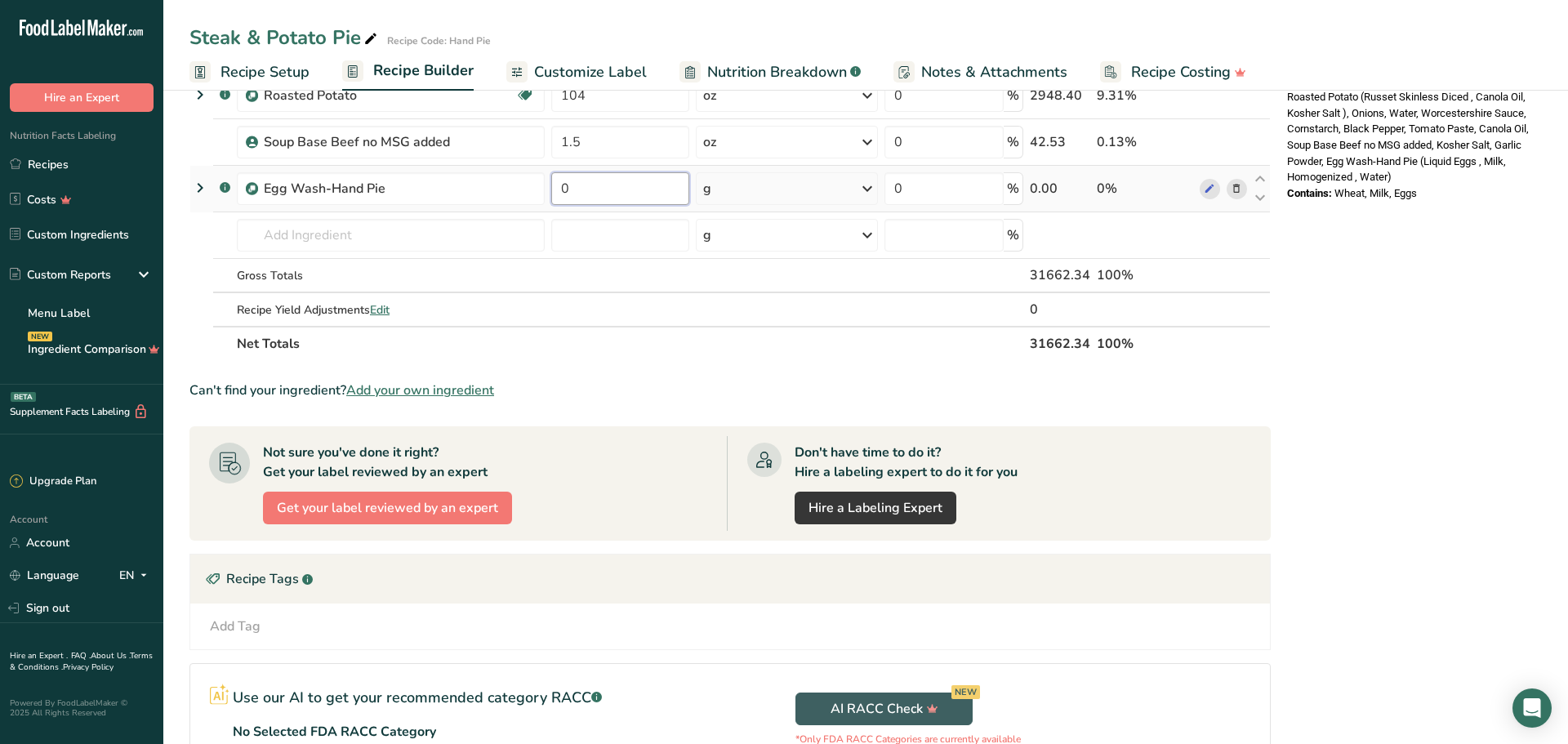
click at [568, 189] on input "0" at bounding box center [620, 188] width 138 height 33
type input "0.5"
click at [632, 374] on section "Ingredient * Amount * Unit * Waste * .a-a{fill:#347362;}.b-a{fill:#fff;} Grams …" at bounding box center [730, 219] width 1081 height 1387
click at [81, 170] on link "Recipes" at bounding box center [82, 163] width 163 height 31
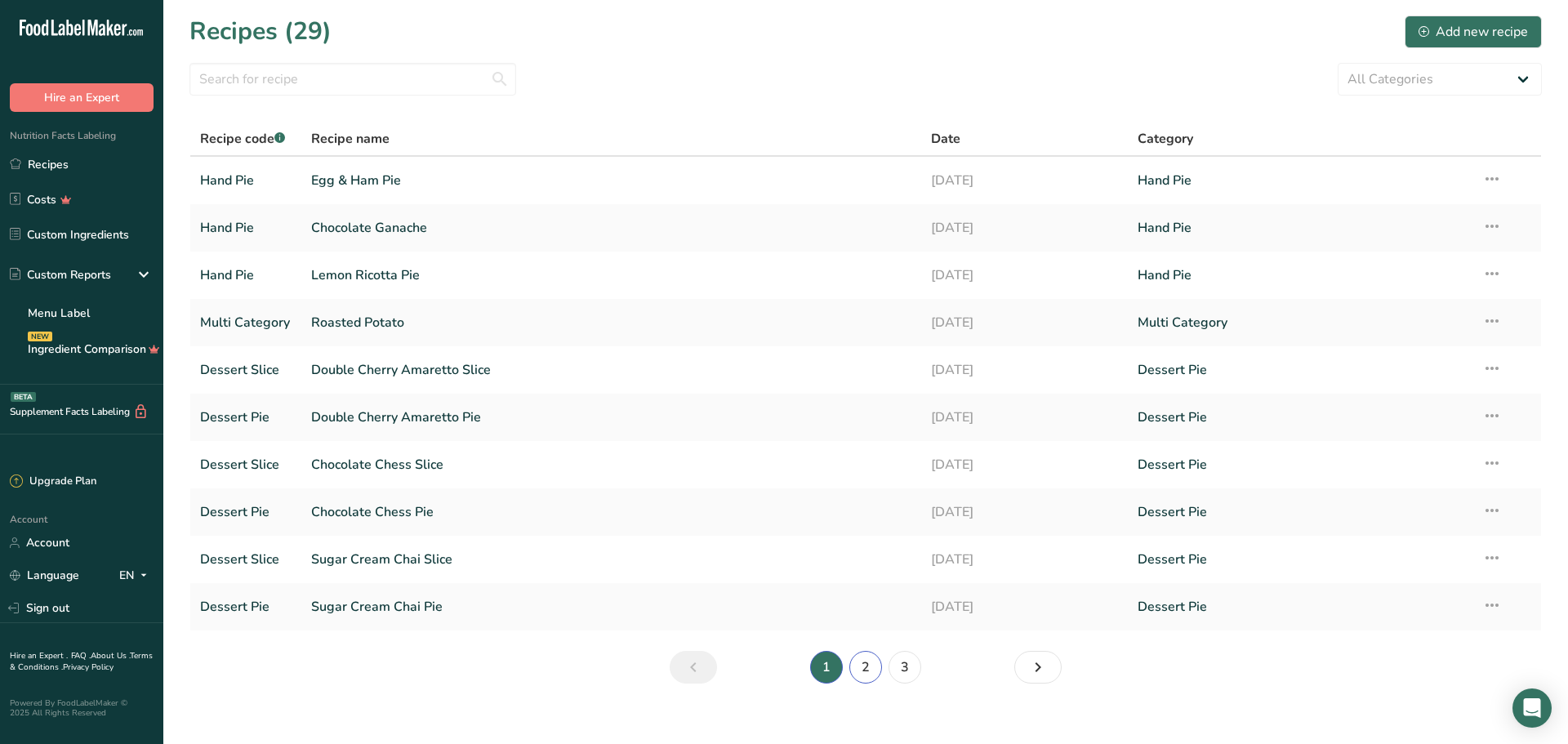
click at [863, 672] on link "2" at bounding box center [865, 667] width 33 height 33
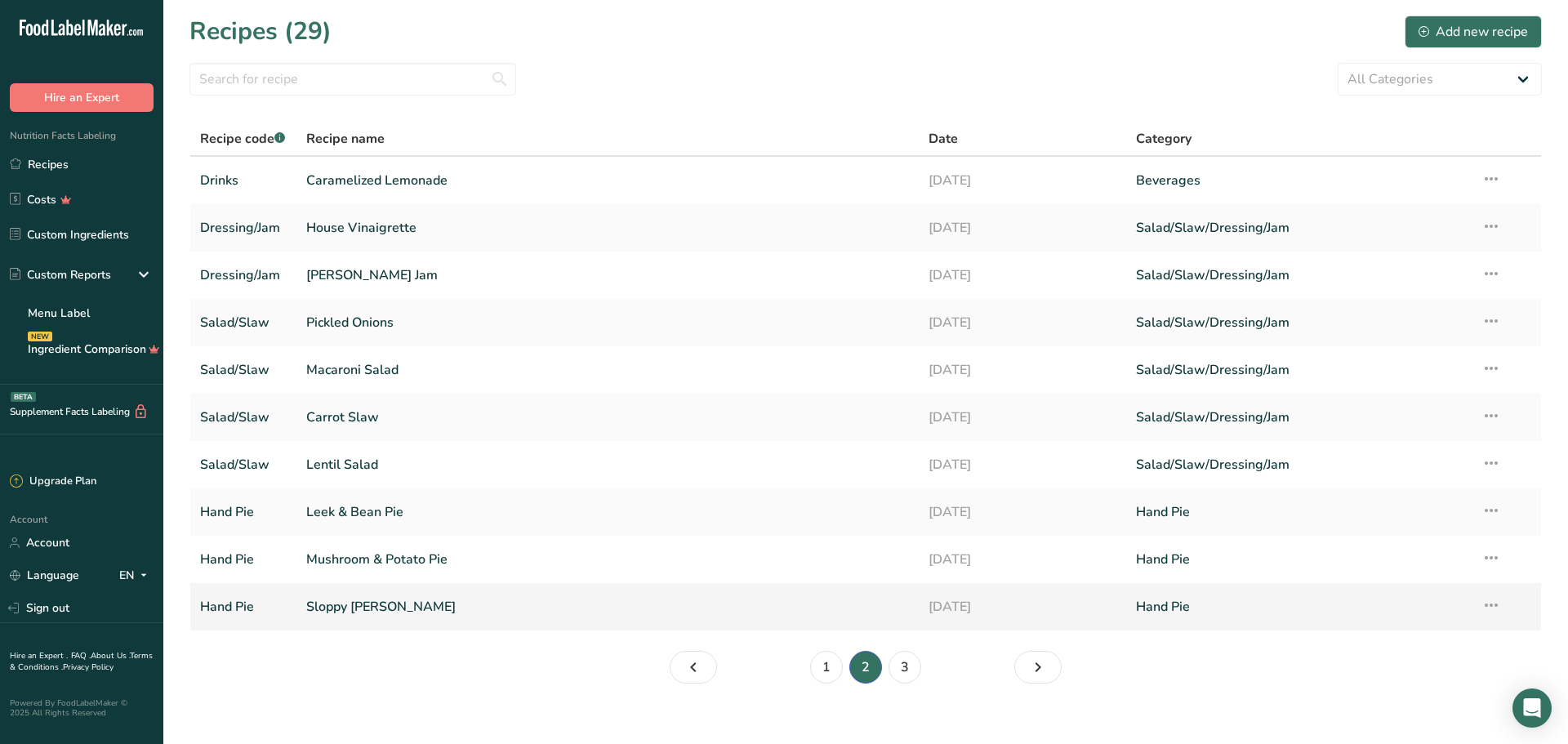
click at [366, 611] on link "Sloppy [PERSON_NAME]" at bounding box center [608, 607] width 603 height 35
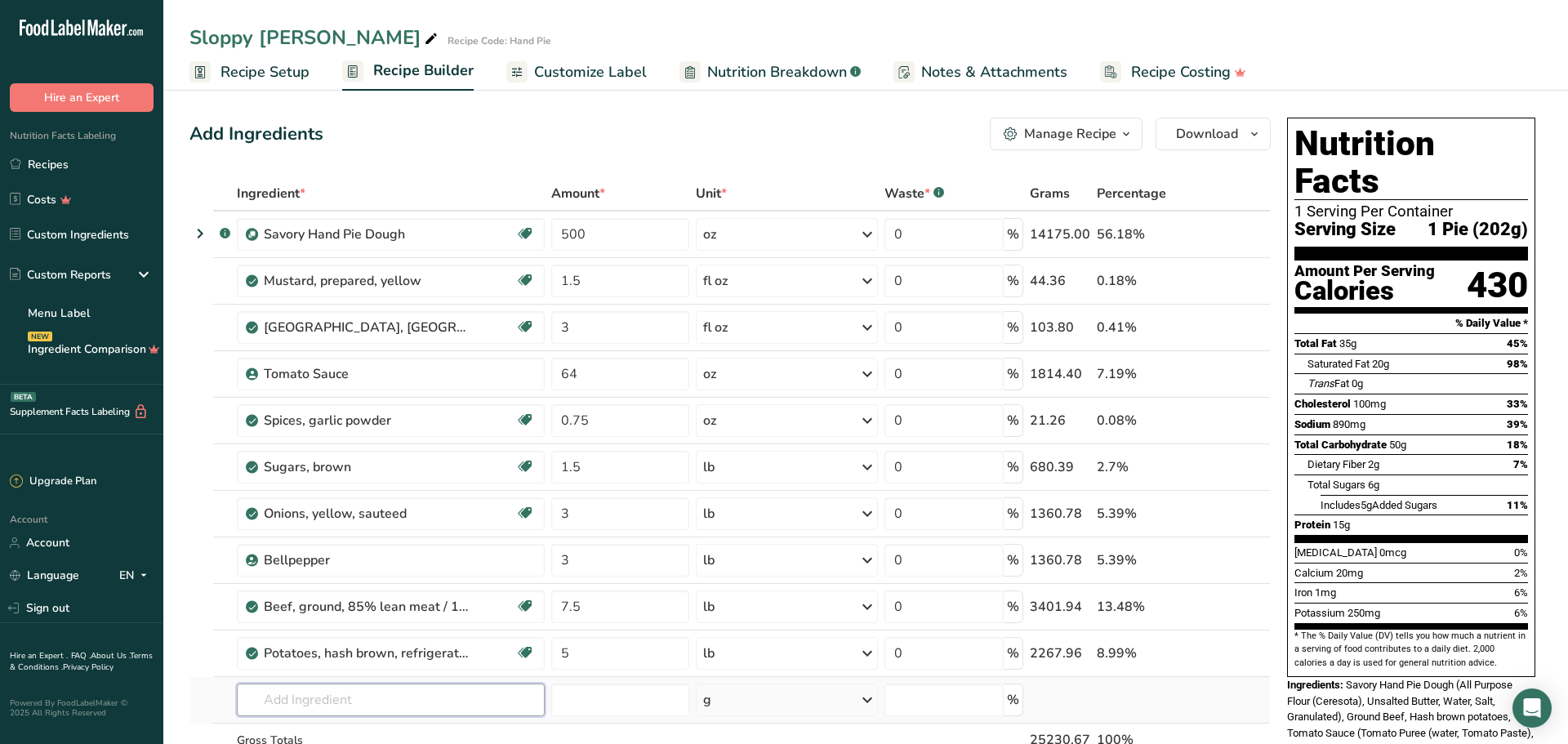
click at [319, 701] on input "text" at bounding box center [391, 700] width 308 height 33
type input "egg wash"
click at [375, 647] on p "Garnish Egg Wash-Hand Pie" at bounding box center [332, 643] width 163 height 17
type input "Egg Wash-Hand Pie"
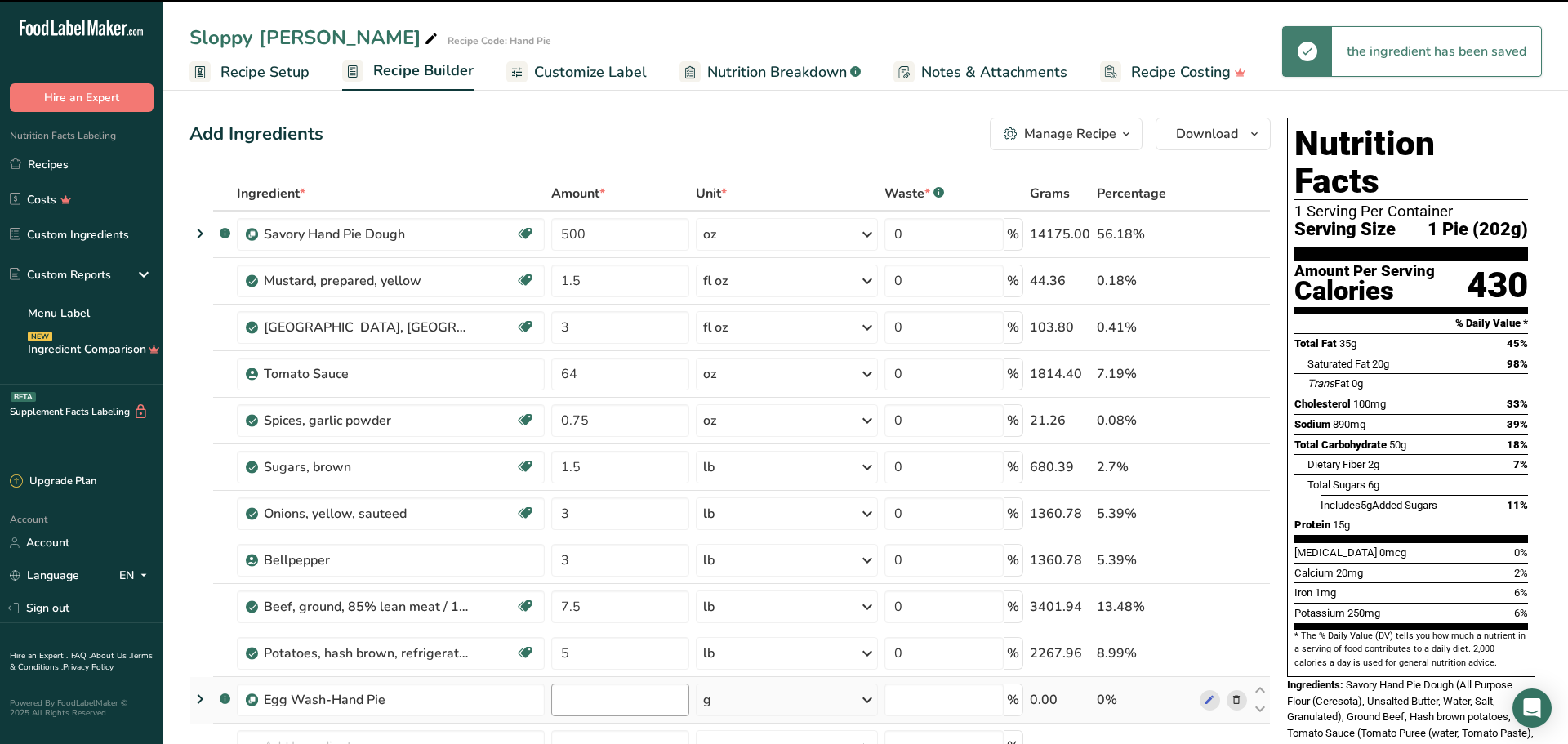
type input "0"
click at [624, 698] on input "0" at bounding box center [620, 700] width 138 height 33
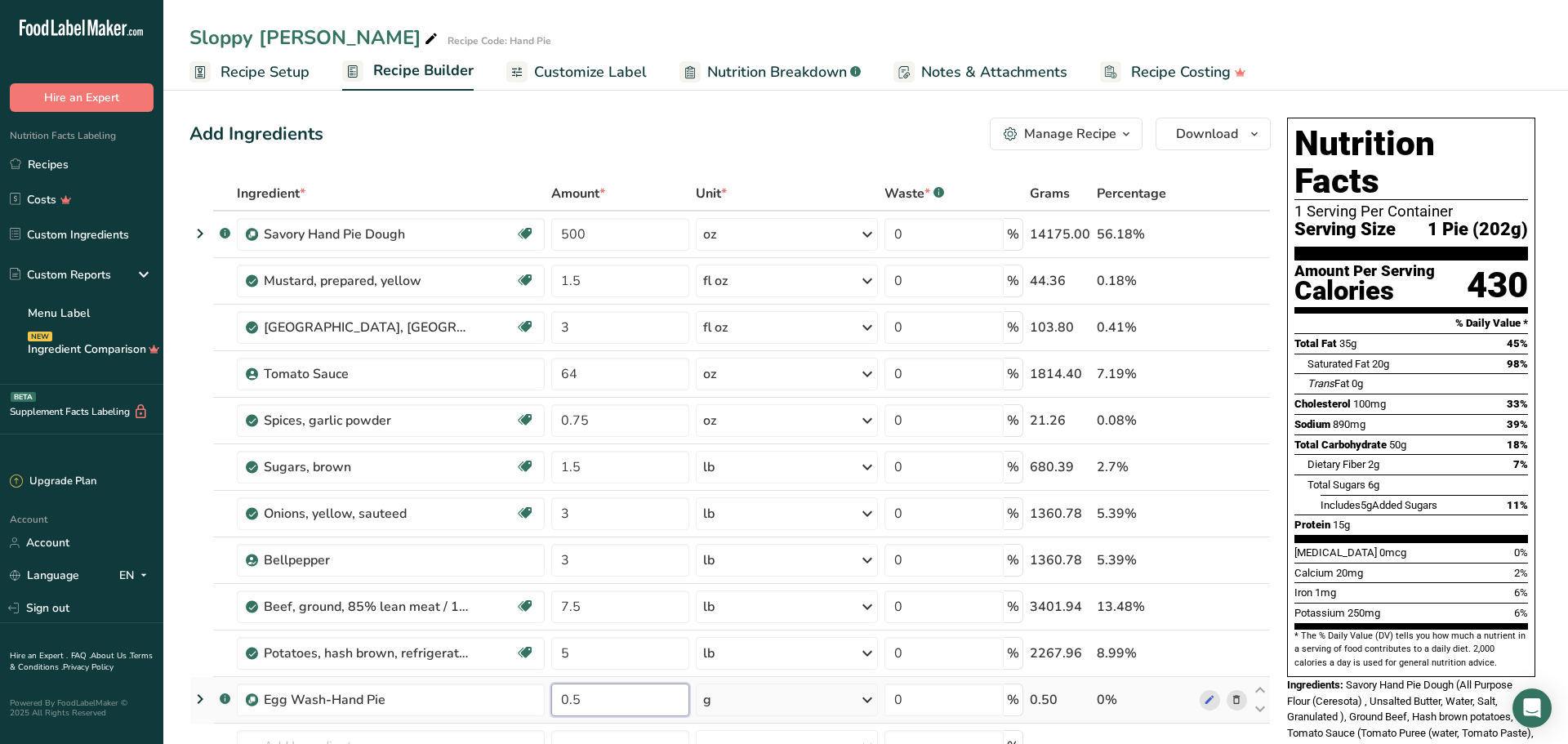
type input "0.5"
click at [753, 669] on div "Ingredient * Amount * Unit * Waste * .a-a{fill:#347362;}.b-a{fill:#fff;} Grams …" at bounding box center [730, 524] width 1081 height 696
click at [68, 158] on link "Recipes" at bounding box center [82, 163] width 163 height 31
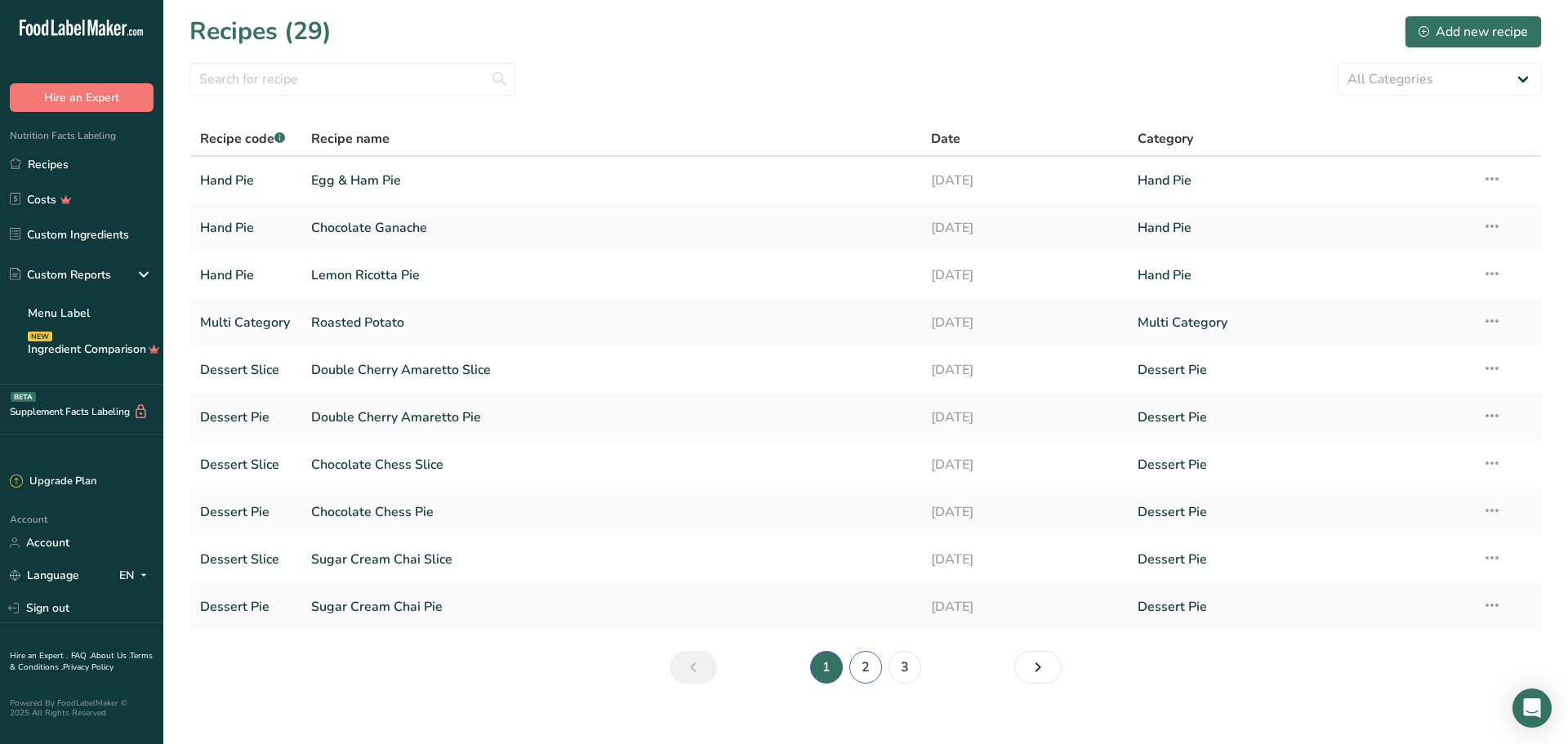
click at [864, 669] on link "2" at bounding box center [865, 667] width 33 height 33
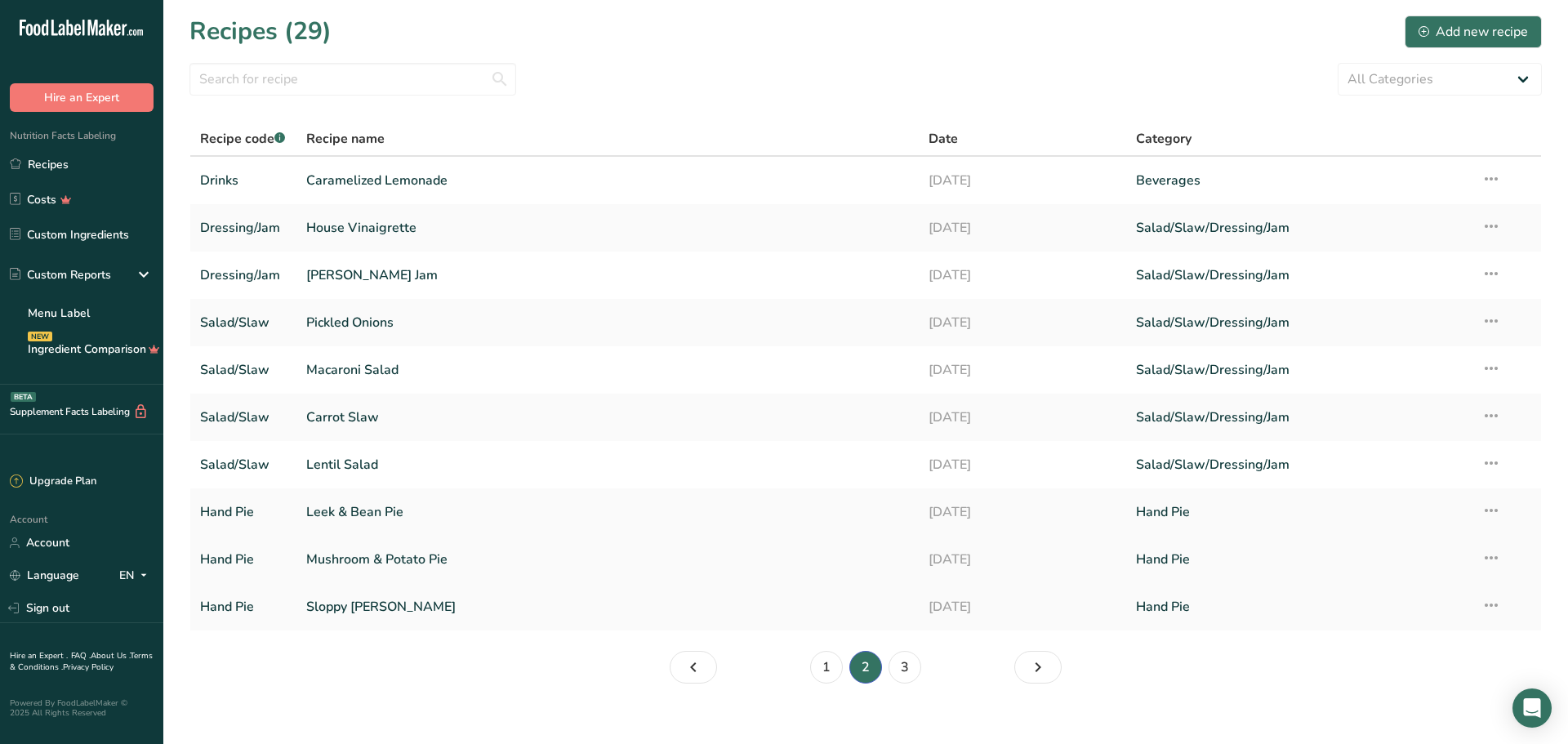
click at [400, 558] on link "Mushroom & Potato Pie" at bounding box center [608, 559] width 603 height 35
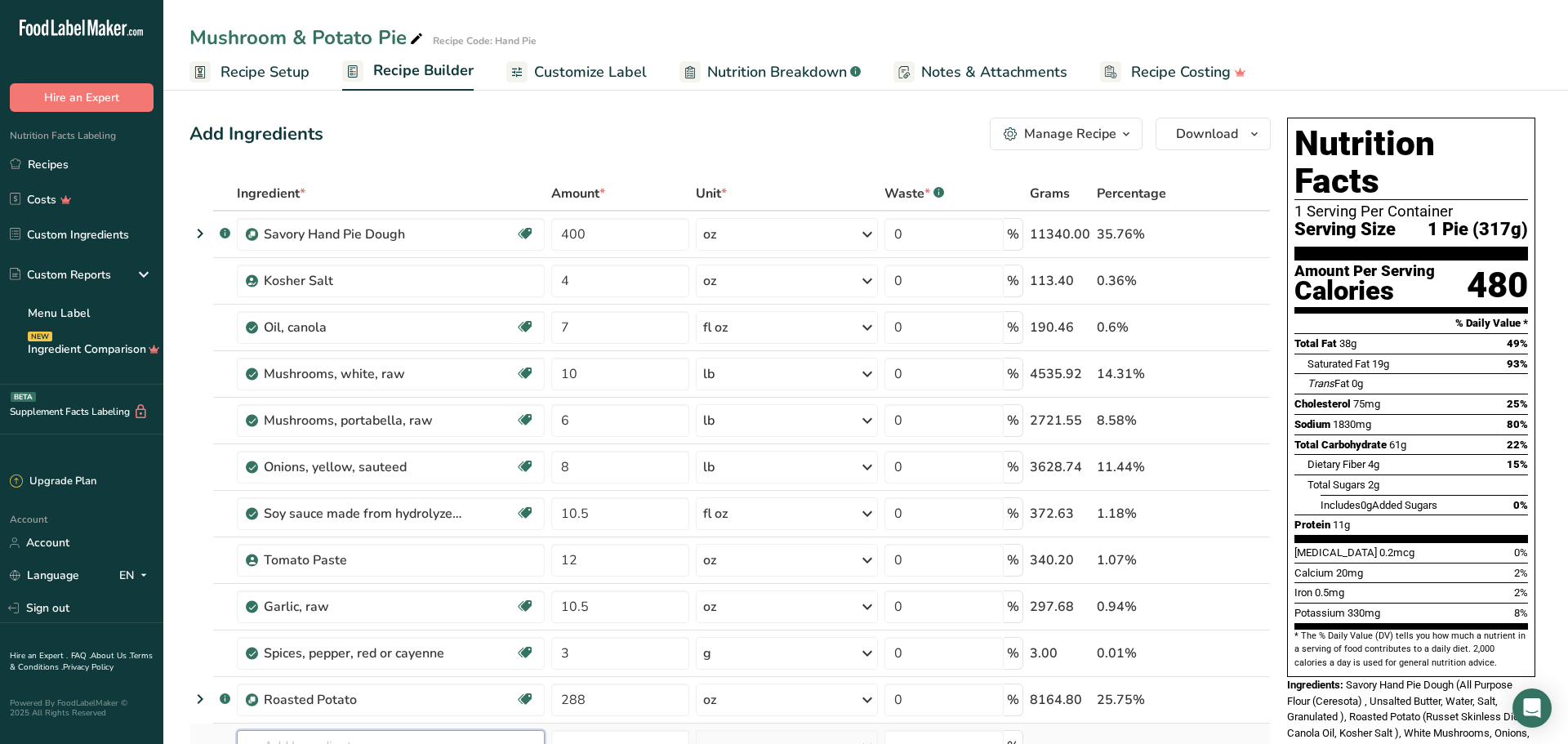
click at [306, 736] on input "text" at bounding box center [391, 746] width 308 height 33
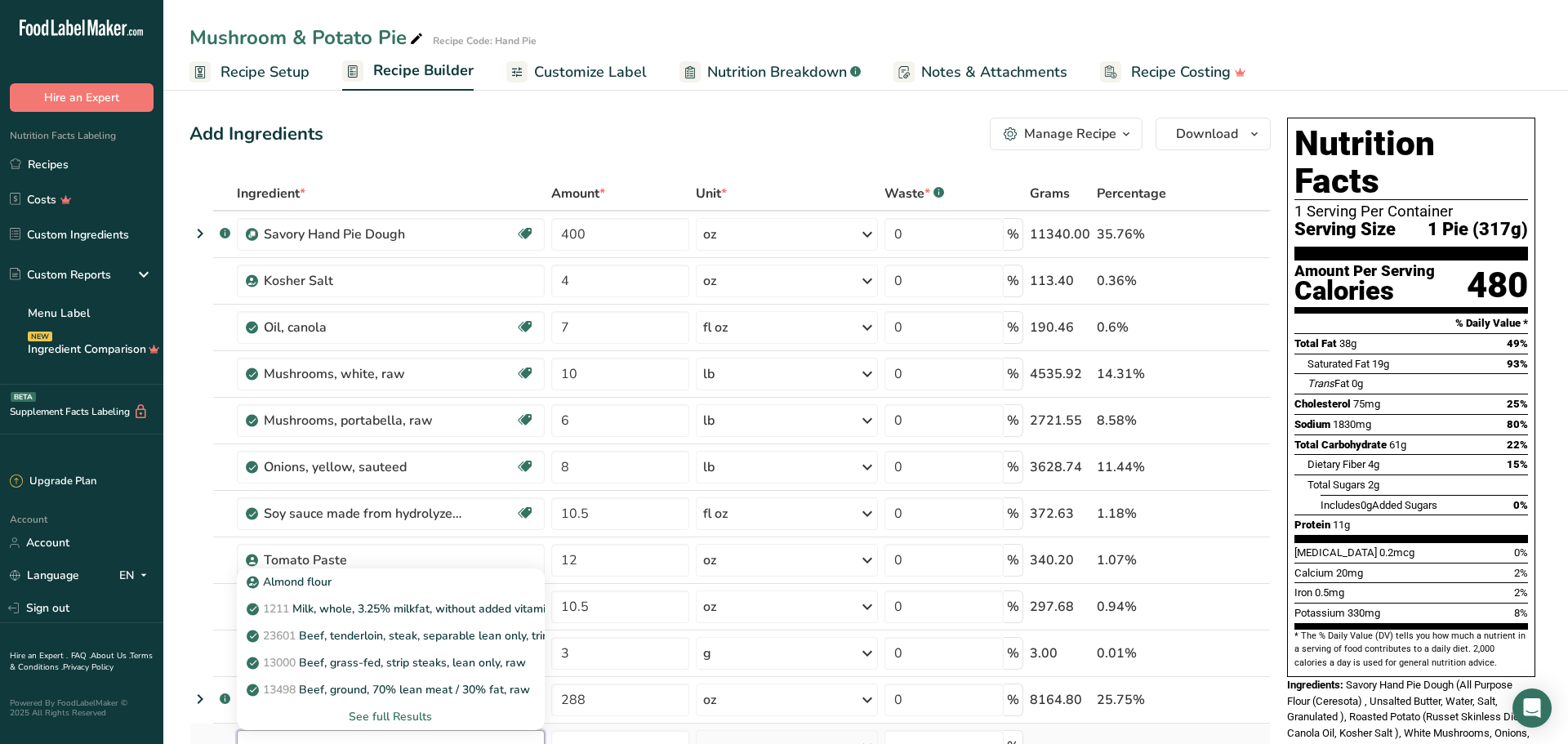
scroll to position [11, 0]
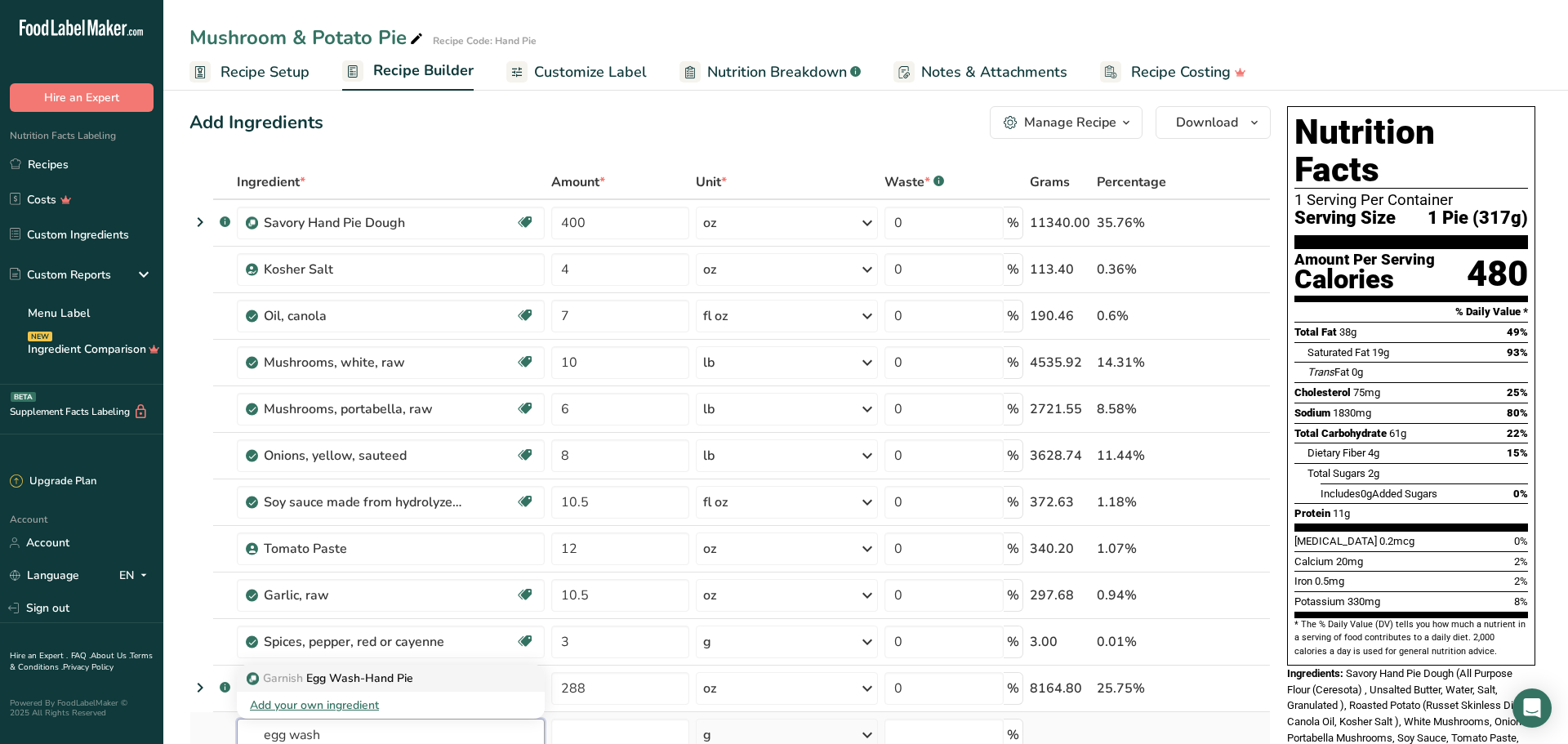
type input "egg wash"
click at [337, 680] on p "Garnish Egg Wash-Hand Pie" at bounding box center [332, 678] width 163 height 17
type input "Egg Wash-Hand Pie"
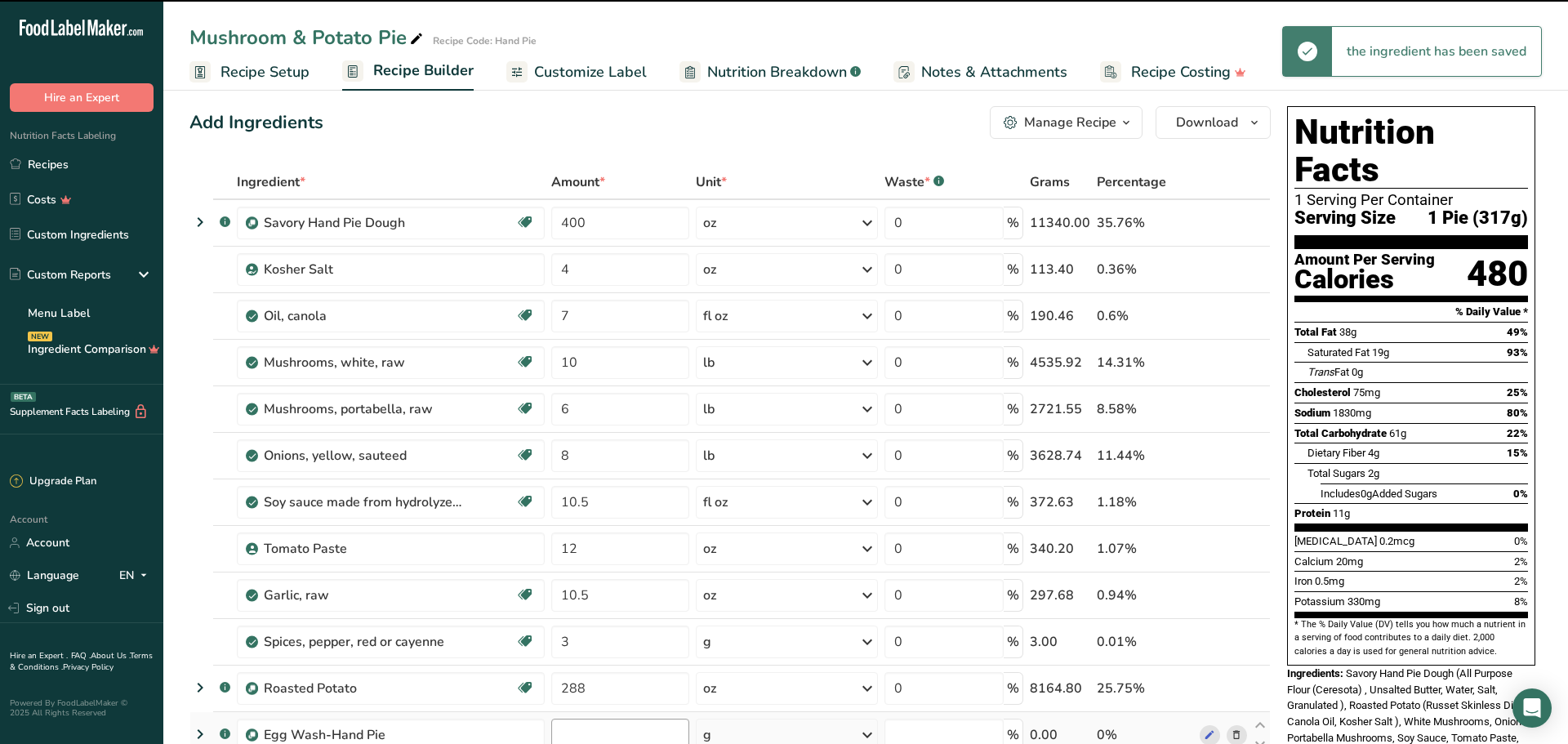
type input "0"
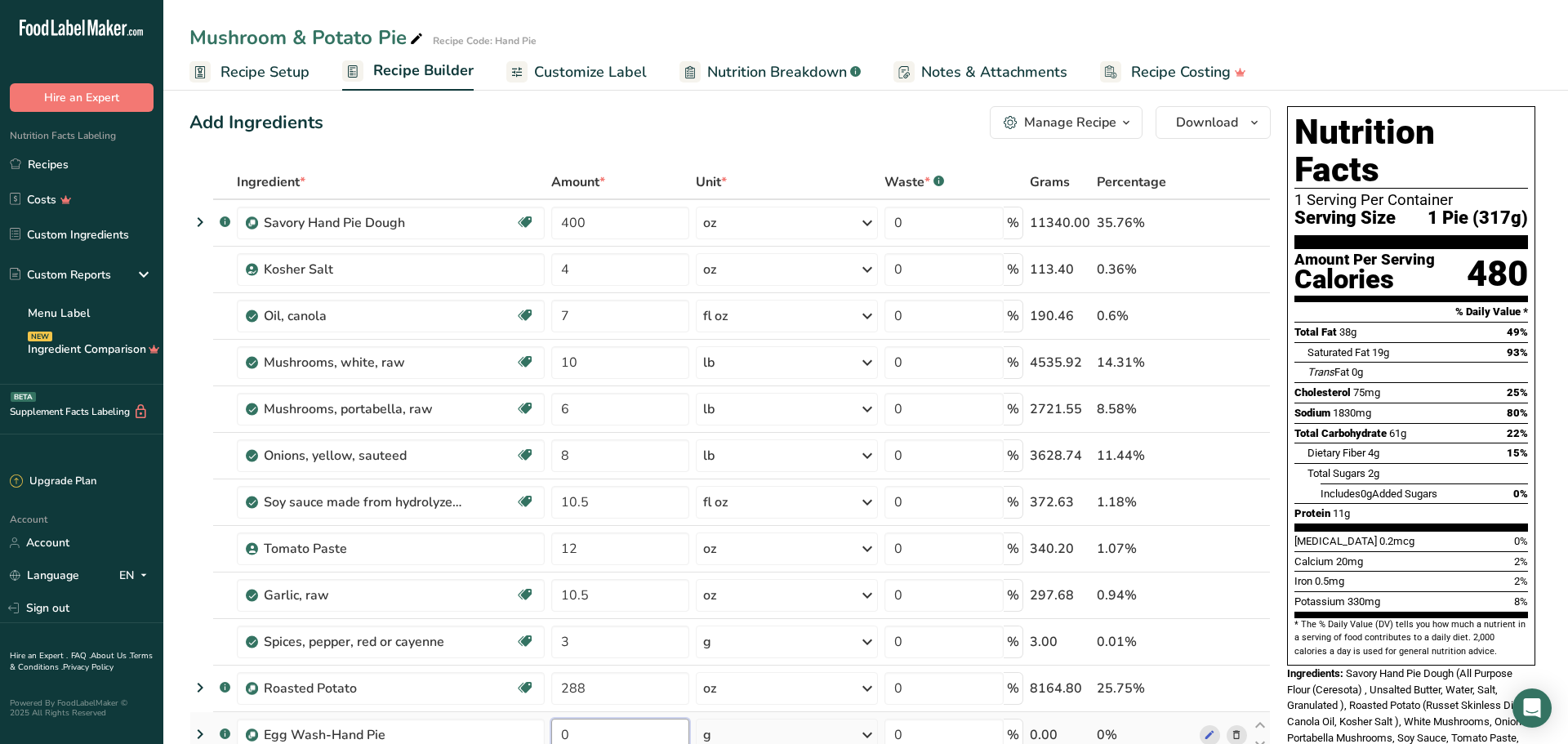
click at [598, 729] on input "0" at bounding box center [620, 735] width 138 height 33
type input "0.5"
click at [620, 736] on input "0.5" at bounding box center [620, 735] width 138 height 33
click at [800, 604] on div "Ingredient * Amount * Unit * Waste * .a-a{fill:#347362;}.b-a{fill:#fff;} Grams …" at bounding box center [730, 536] width 1081 height 742
click at [52, 169] on link "Recipes" at bounding box center [82, 163] width 163 height 31
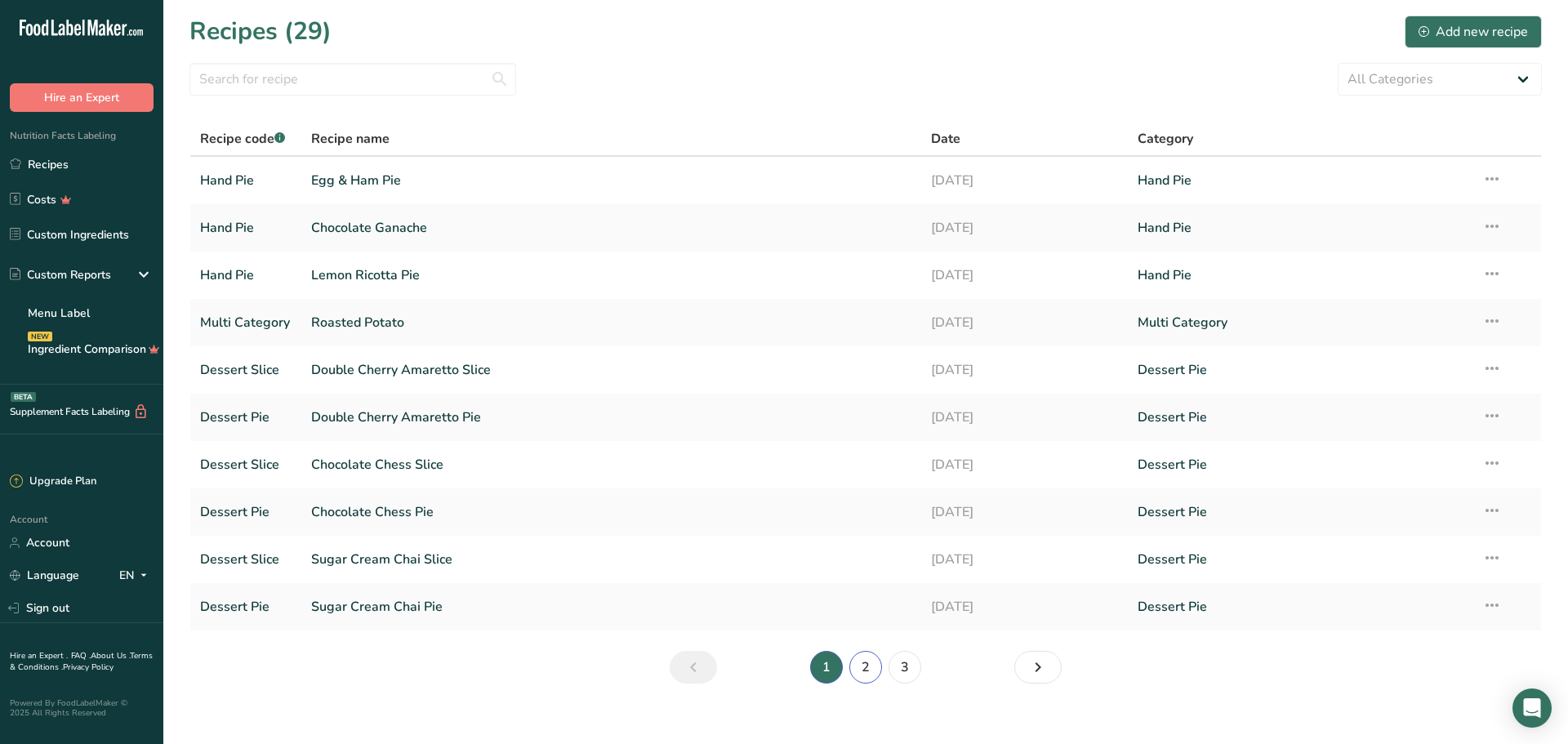
click at [869, 669] on link "2" at bounding box center [865, 667] width 33 height 33
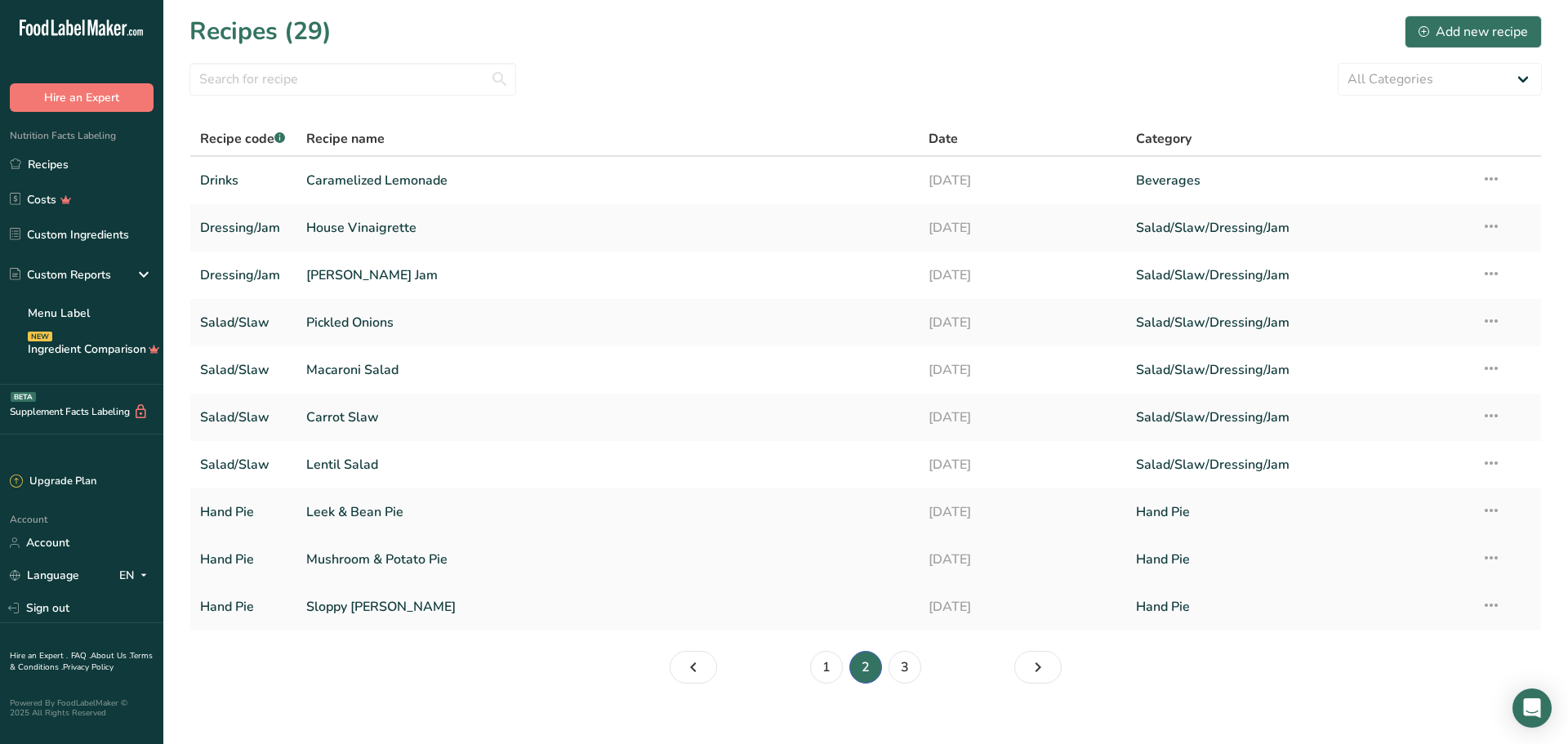
click at [366, 559] on link "Mushroom & Potato Pie" at bounding box center [608, 559] width 603 height 35
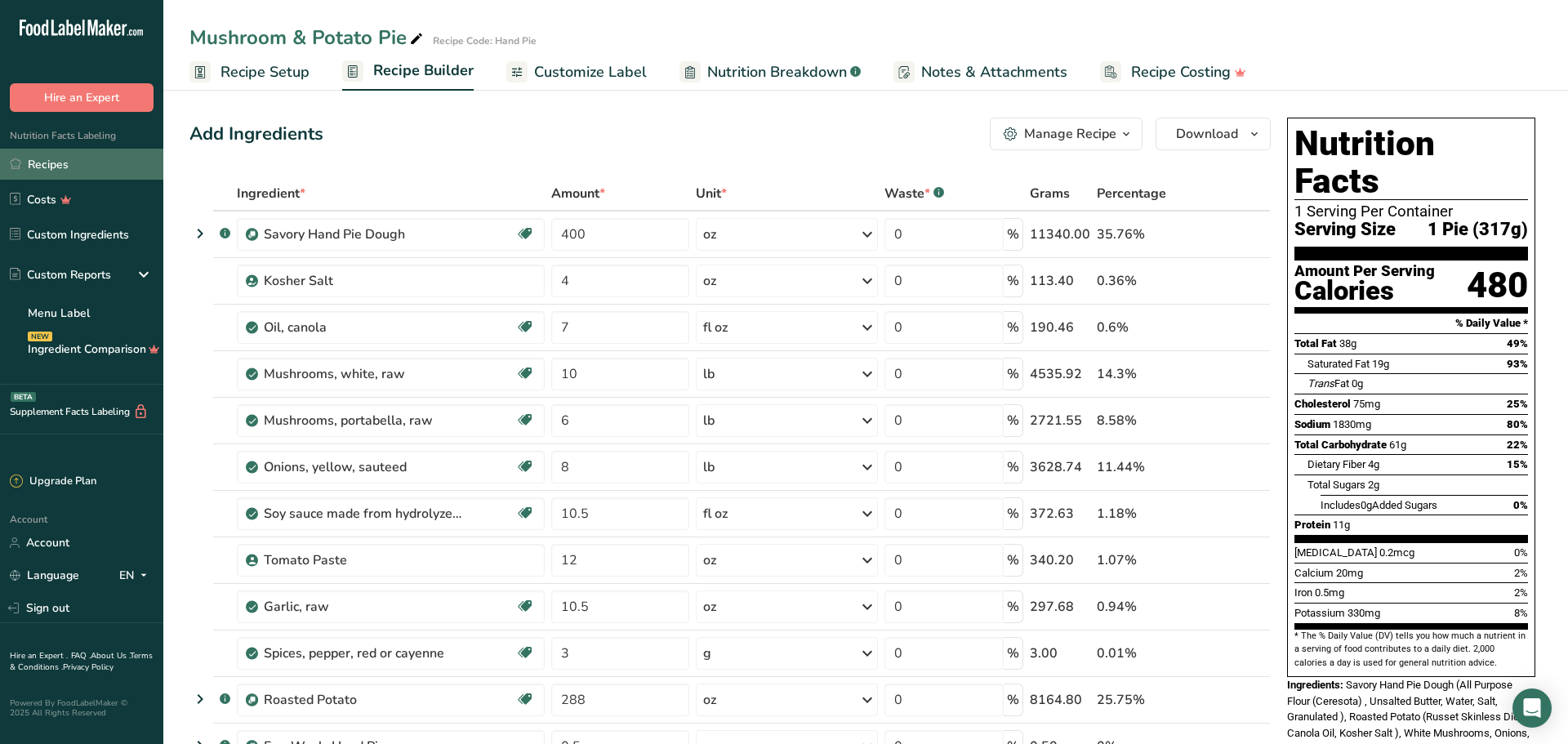
click at [75, 170] on link "Recipes" at bounding box center [82, 163] width 163 height 31
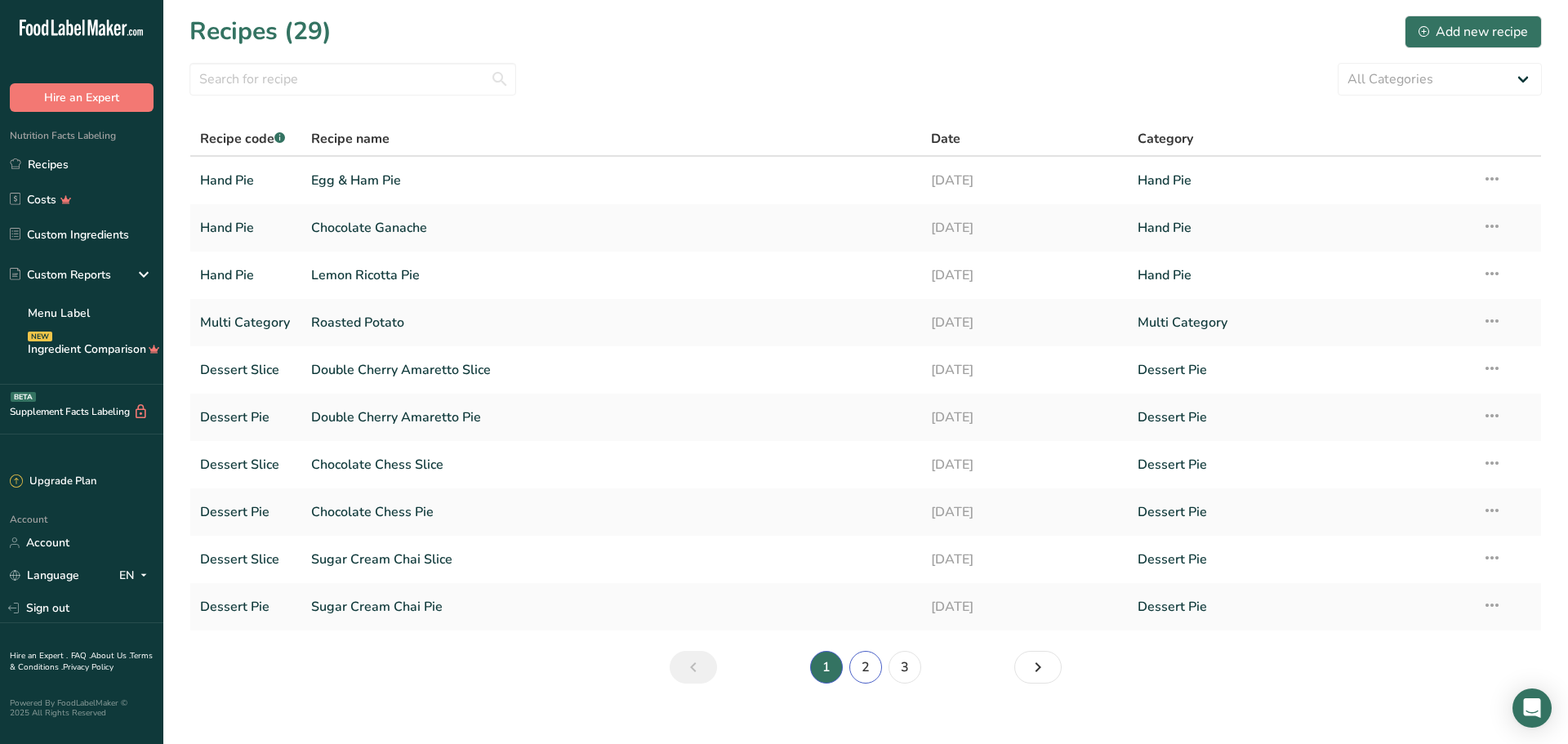
click at [868, 673] on link "2" at bounding box center [865, 667] width 33 height 33
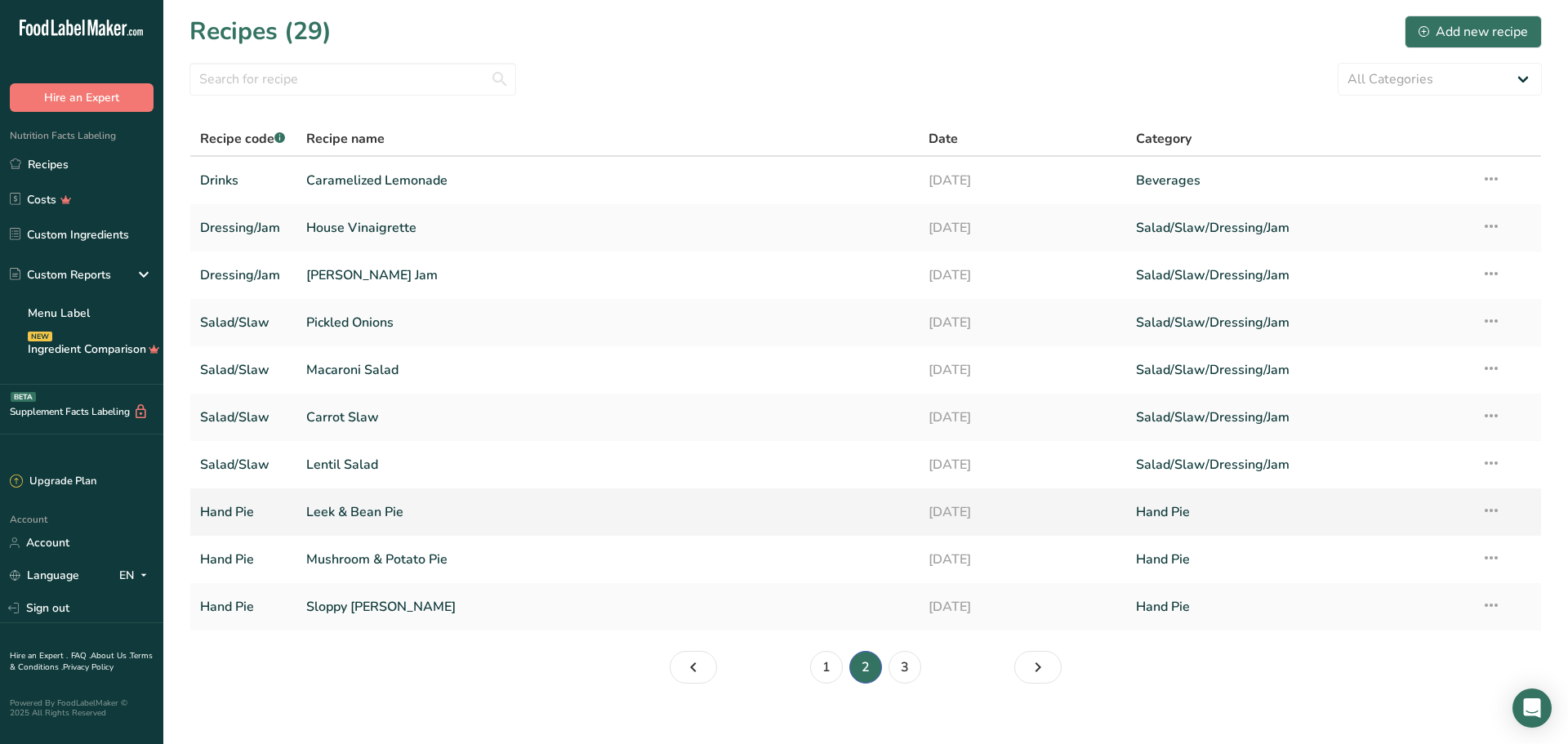
click at [347, 510] on link "Leek & Bean Pie" at bounding box center [608, 512] width 603 height 35
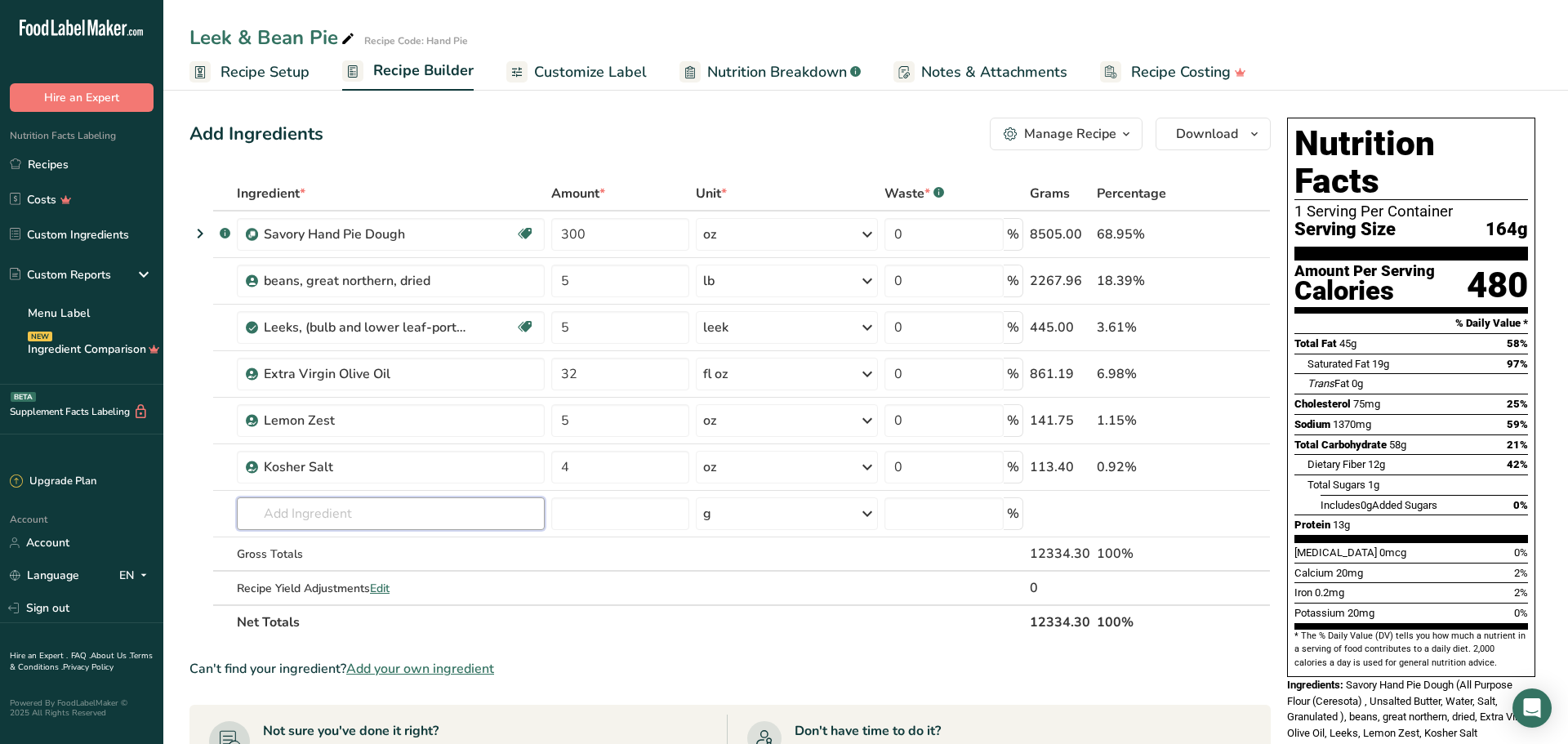
click at [347, 510] on input "text" at bounding box center [391, 513] width 308 height 33
type input "egg was"
click at [435, 546] on div "Garnish Egg Wash-Hand Pie" at bounding box center [378, 547] width 256 height 17
type input "Egg Wash-Hand Pie"
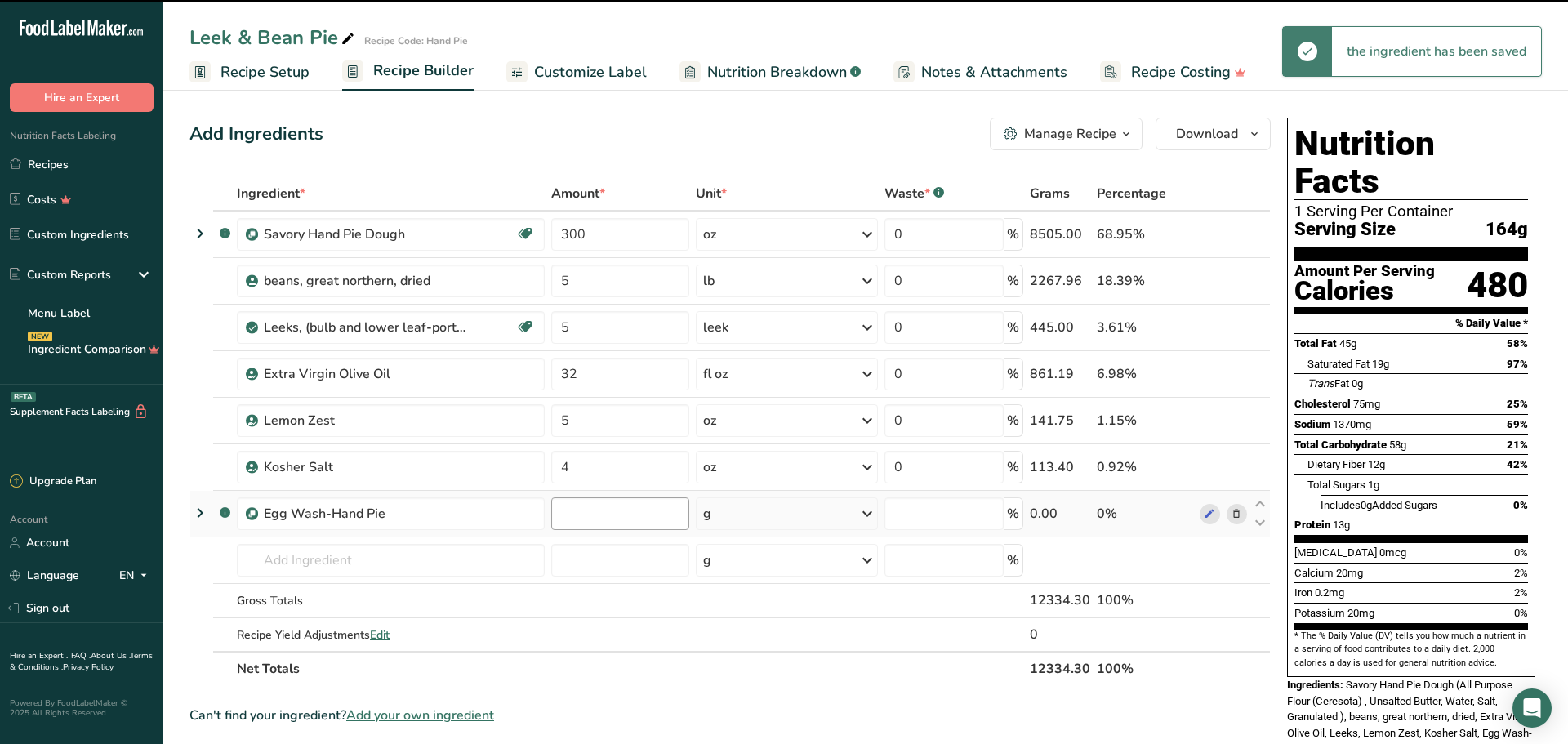
type input "0"
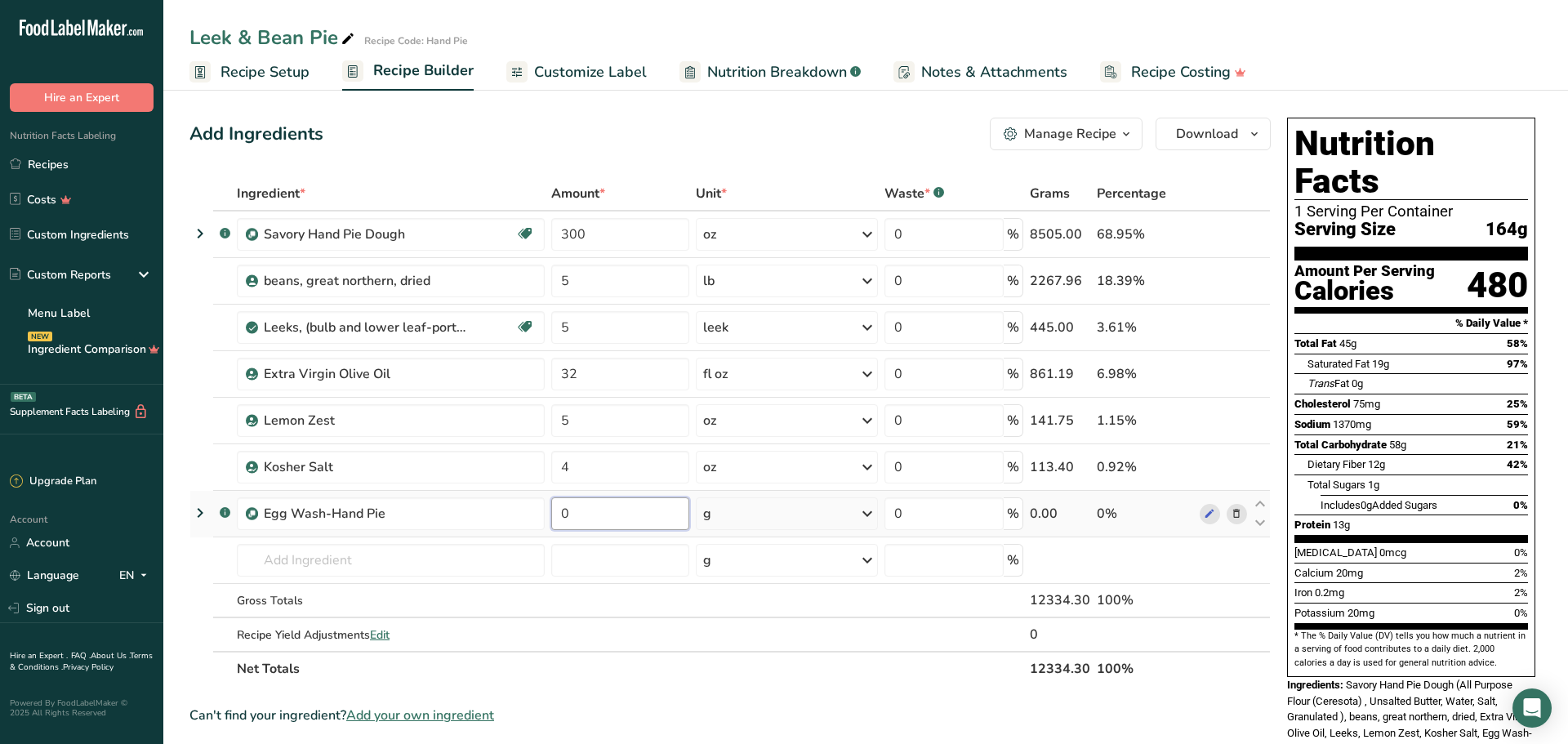
click at [585, 516] on input "0" at bounding box center [620, 513] width 138 height 33
type input "0.5"
click at [613, 594] on div "Ingredient * Amount * Unit * Waste * .a-a{fill:#347362;}.b-a{fill:#fff;} Grams …" at bounding box center [730, 431] width 1081 height 510
click at [52, 163] on link "Recipes" at bounding box center [82, 163] width 163 height 31
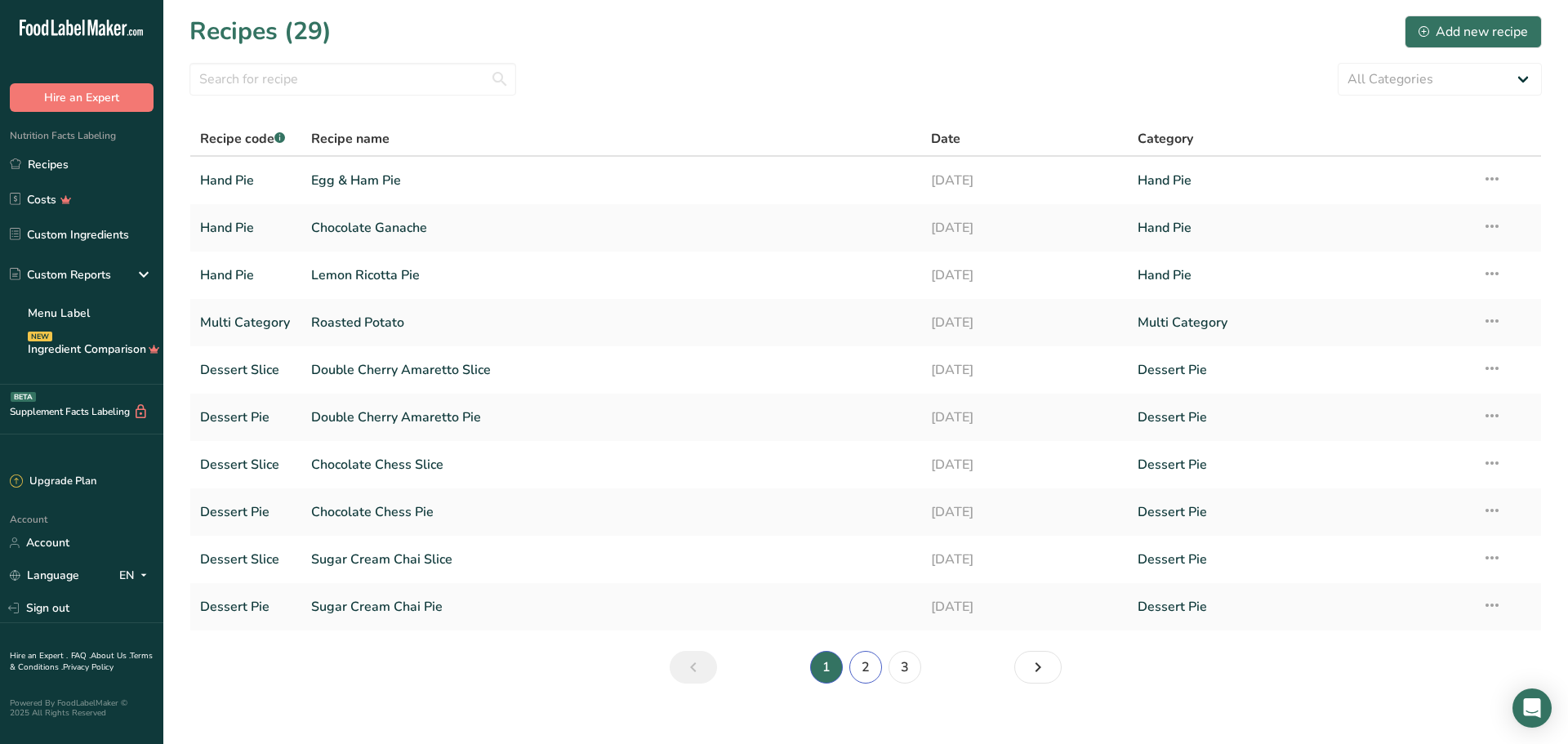
click at [869, 665] on link "2" at bounding box center [865, 667] width 33 height 33
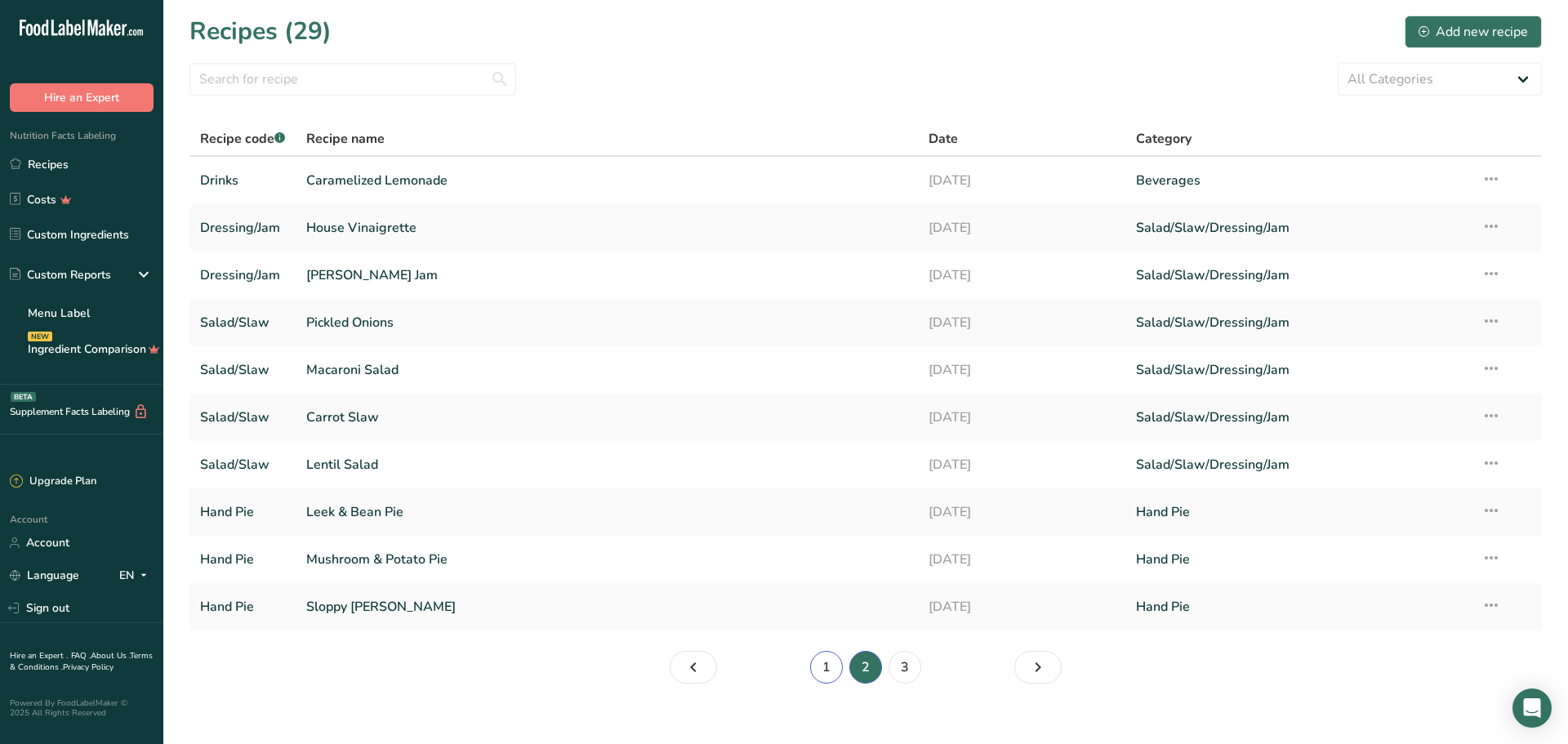
click at [830, 666] on link "1" at bounding box center [826, 667] width 33 height 33
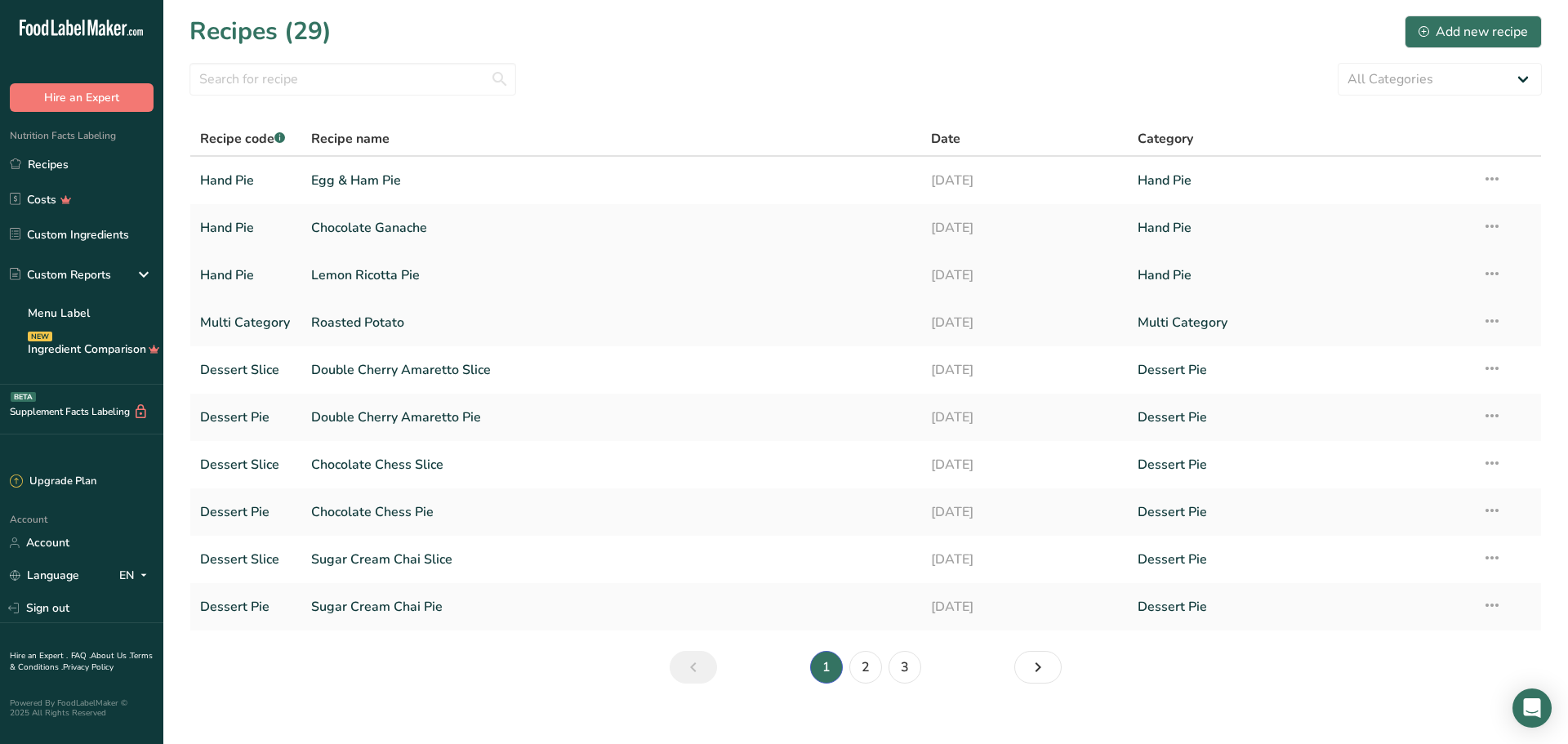
click at [365, 273] on link "Lemon Ricotta Pie" at bounding box center [611, 275] width 600 height 35
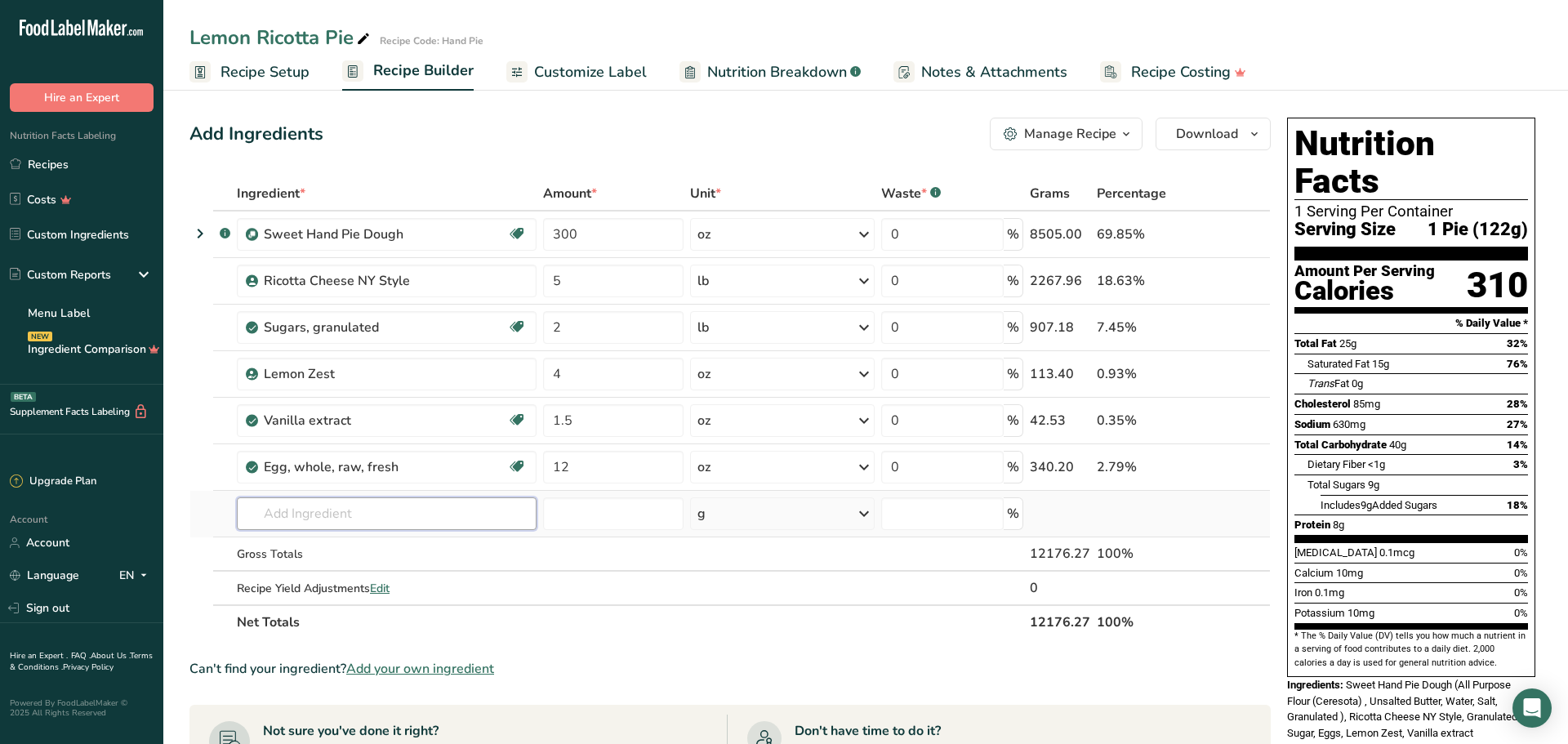
click at [295, 519] on input "text" at bounding box center [386, 513] width 300 height 33
type input "egg wash"
click at [379, 552] on p "Garnish Egg Wash-Hand Pie" at bounding box center [332, 547] width 163 height 17
type input "Egg Wash-Hand Pie"
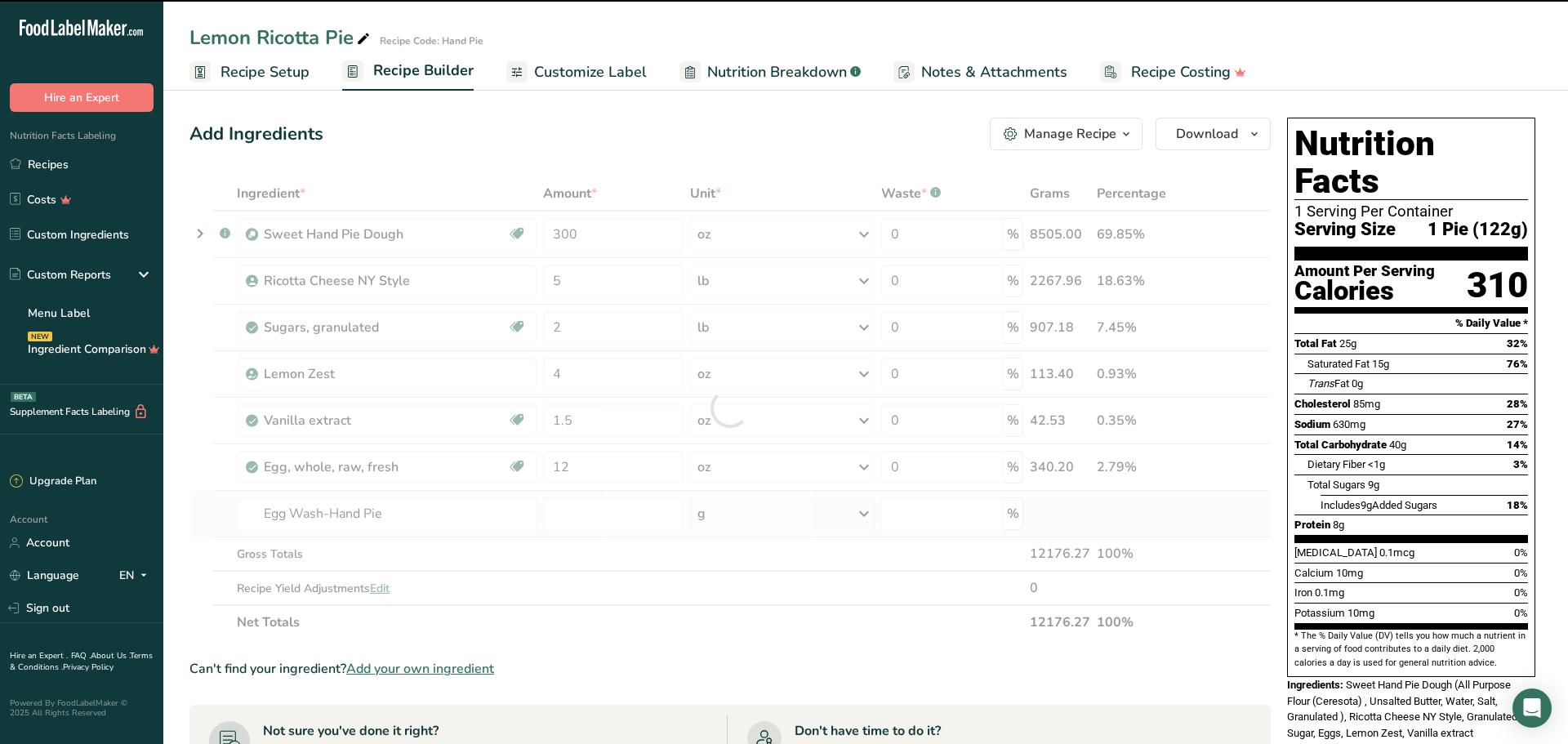
type input "0"
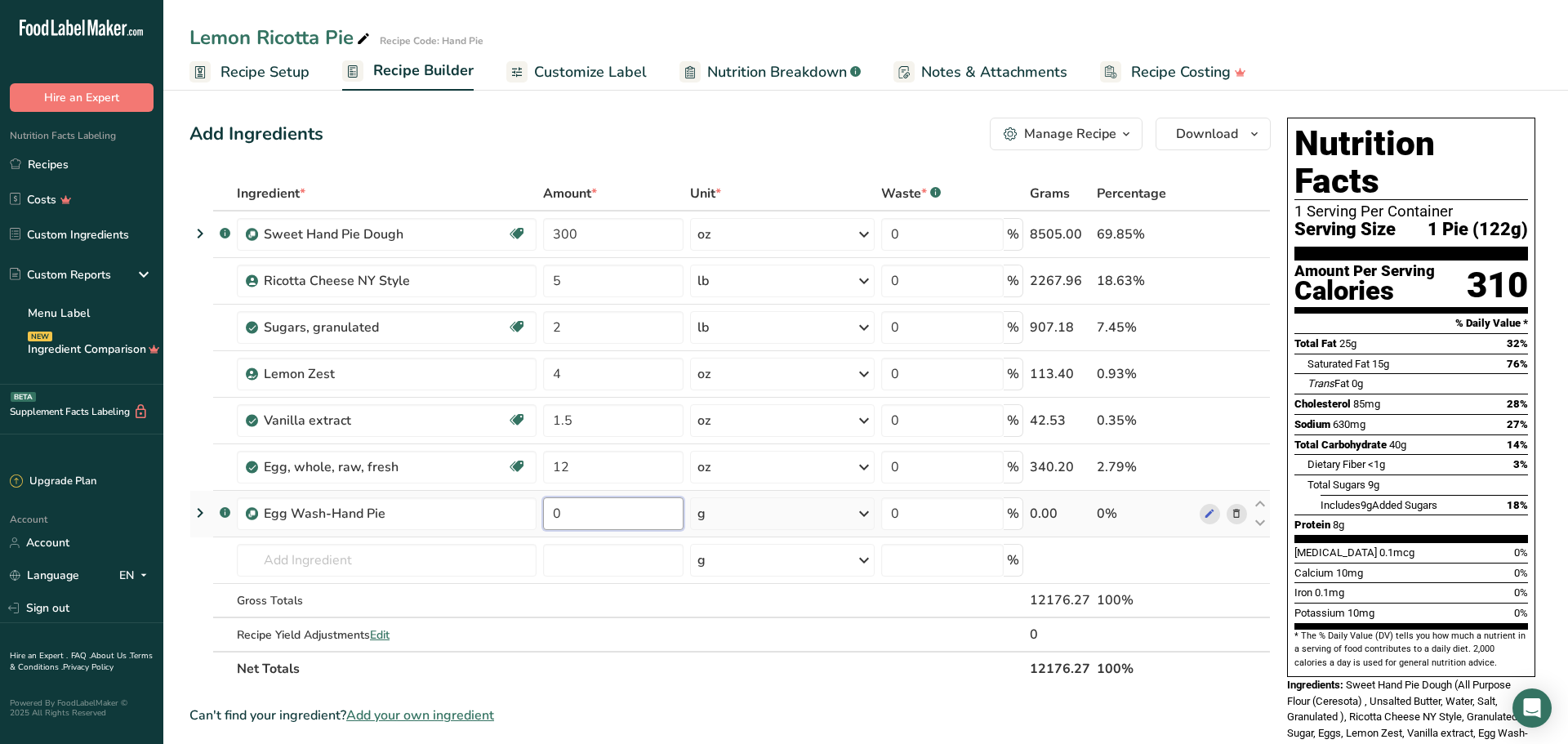
click at [558, 518] on input "0" at bounding box center [613, 513] width 141 height 33
type input "0.5"
click at [581, 596] on div "Ingredient * Amount * Unit * Waste * .a-a{fill:#347362;}.b-a{fill:#fff;} Grams …" at bounding box center [730, 431] width 1081 height 510
click at [92, 162] on link "Recipes" at bounding box center [82, 163] width 163 height 31
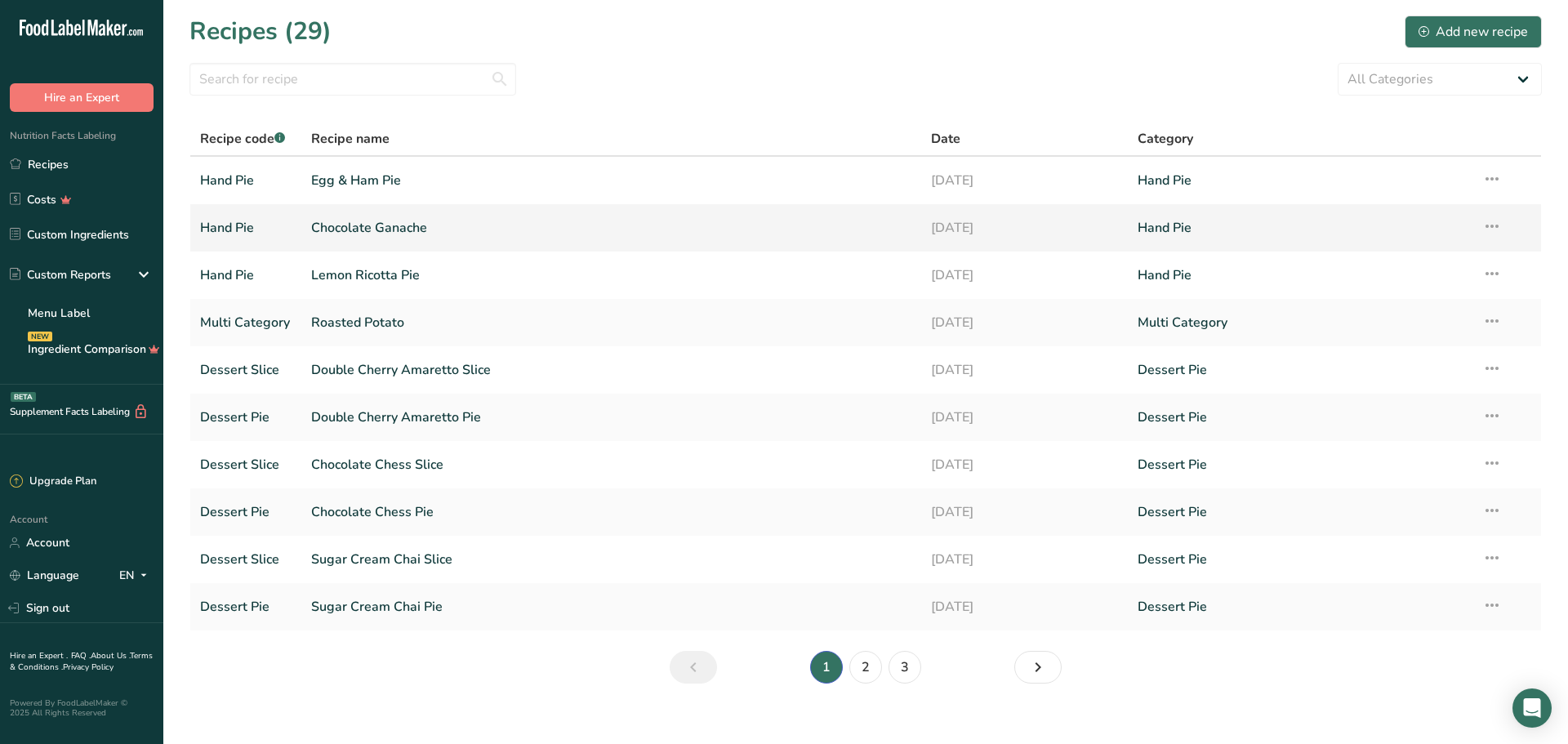
click at [427, 228] on link "Chocolate Ganache" at bounding box center [611, 227] width 600 height 35
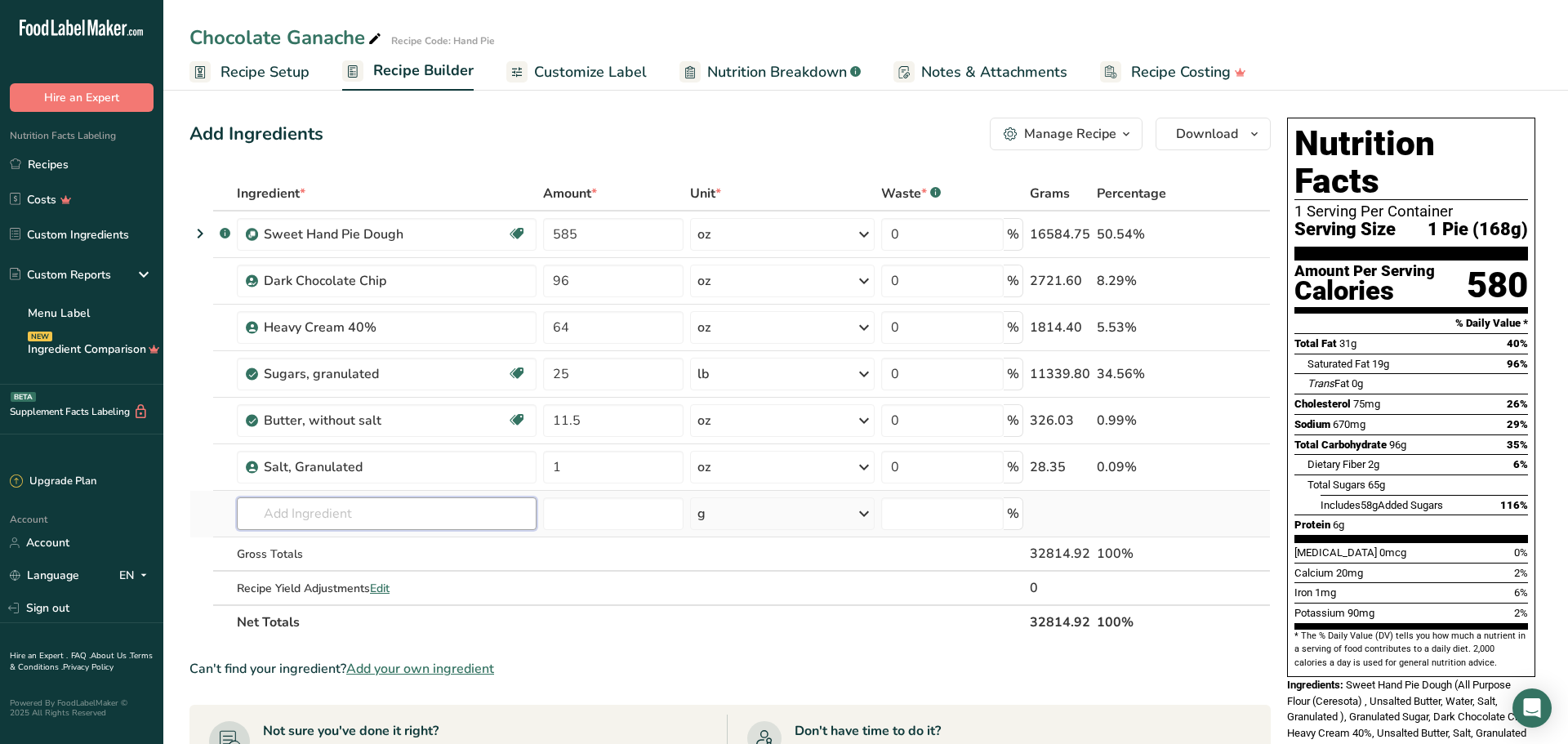
click at [317, 516] on input "text" at bounding box center [386, 513] width 300 height 33
type input "egg wash"
click at [413, 549] on p "Garnish Egg Wash-Hand Pie" at bounding box center [332, 547] width 163 height 17
type input "Egg Wash-Hand Pie"
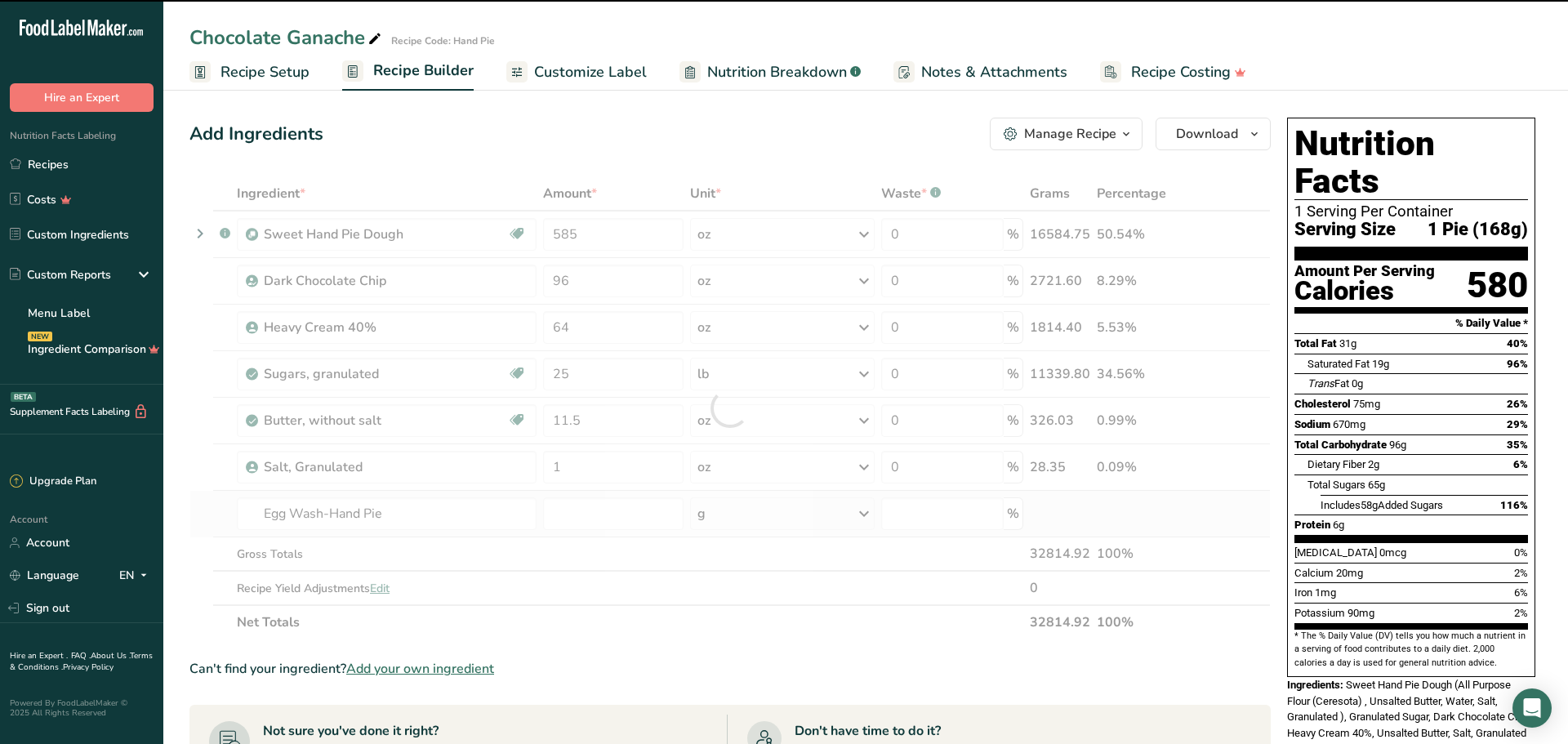
type input "0"
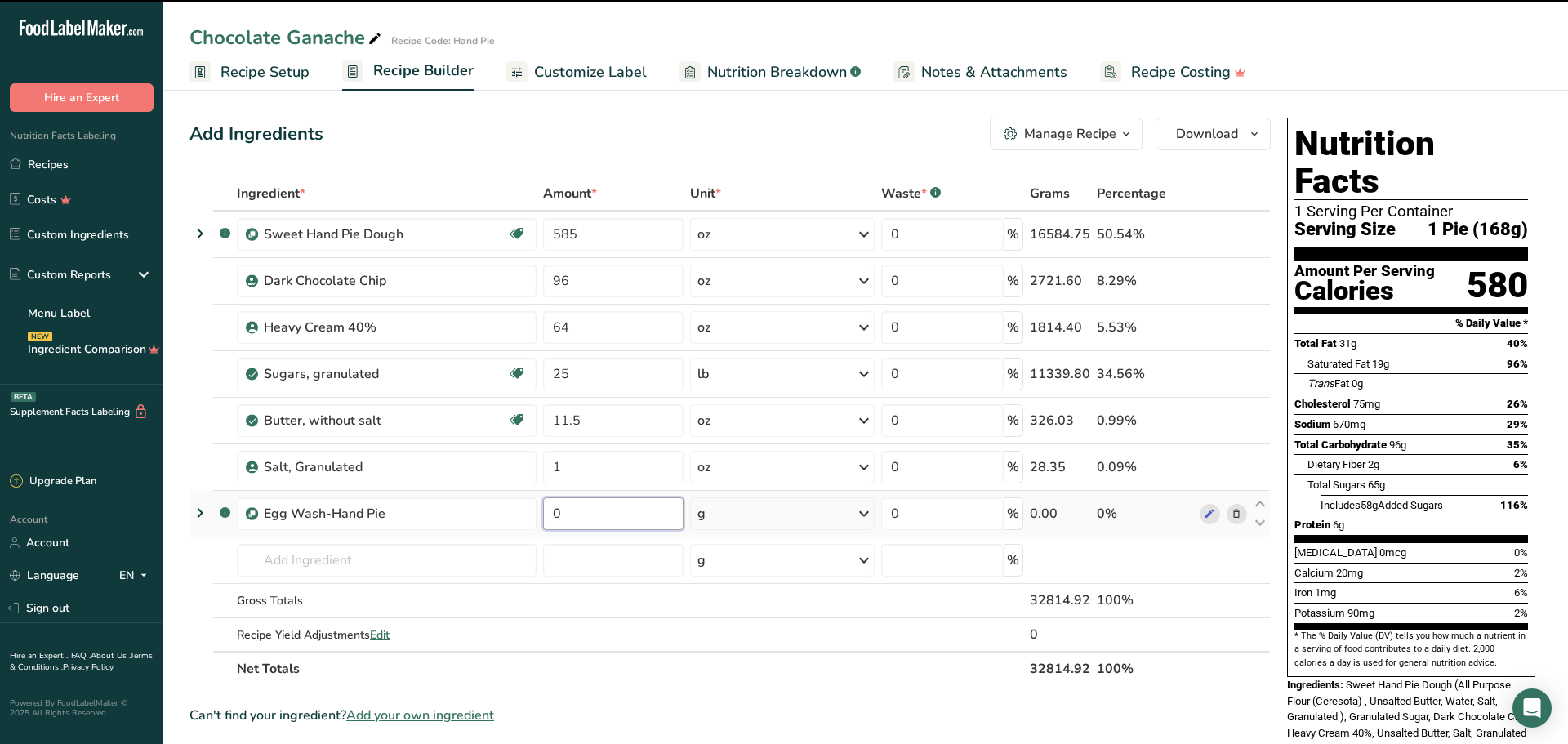
click at [600, 516] on input "0" at bounding box center [613, 513] width 141 height 33
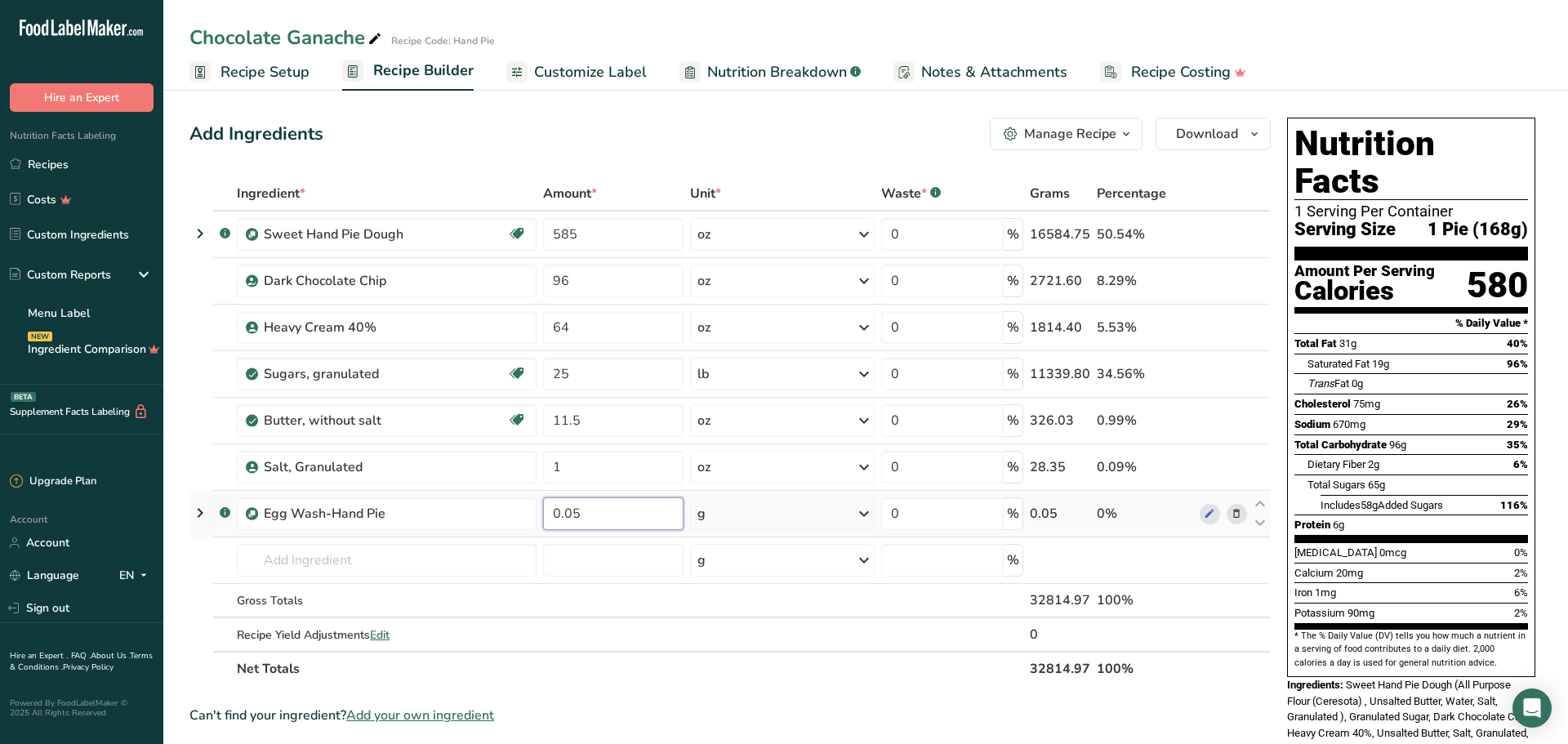
type input "0"
type input "0.5"
click at [619, 619] on div "Ingredient * Amount * Unit * Waste * .a-a{fill:#347362;}.b-a{fill:#fff;} Grams …" at bounding box center [730, 431] width 1081 height 510
click at [65, 168] on link "Recipes" at bounding box center [82, 163] width 163 height 31
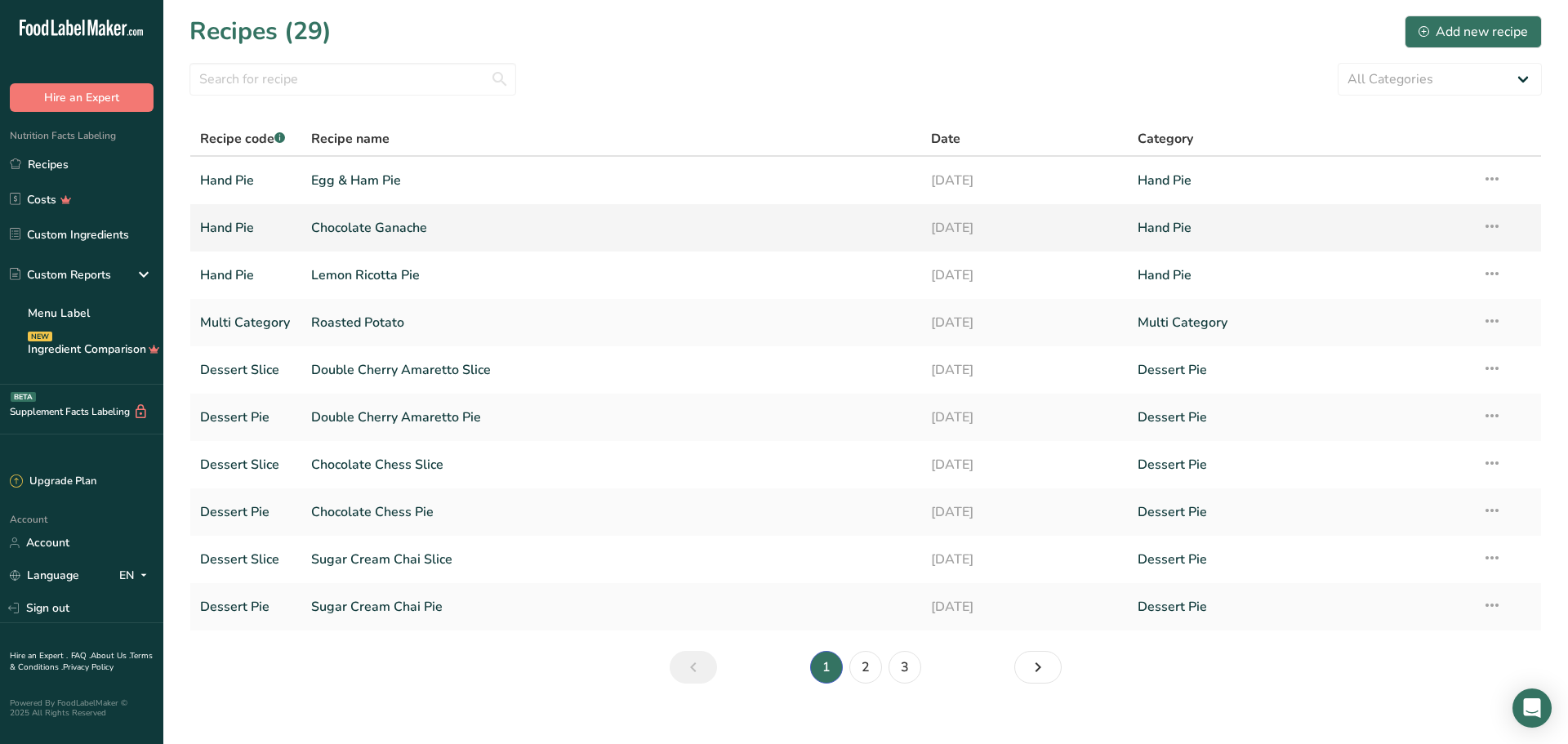
click at [398, 228] on link "Chocolate Ganache" at bounding box center [611, 227] width 600 height 35
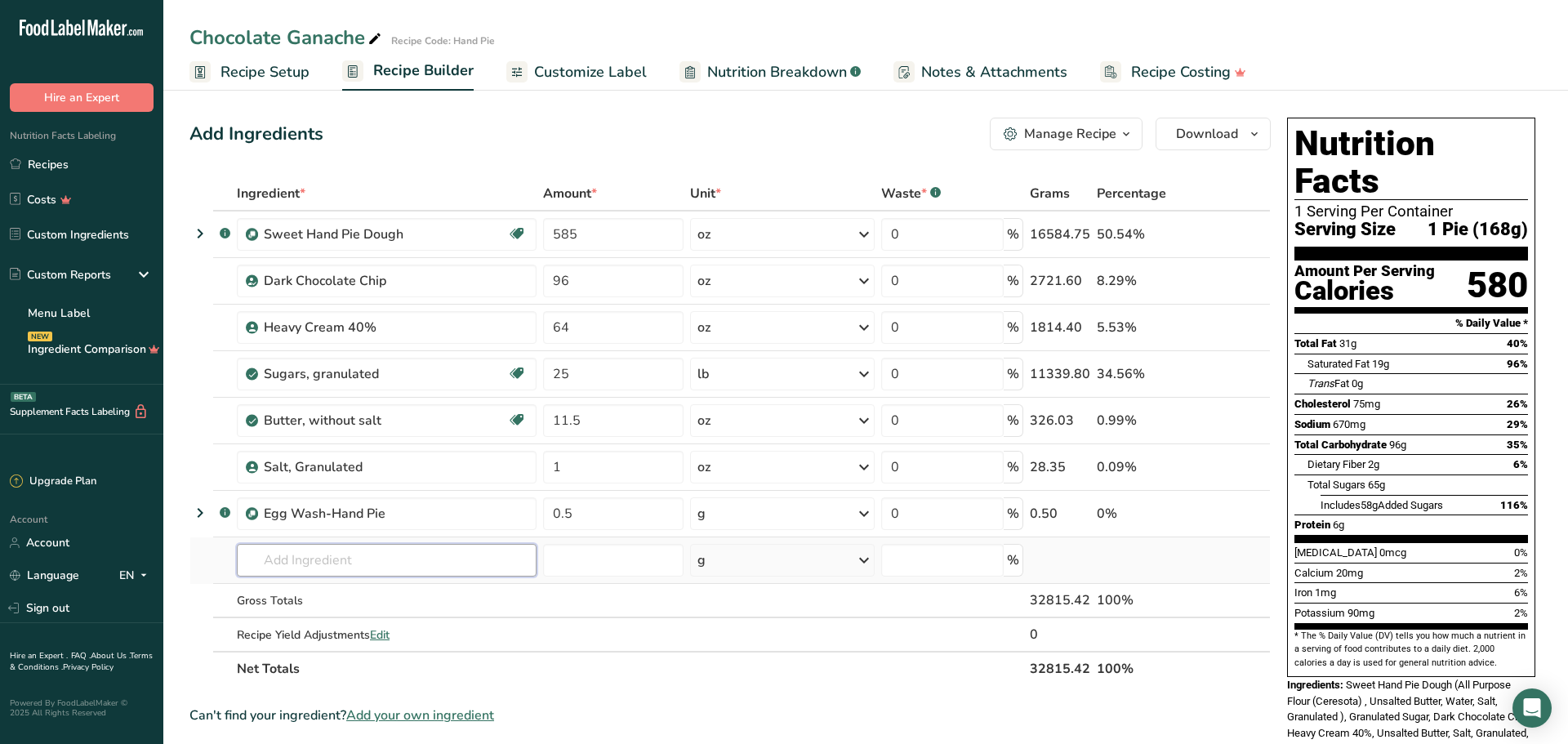
click at [328, 558] on input "text" at bounding box center [386, 560] width 300 height 33
type input "egg wash"
click at [400, 591] on p "Garnish Egg Wash-Hand Pie" at bounding box center [332, 594] width 163 height 17
type input "Egg Wash-Hand Pie"
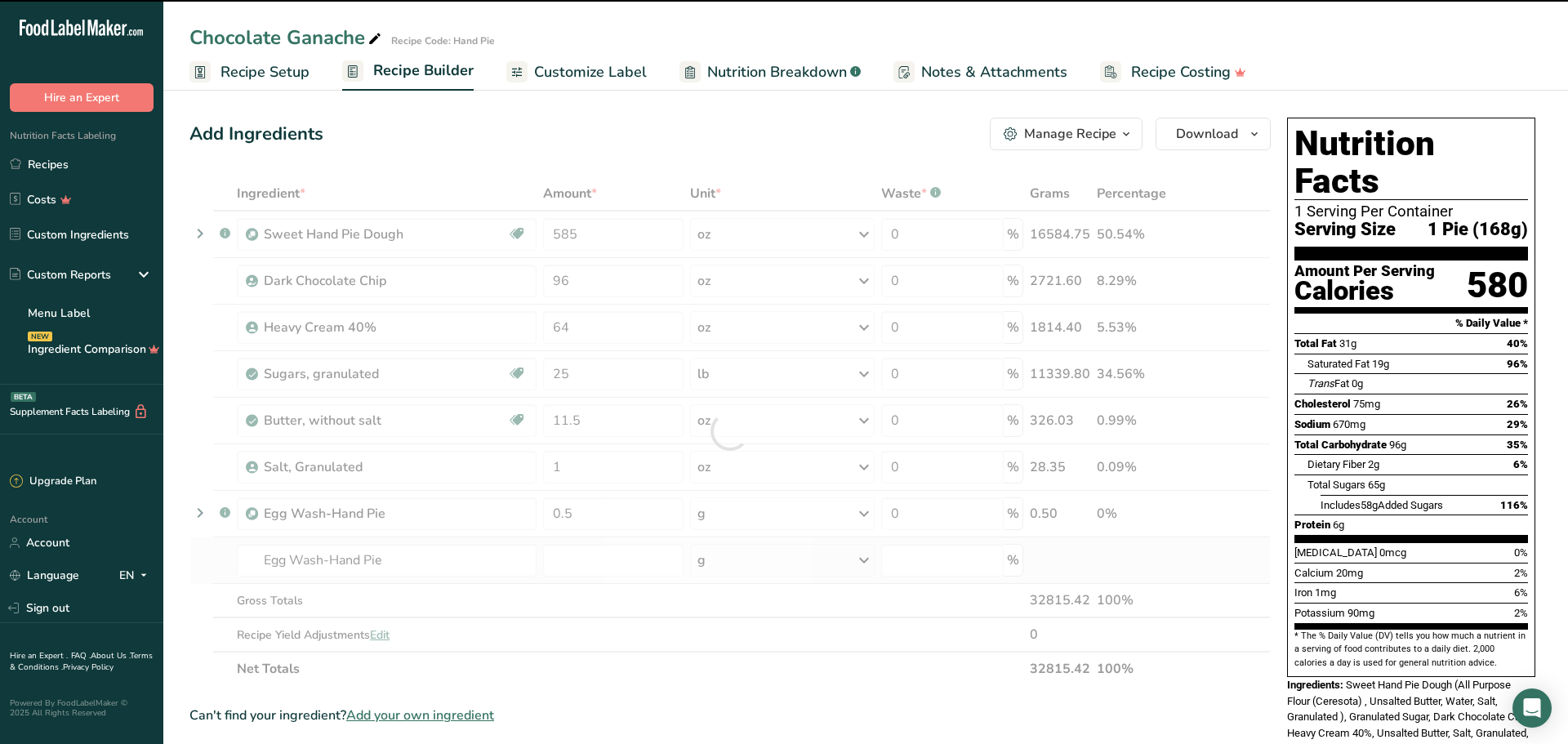
type input "0"
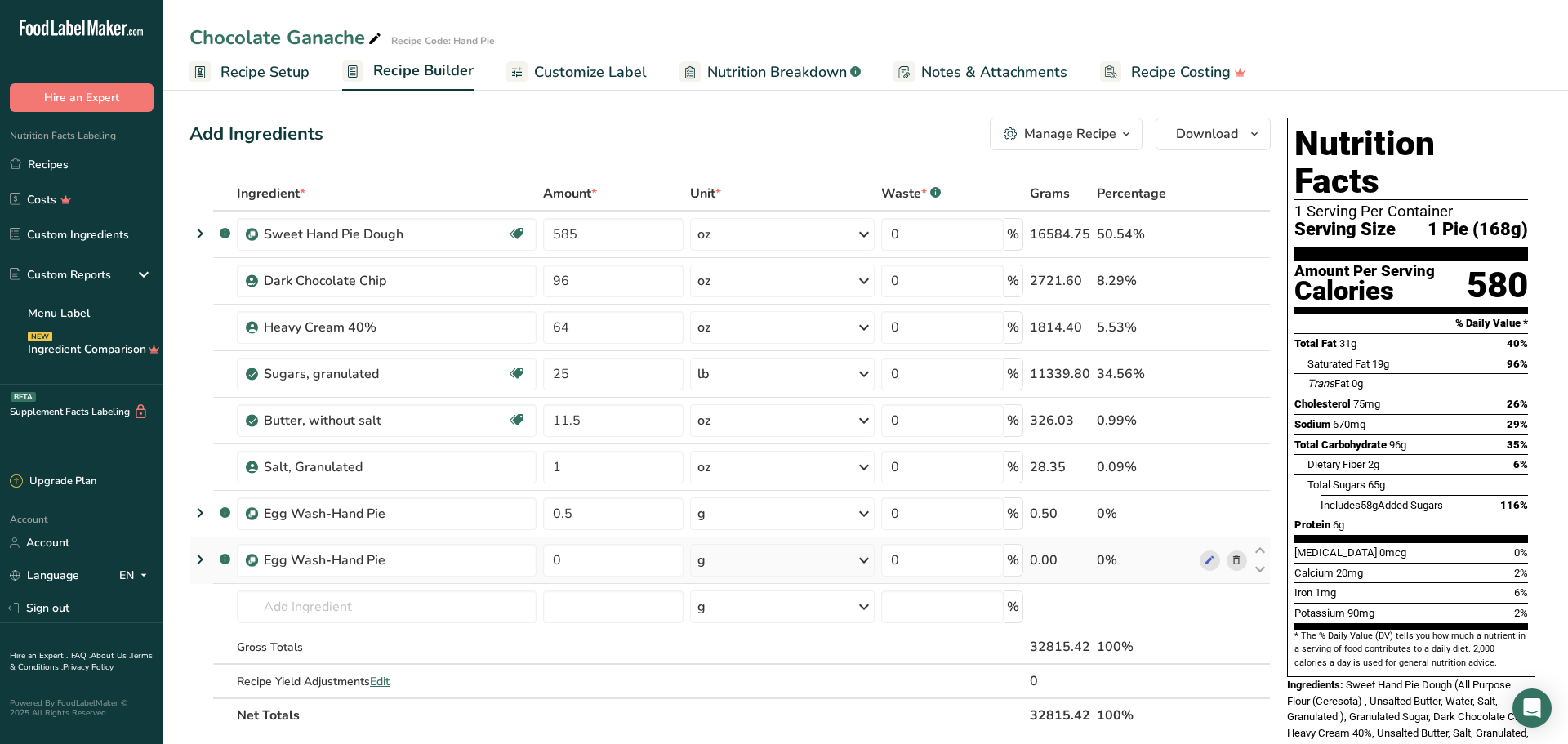
click at [1235, 562] on icon at bounding box center [1236, 561] width 11 height 17
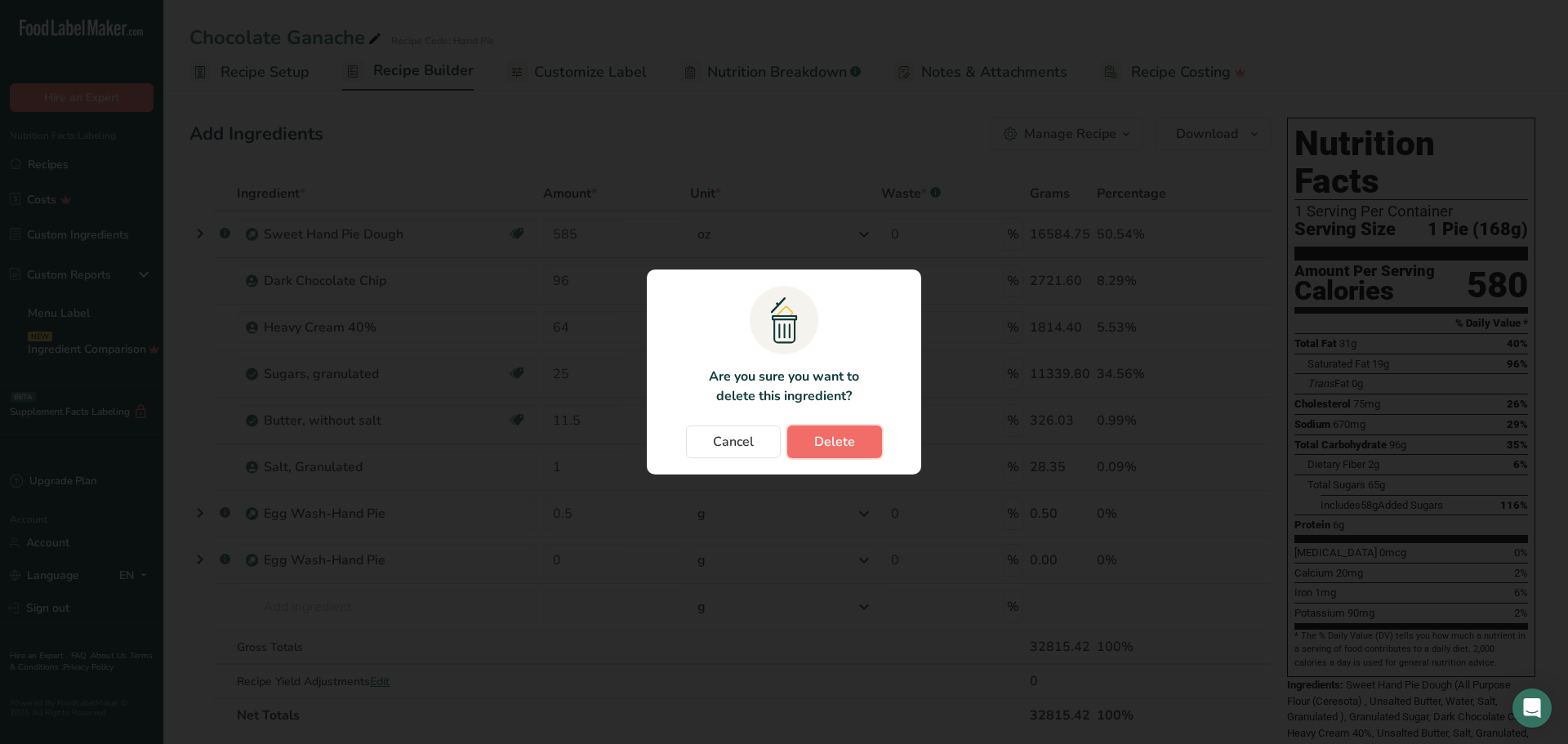
click at [854, 447] on button "Delete" at bounding box center [834, 442] width 95 height 33
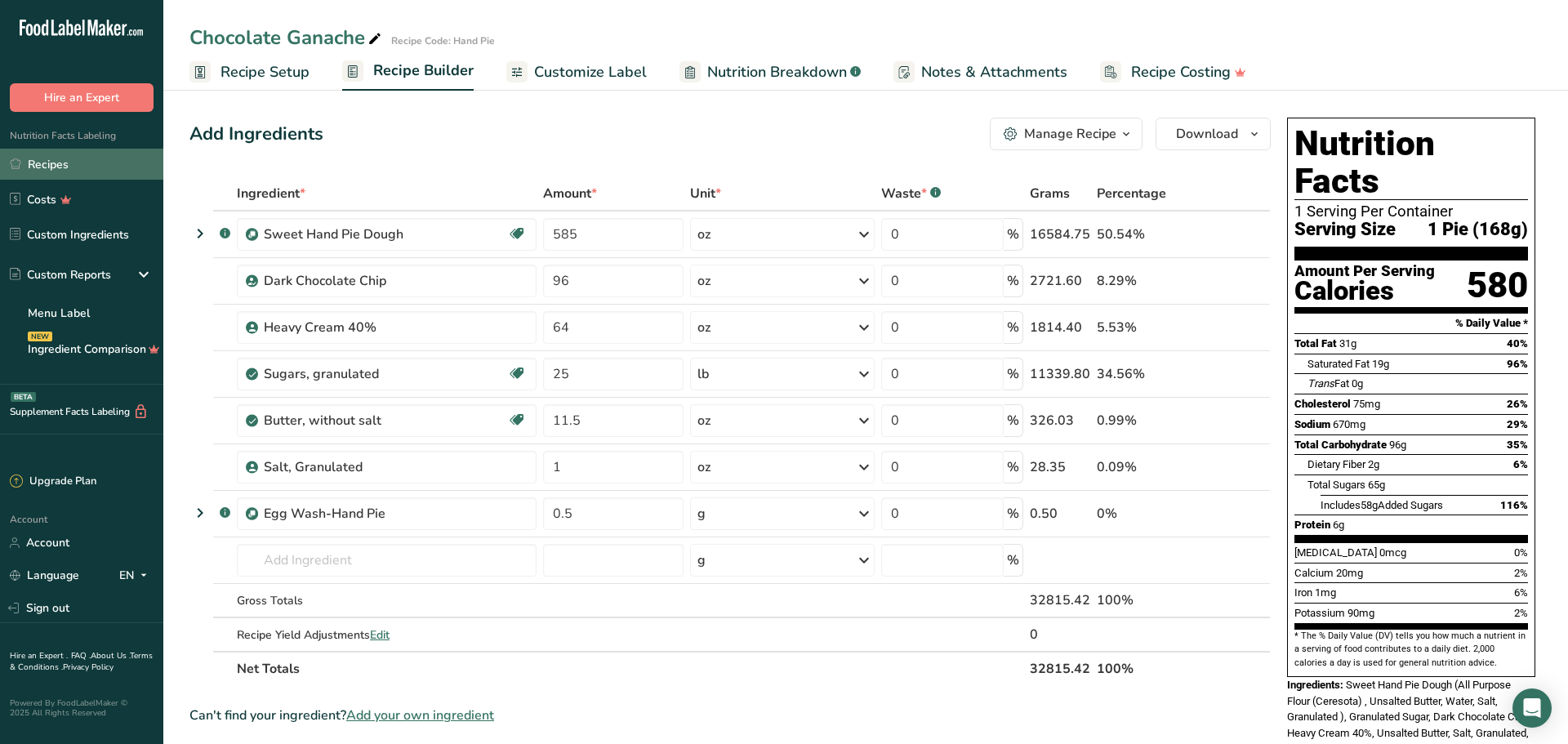
click at [96, 155] on link "Recipes" at bounding box center [82, 163] width 163 height 31
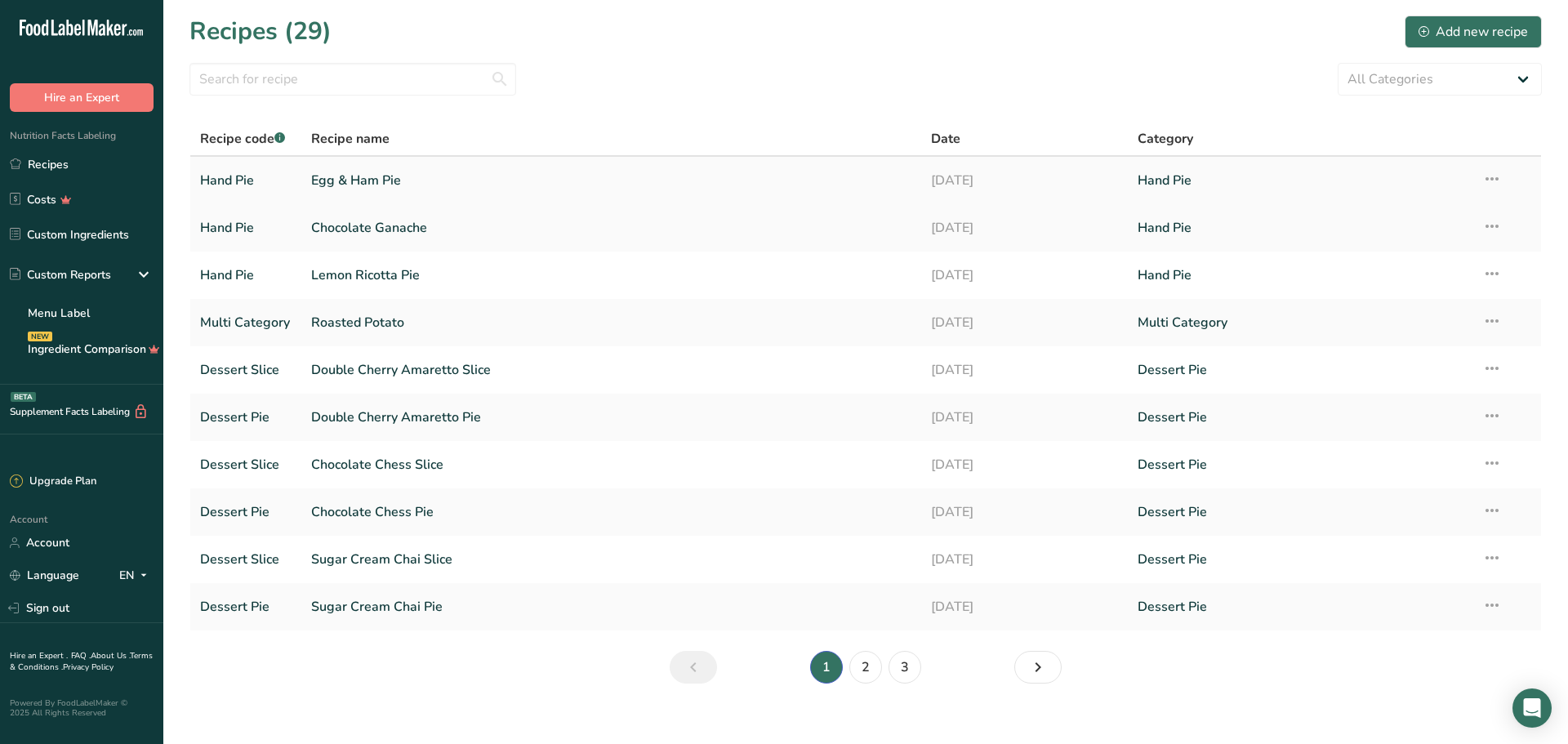
click at [398, 173] on link "Egg & Ham Pie" at bounding box center [611, 180] width 600 height 35
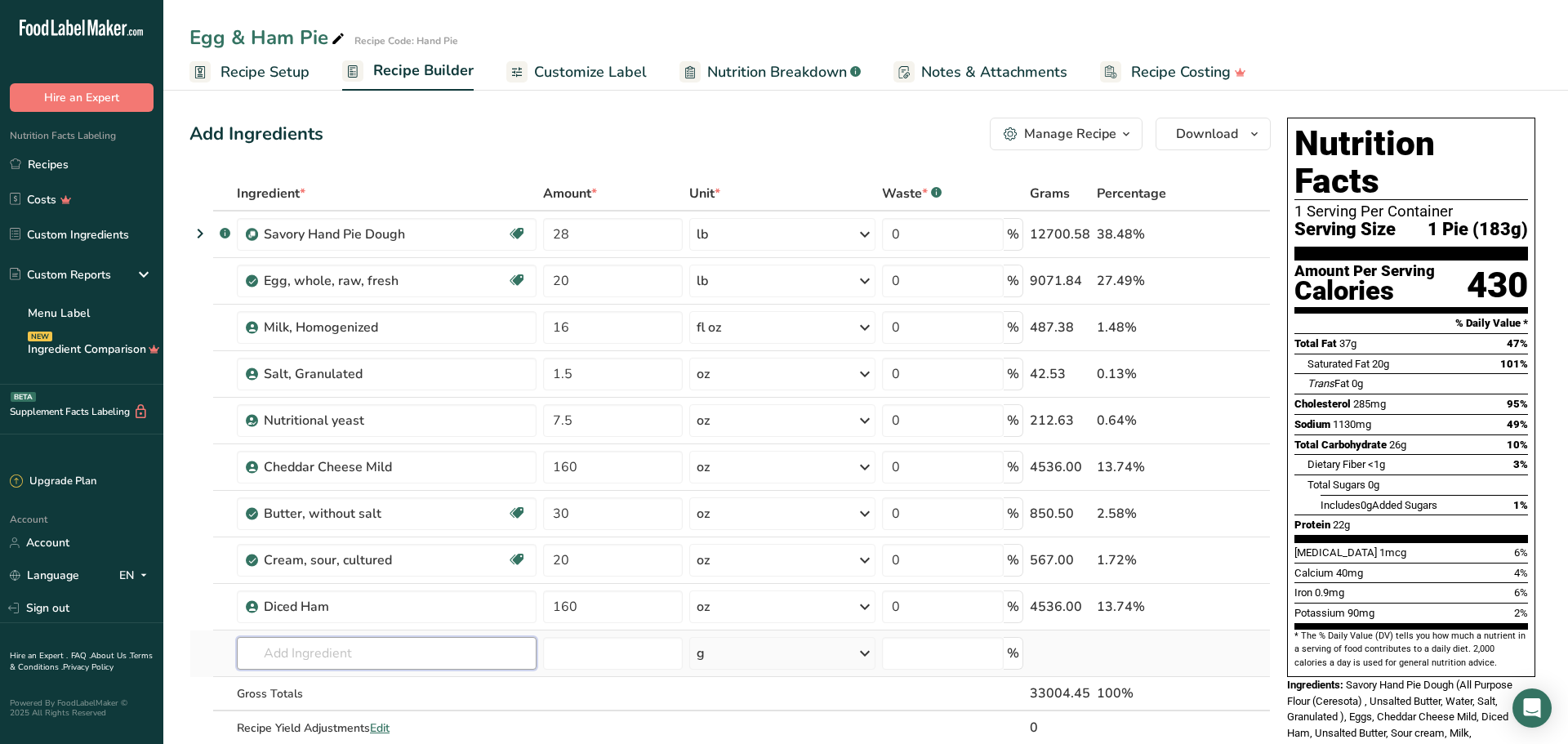
click at [323, 652] on input "text" at bounding box center [386, 653] width 300 height 33
type input "egg wash"
